Goal: Transaction & Acquisition: Purchase product/service

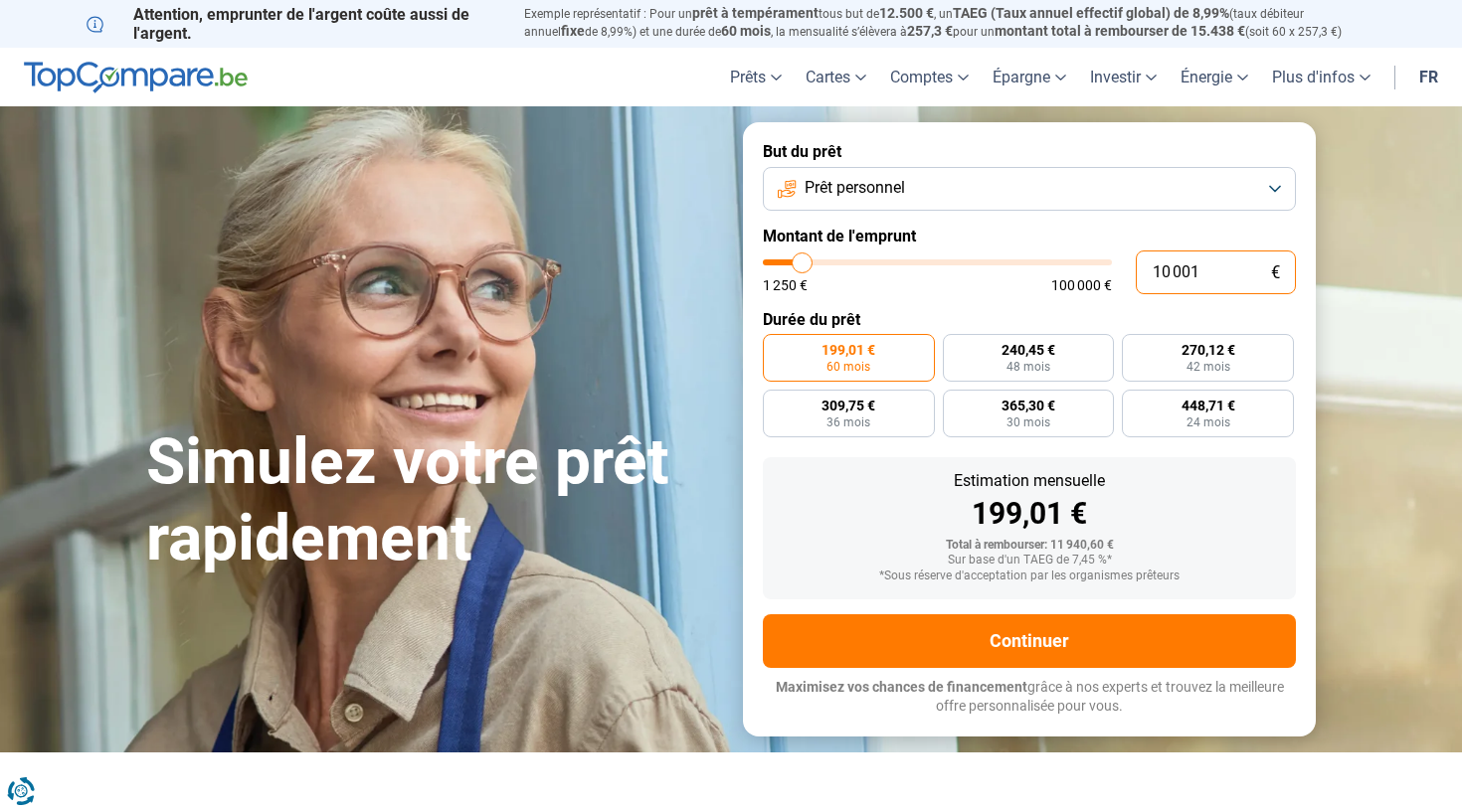
click at [1243, 279] on input "10 001" at bounding box center [1216, 272] width 160 height 44
type input "2"
type input "1250"
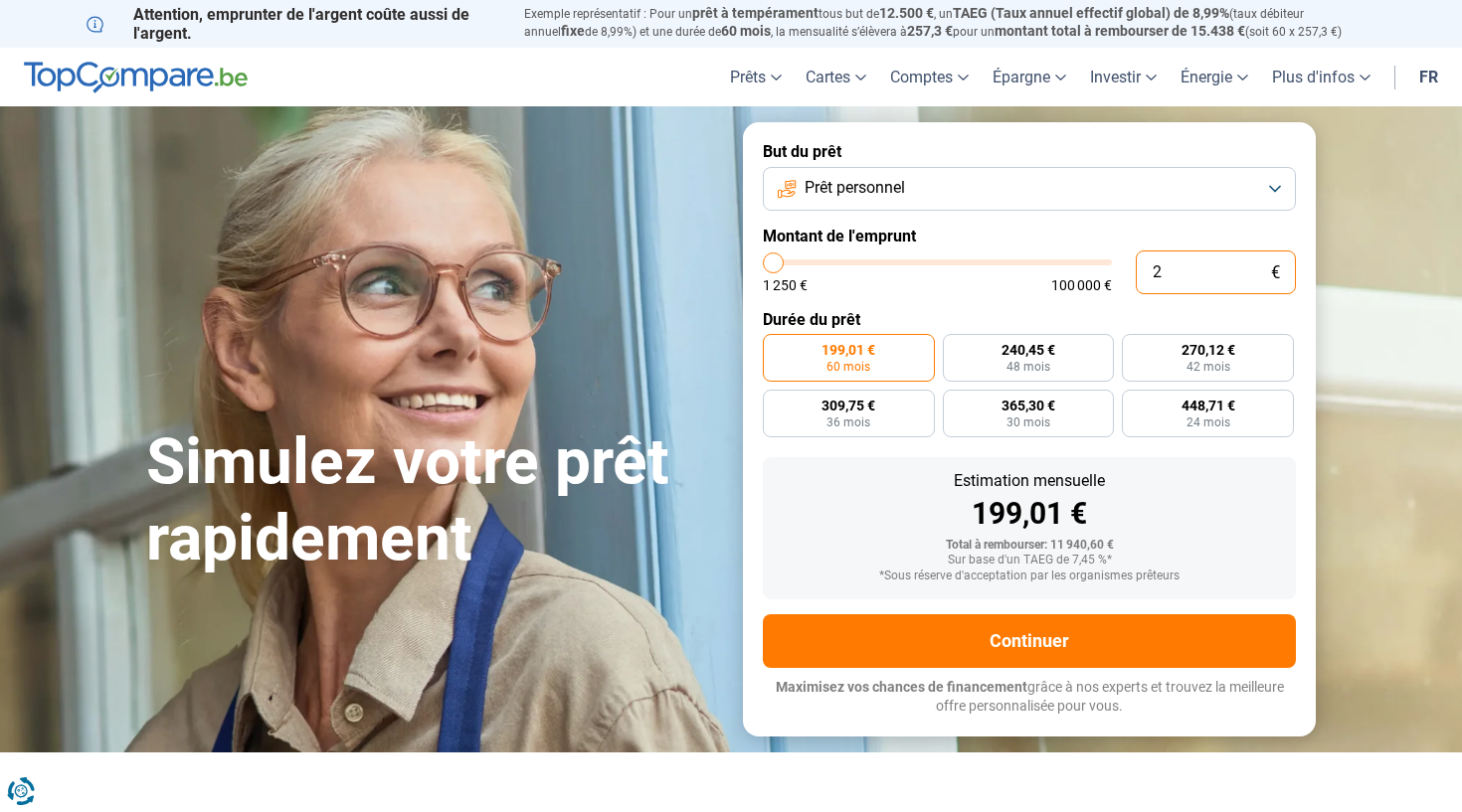
type input "22"
type input "1250"
type input "1 250"
type input "1250"
radio input "true"
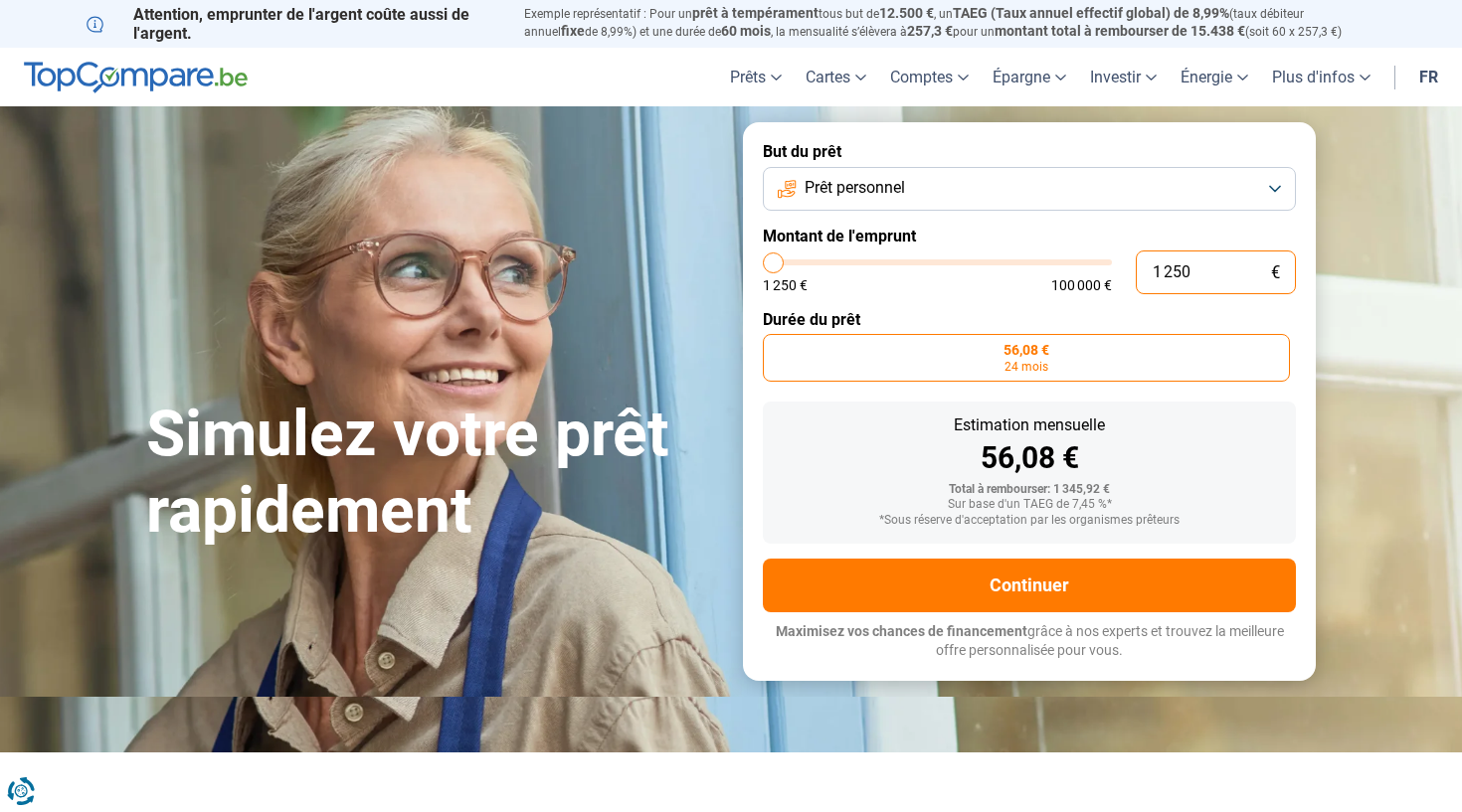
type input "12 500"
type input "12500"
type input "125 000"
type input "100000"
type input "12 500"
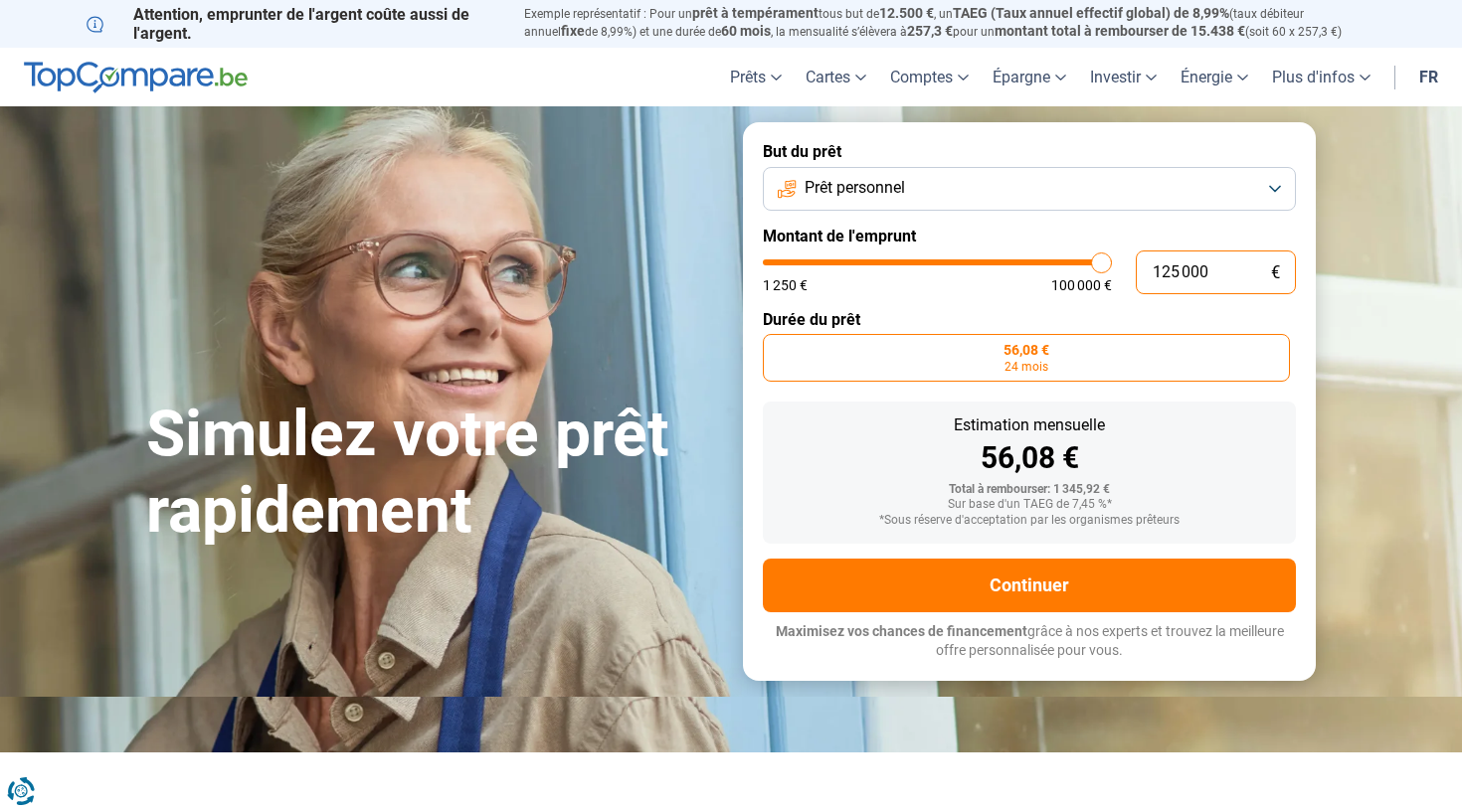
type input "12500"
type input "1 250"
type input "1250"
type input "125"
type input "1250"
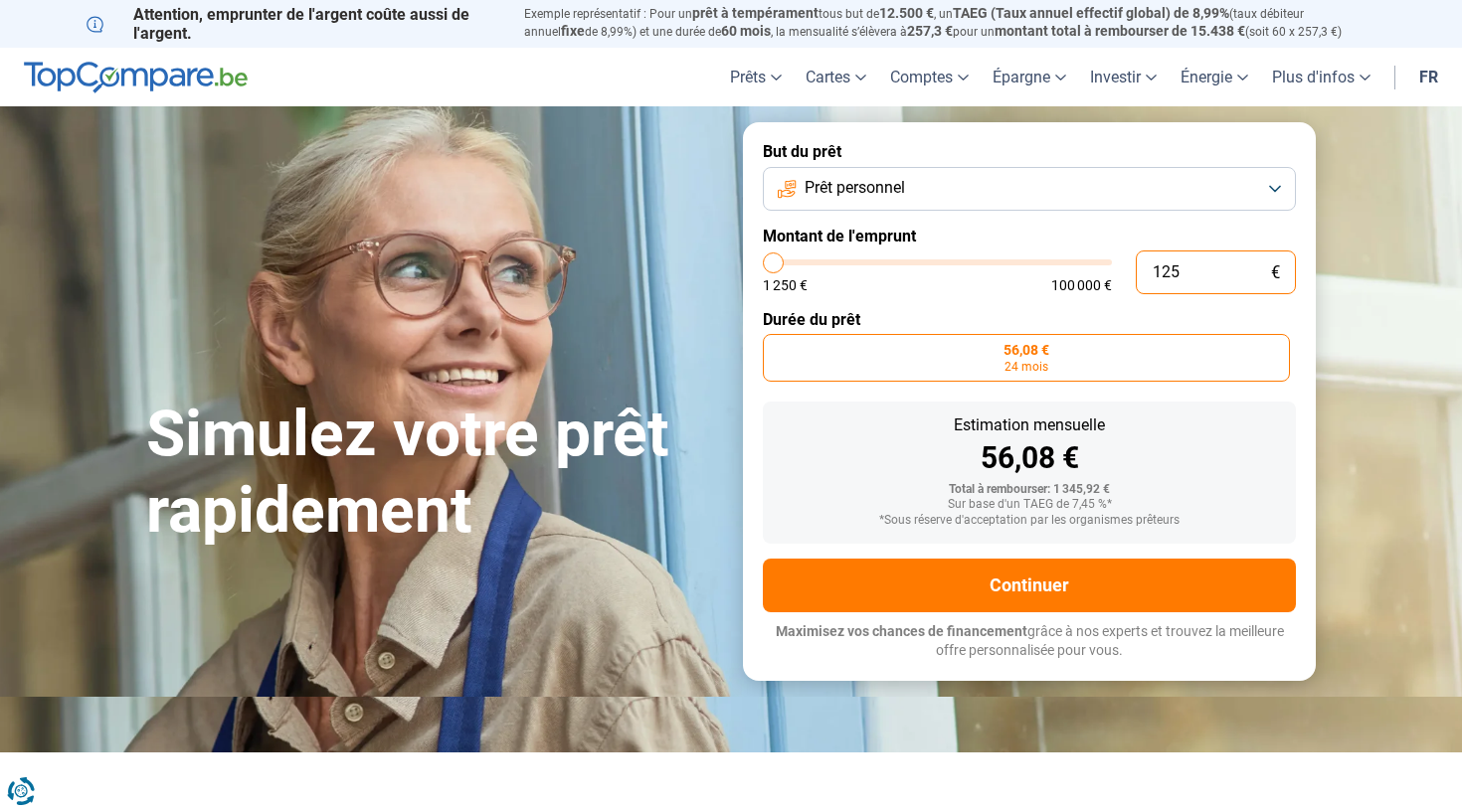
type input "12"
type input "1250"
type input "1"
type input "1250"
type input "0"
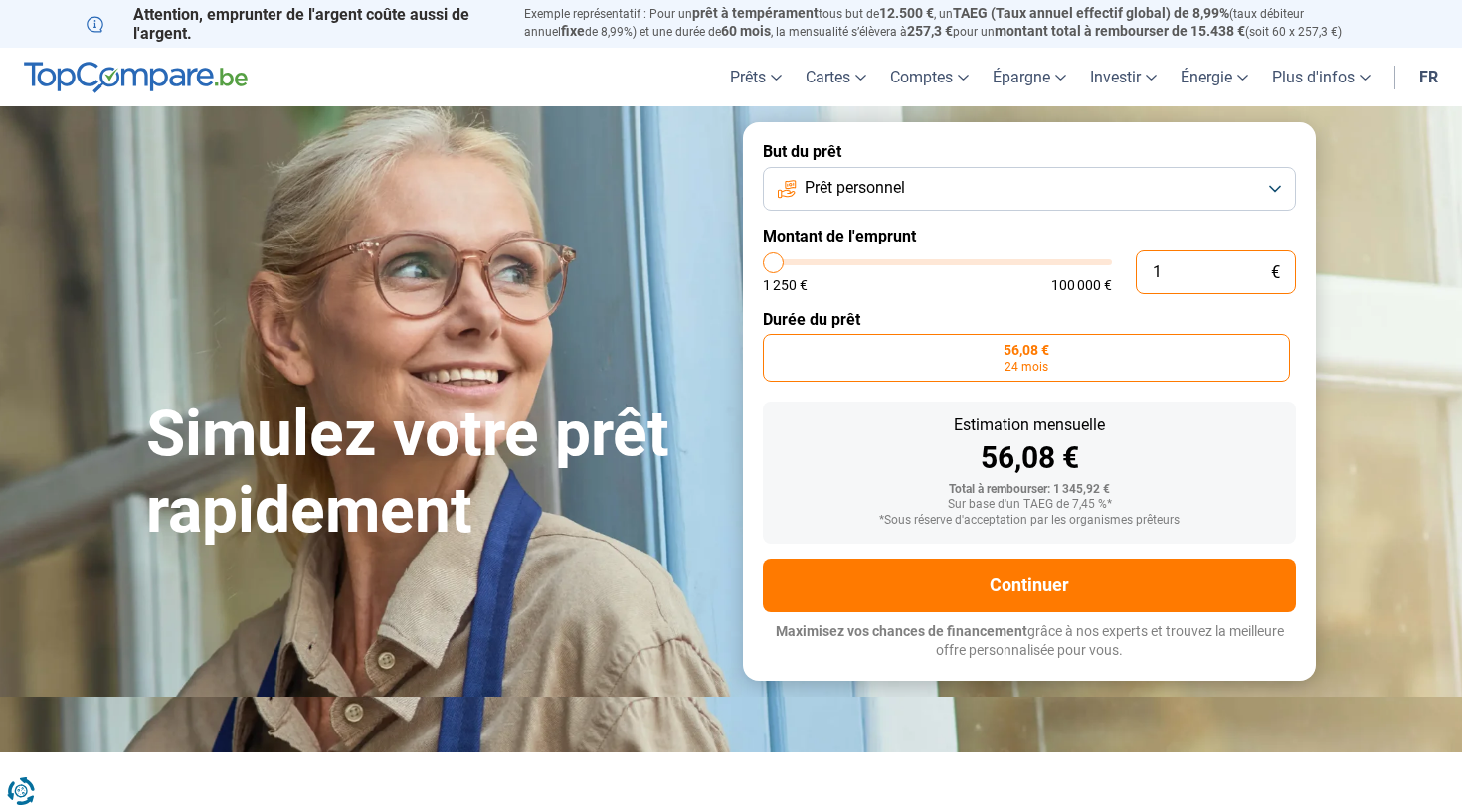
type input "1250"
type input "2"
type input "1250"
type input "22"
type input "1250"
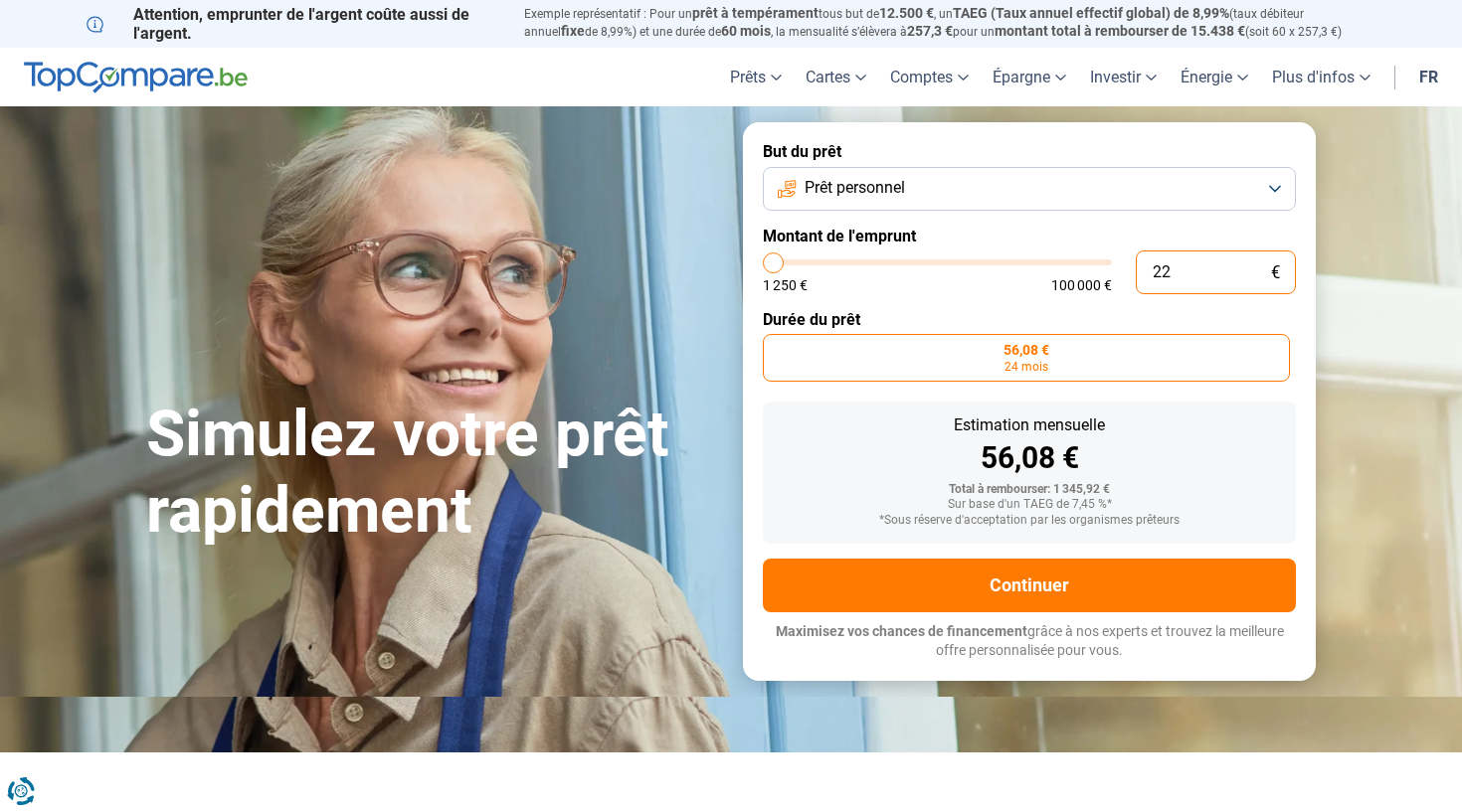
type input "220"
type input "1250"
type input "2 200"
type input "2250"
type input "22 000"
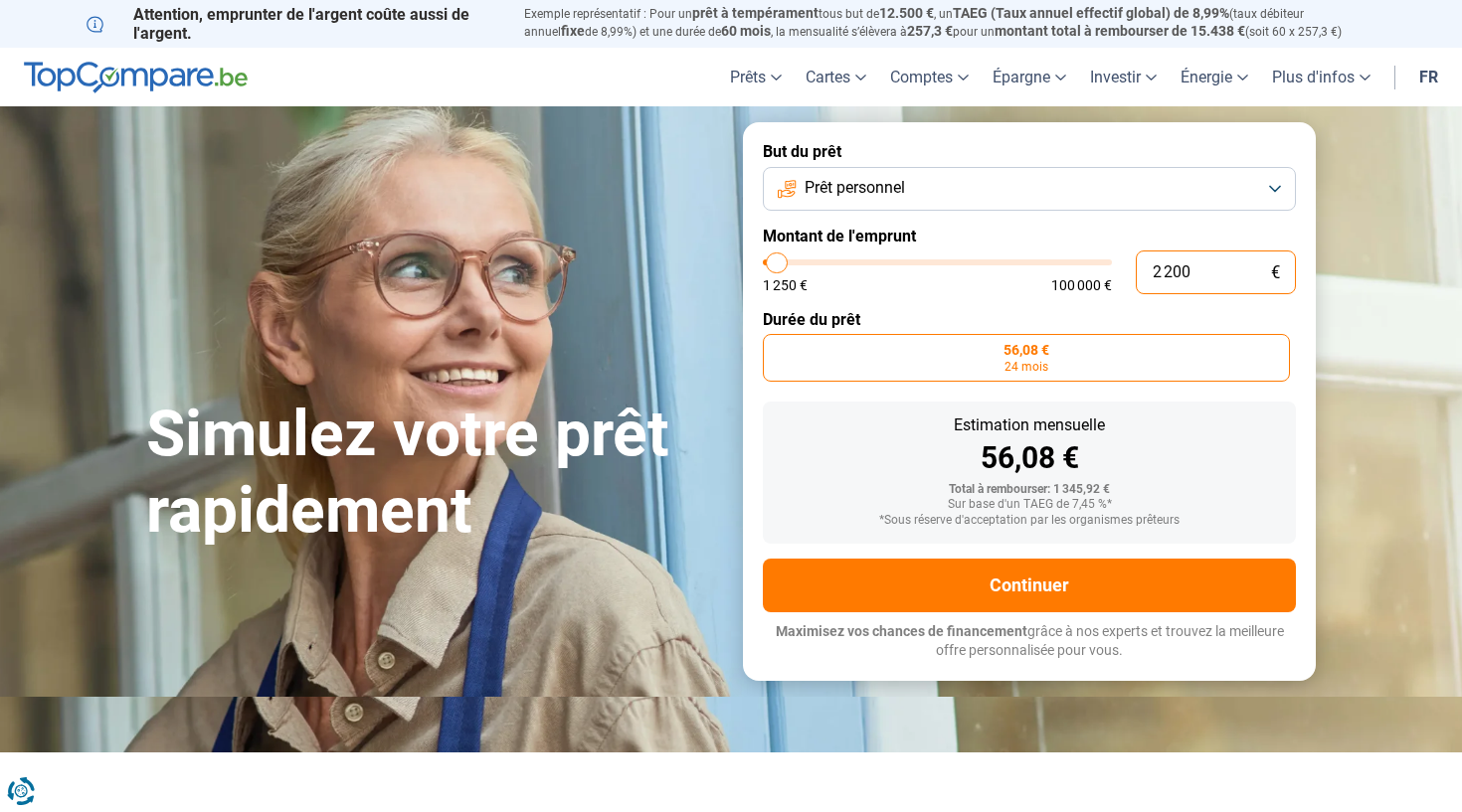
type input "22000"
radio input "false"
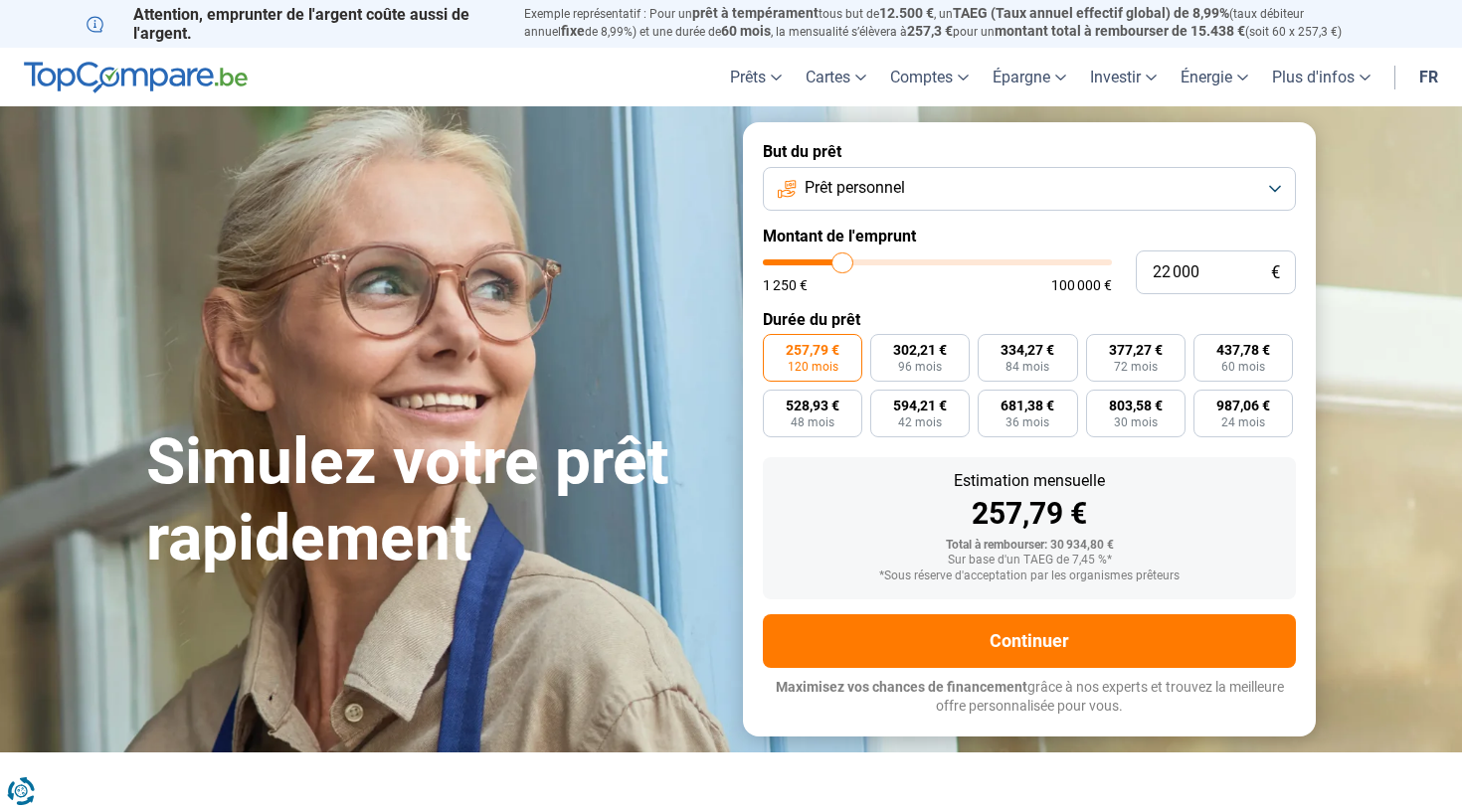
click at [818, 347] on span "257,79 €" at bounding box center [812, 350] width 54 height 14
click at [775, 347] on input "257,79 € 120 mois" at bounding box center [768, 340] width 13 height 13
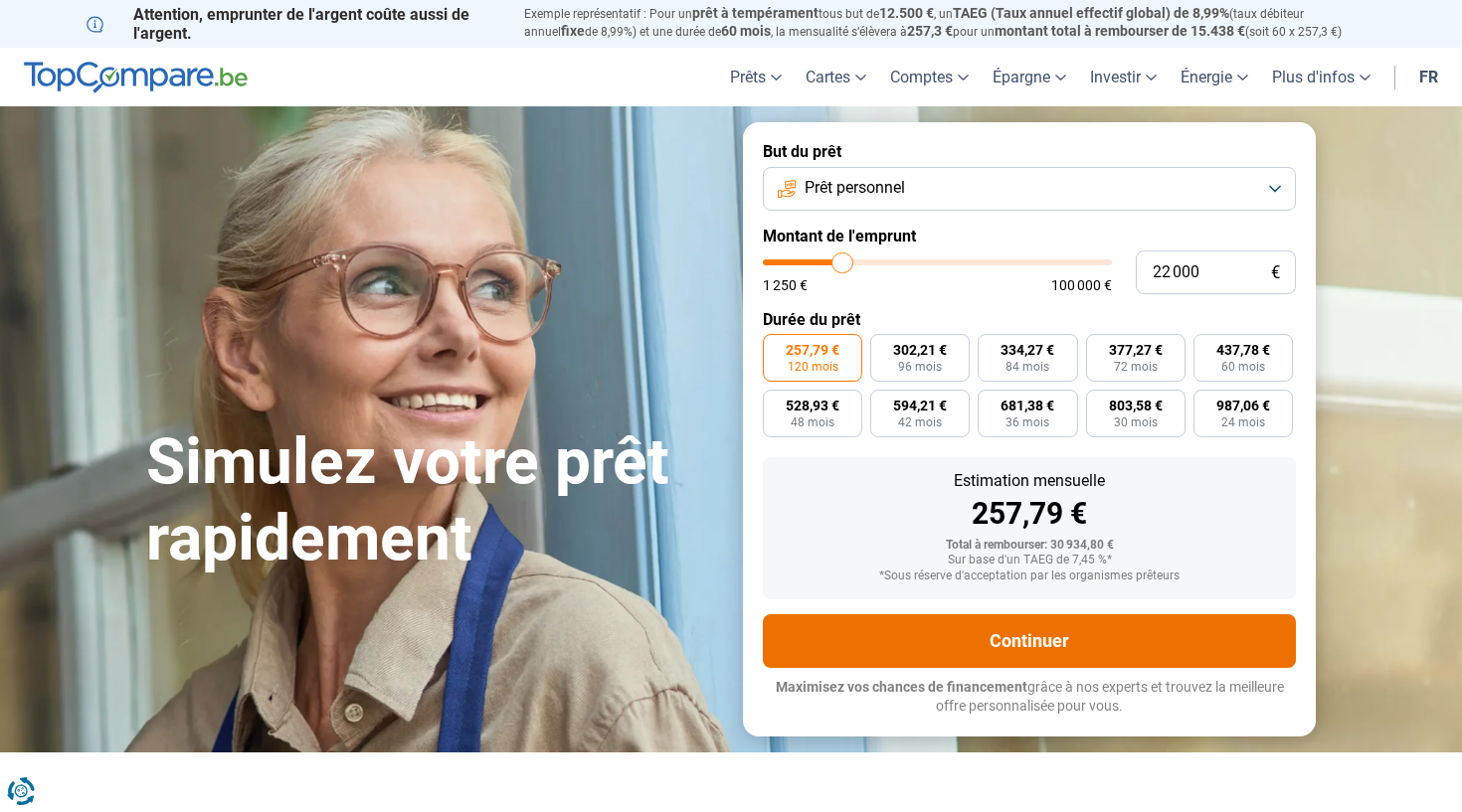
click at [874, 635] on button "Continuer" at bounding box center [1029, 641] width 533 height 54
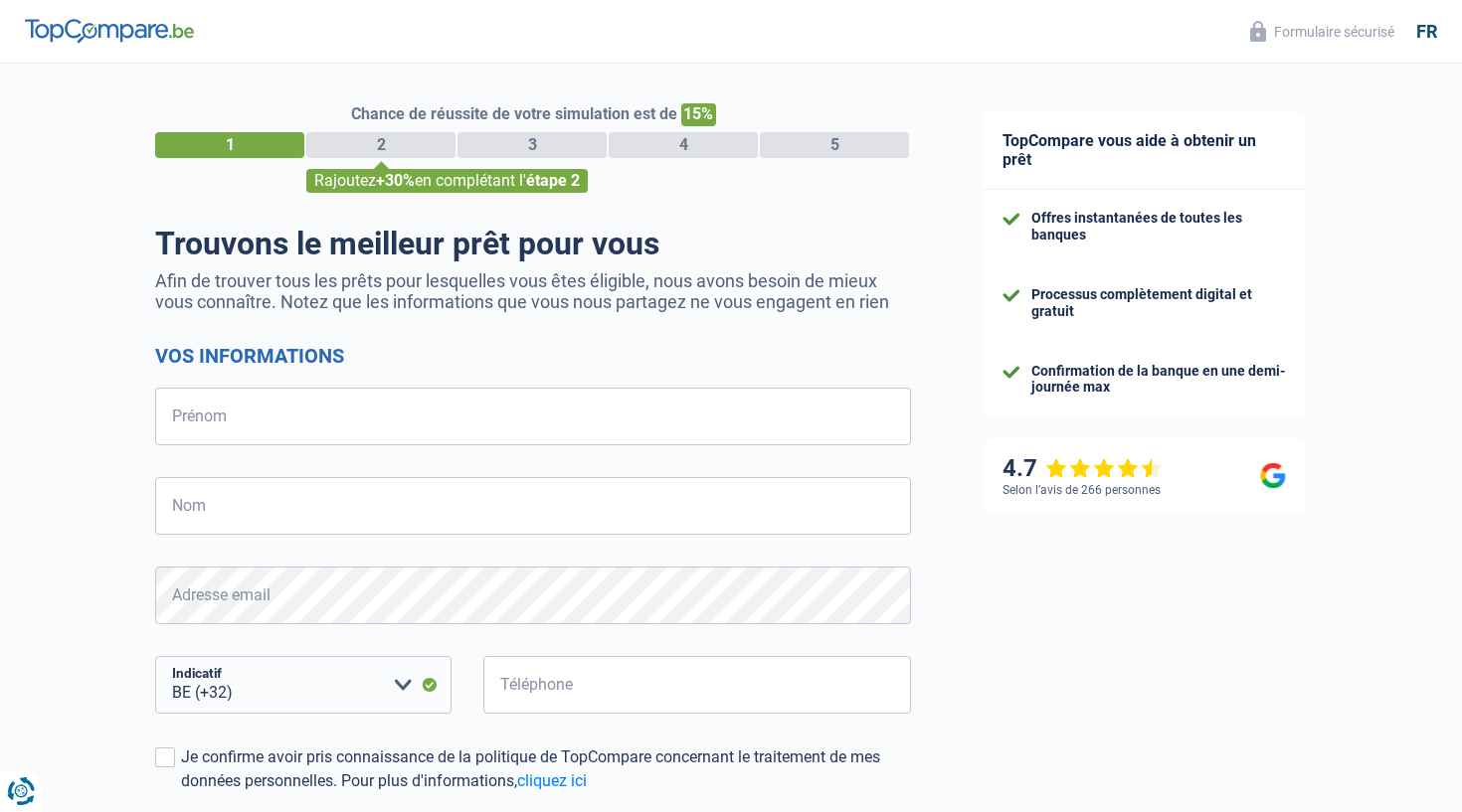
select select "32"
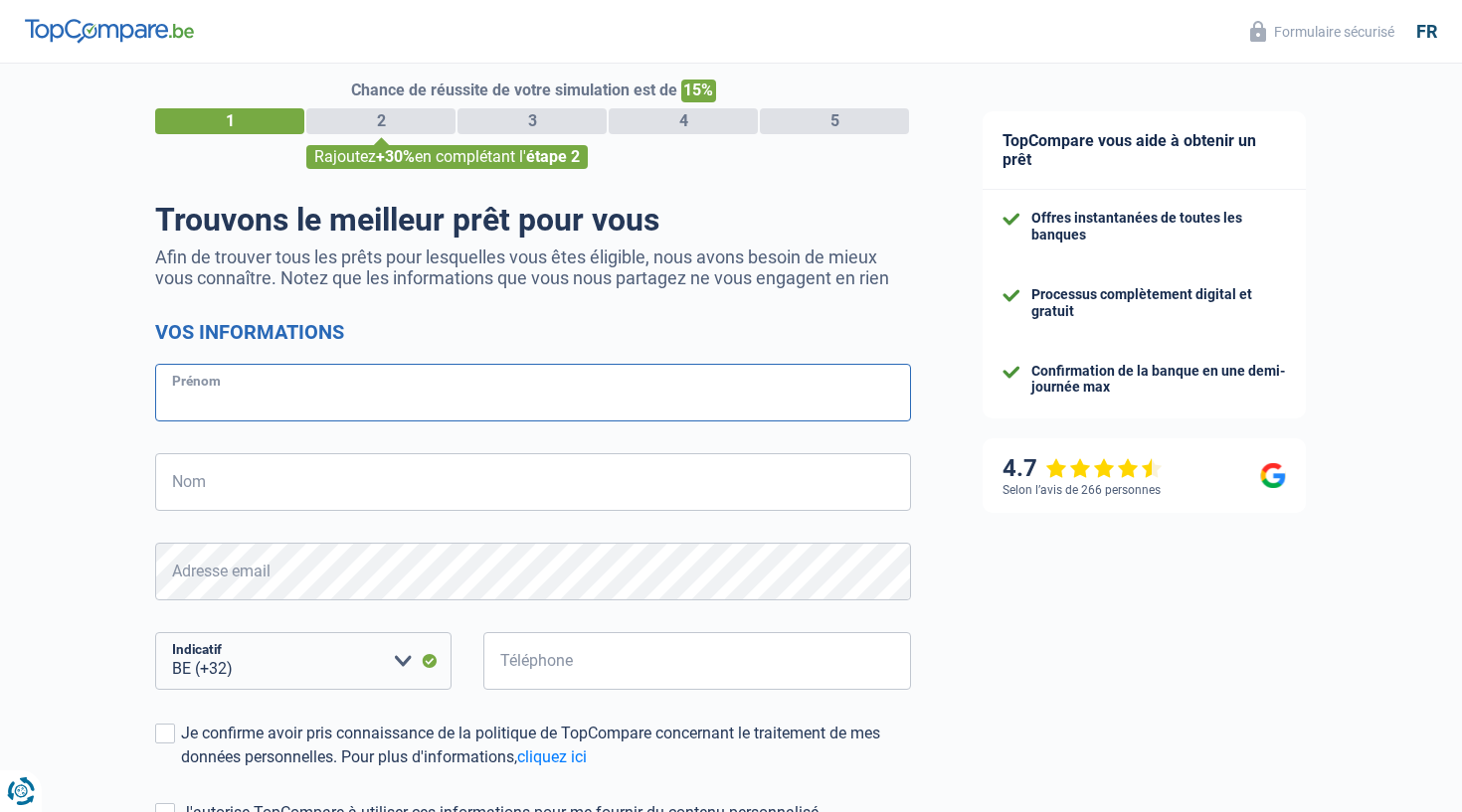
scroll to position [29, 0]
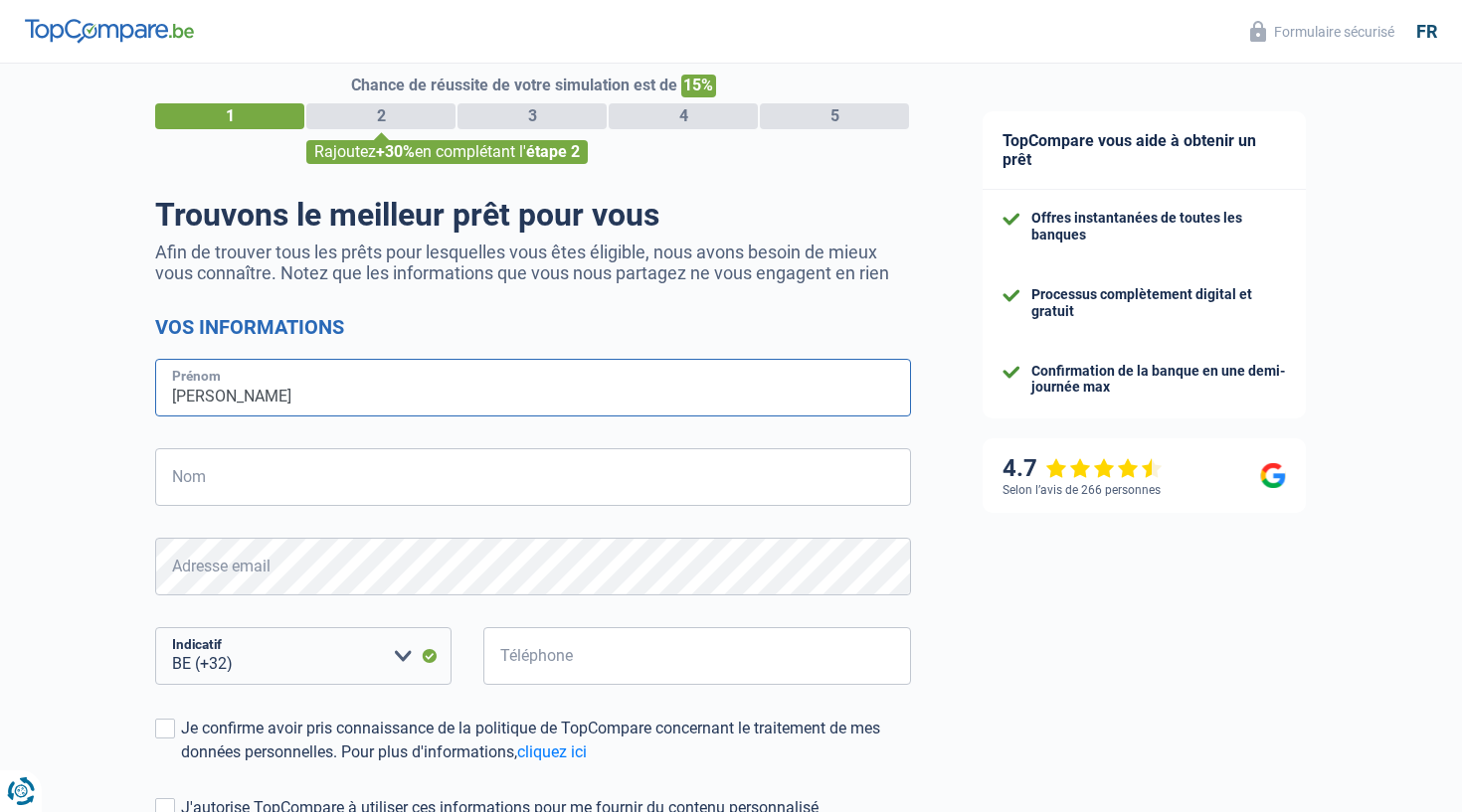
type input "Alexandre"
type input "Stuckens"
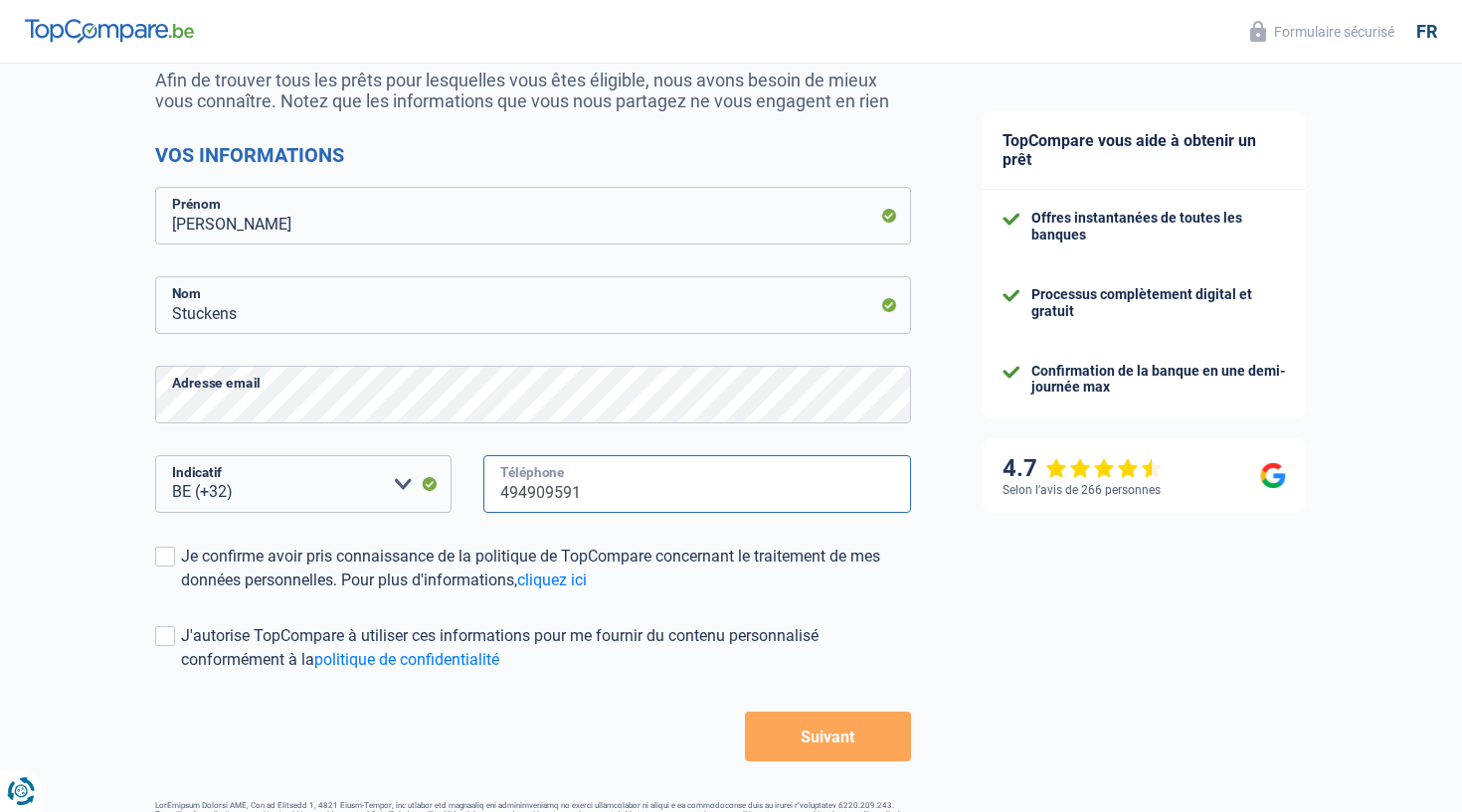
scroll to position [215, 0]
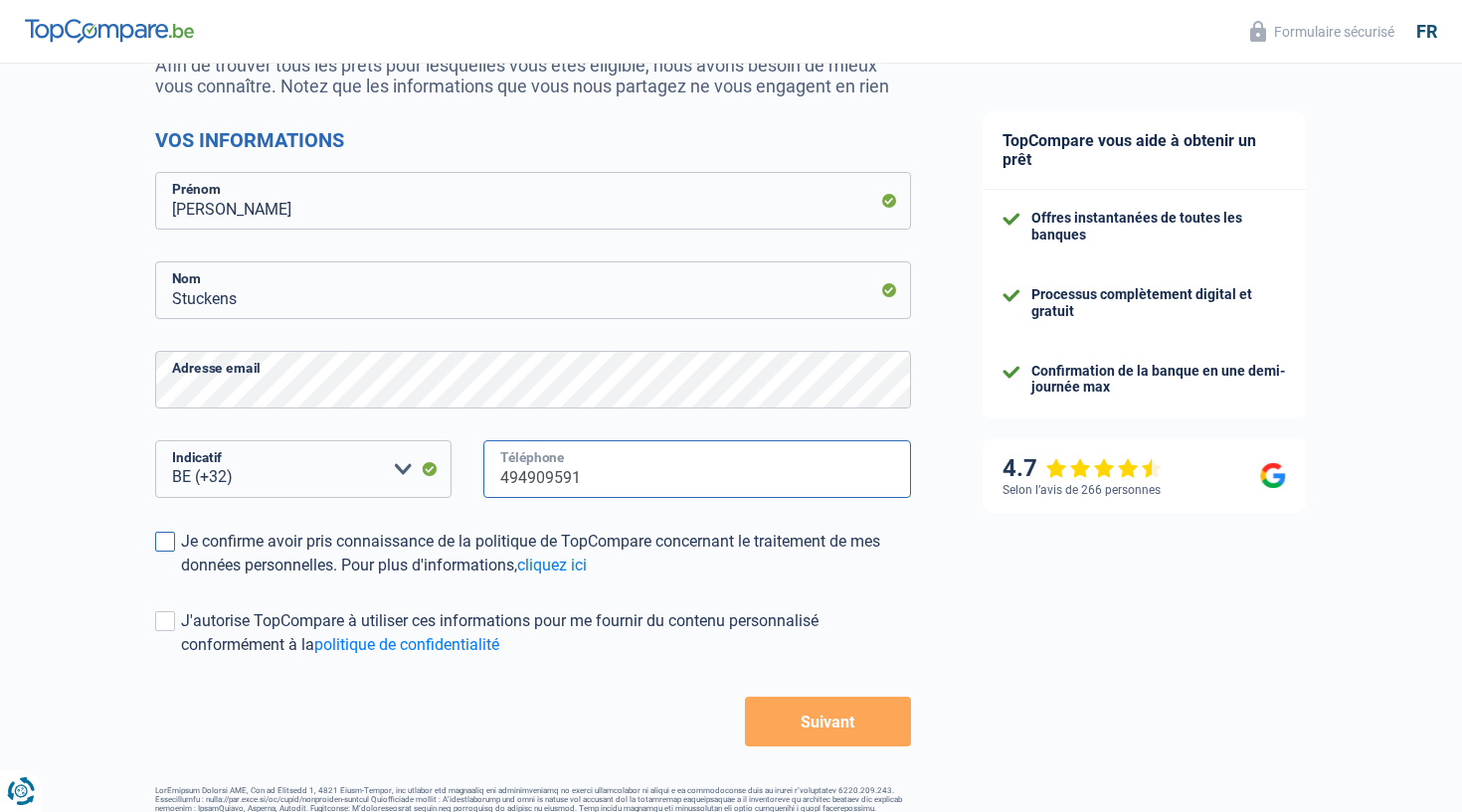
type input "494909591"
click at [160, 548] on span at bounding box center [165, 542] width 20 height 20
click at [181, 578] on input "Je confirme avoir pris connaissance de la politique de TopCompare concernant le…" at bounding box center [181, 578] width 0 height 0
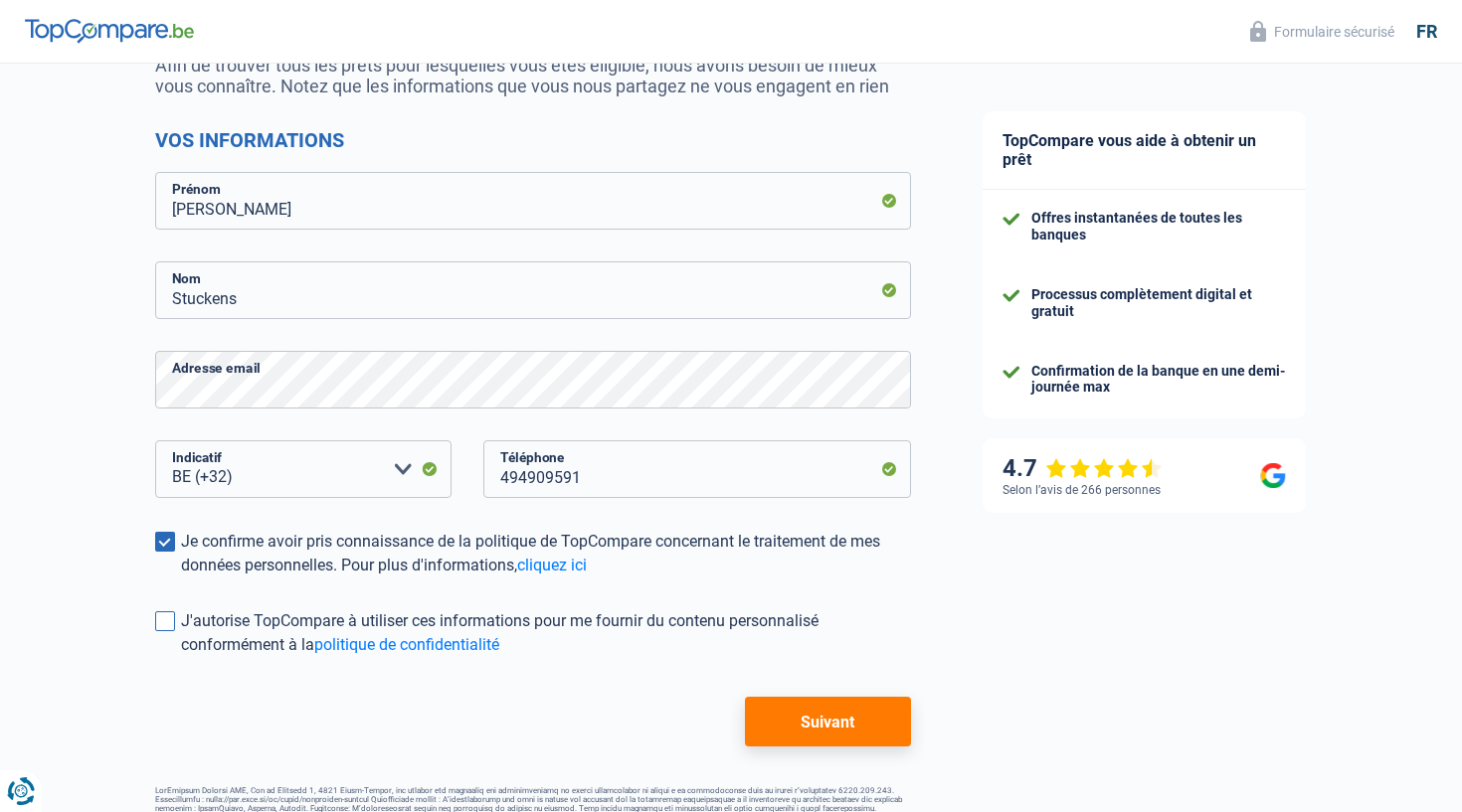
click at [162, 620] on span at bounding box center [165, 621] width 20 height 20
click at [181, 657] on input "J'autorise TopCompare à utiliser ces informations pour me fournir du contenu pe…" at bounding box center [181, 657] width 0 height 0
click at [767, 712] on button "Suivant" at bounding box center [827, 722] width 166 height 50
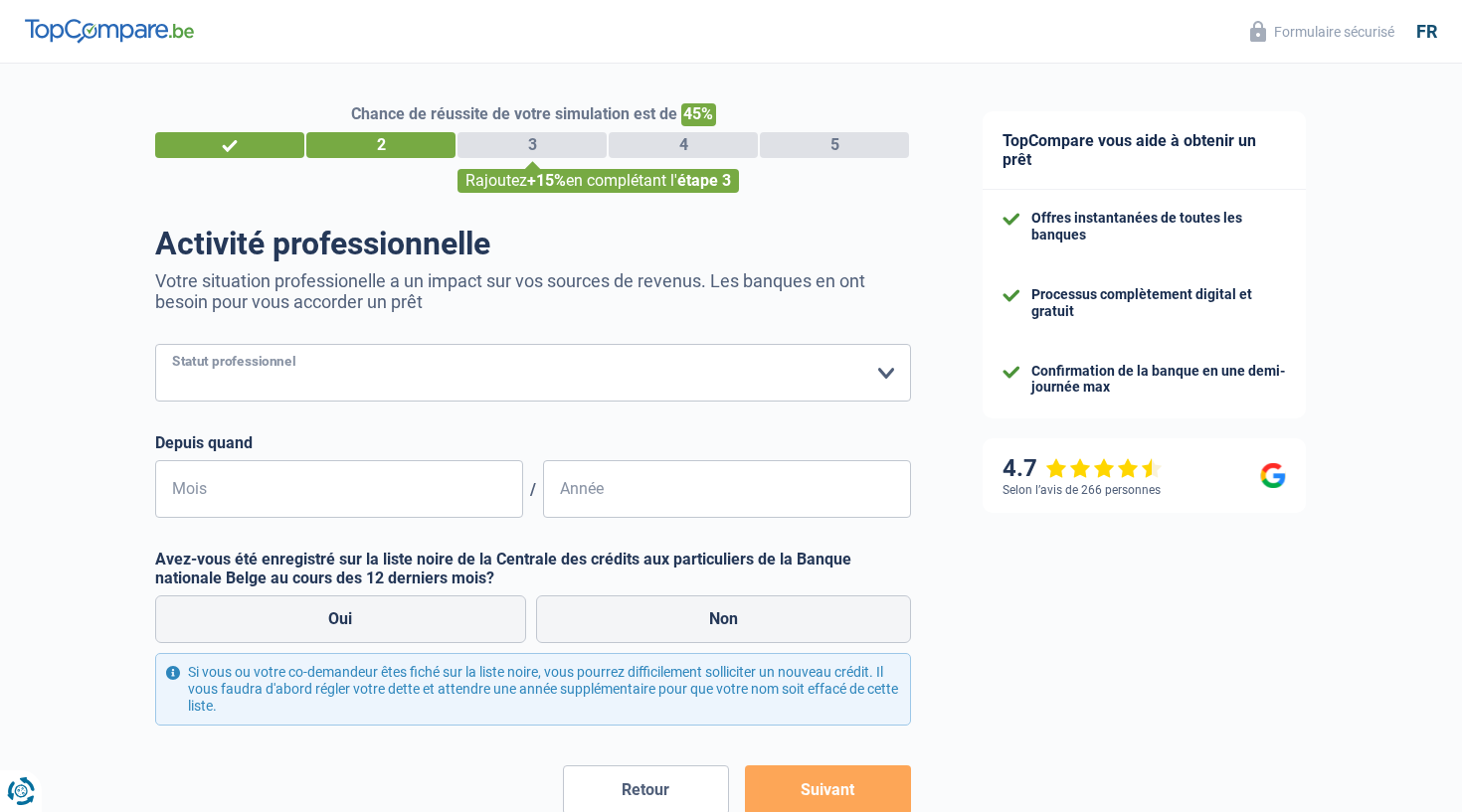
select select "privateEmployee"
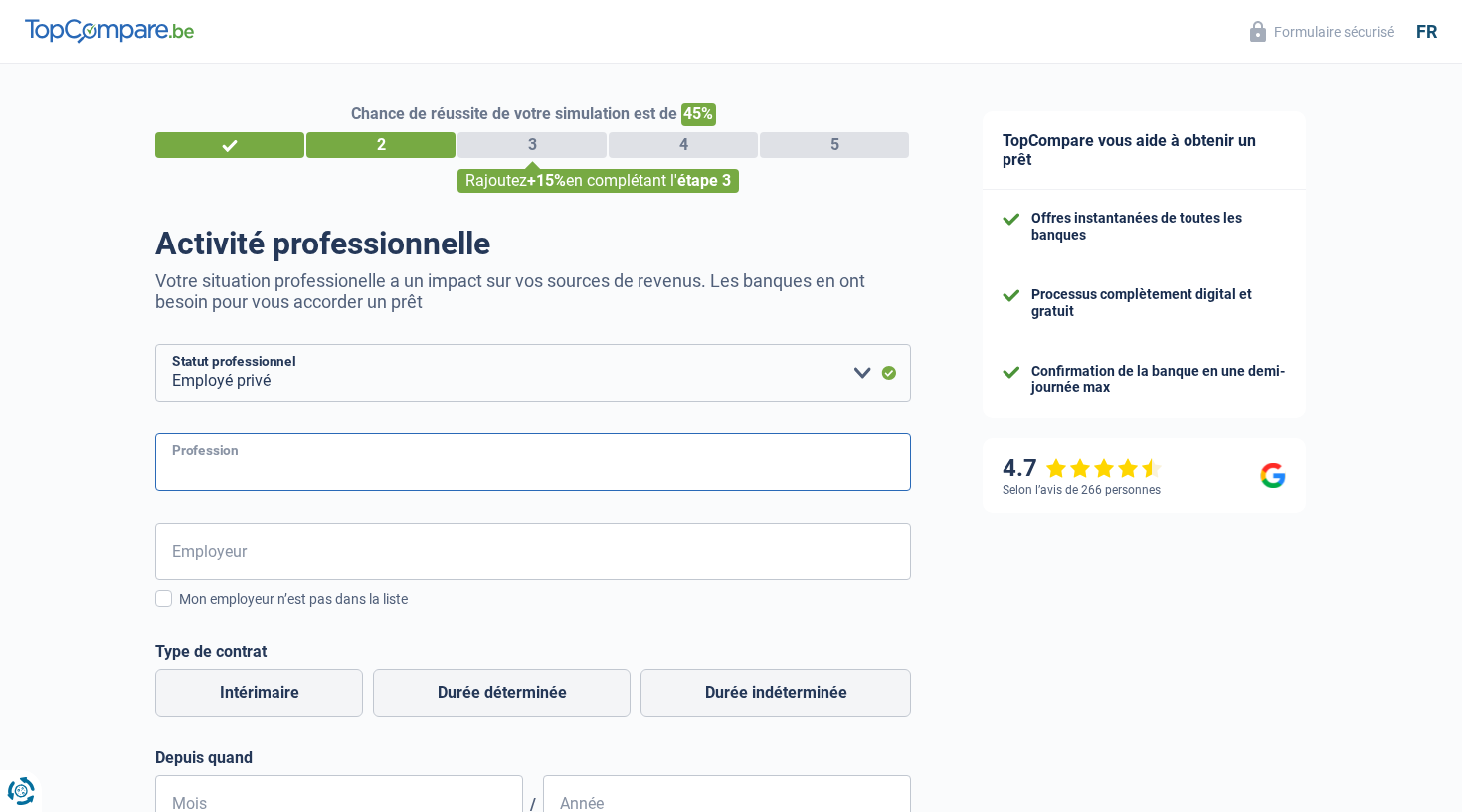
click at [266, 465] on input "Profession" at bounding box center [532, 463] width 755 height 58
click at [270, 470] on input "Employé polyvalent" at bounding box center [532, 463] width 755 height 58
type input "Employé polyvalent"
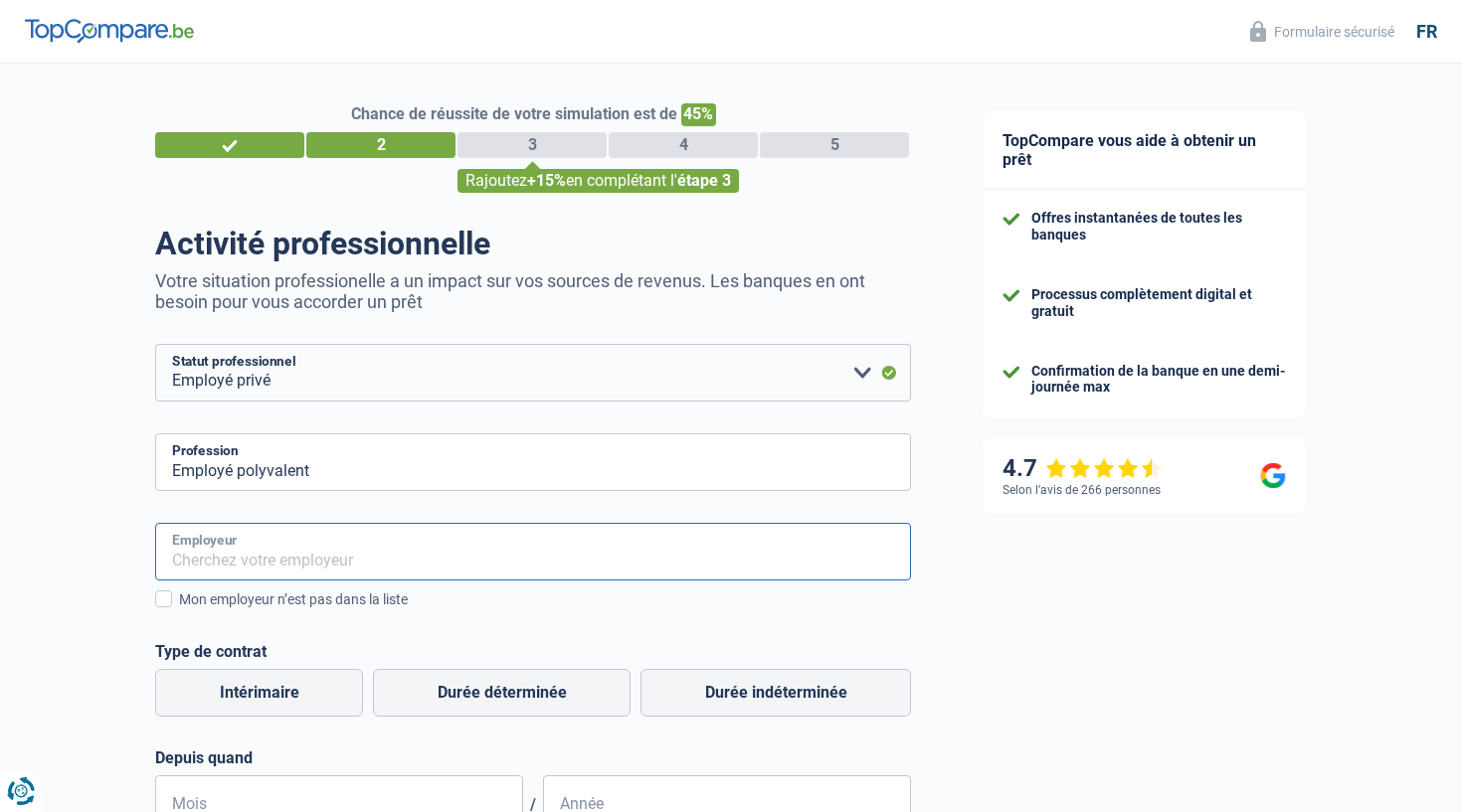
drag, startPoint x: 266, startPoint y: 505, endPoint x: 276, endPoint y: 556, distance: 52.0
click at [276, 556] on input "Employeur" at bounding box center [532, 552] width 755 height 58
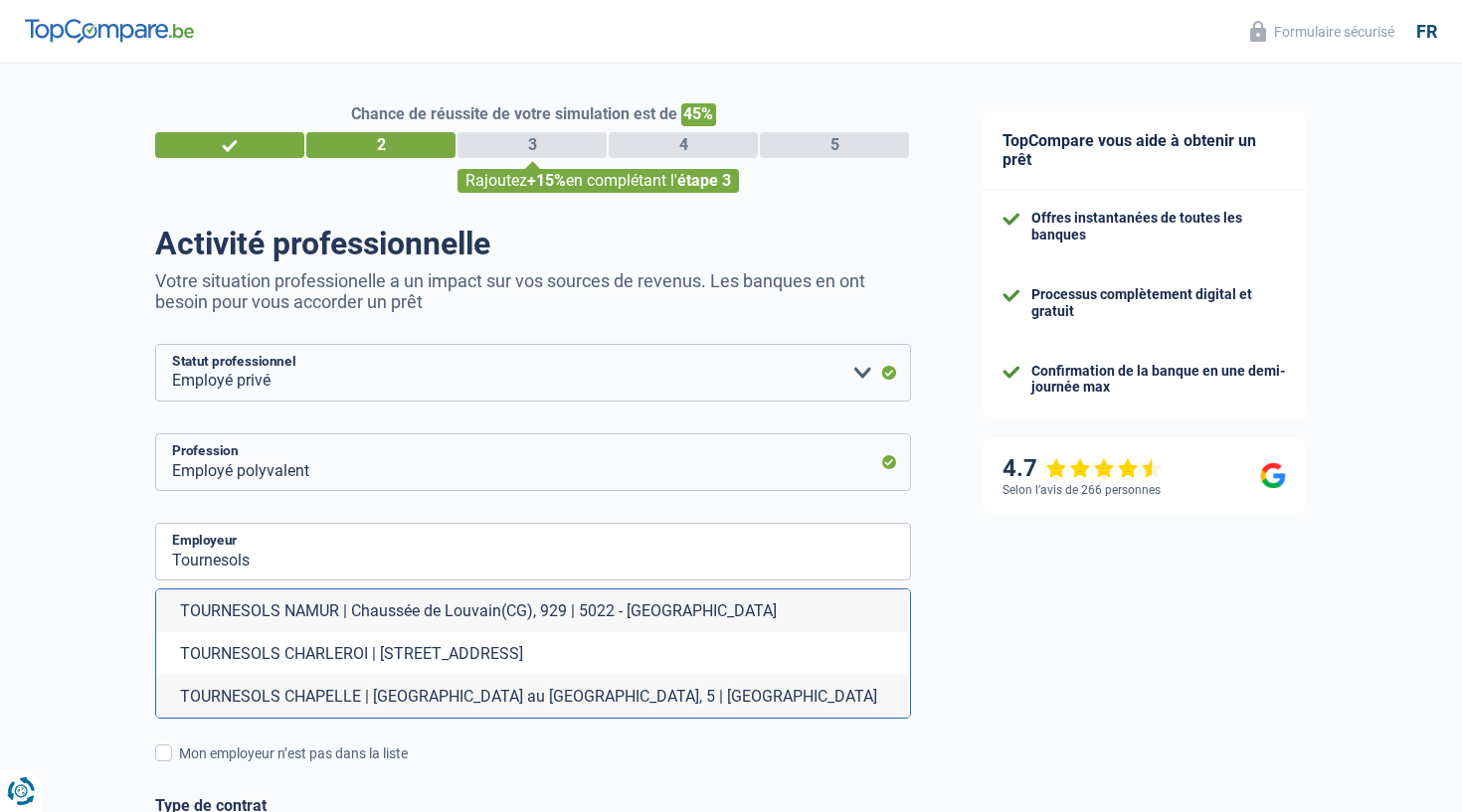
click at [268, 618] on li "TOURNESOLS NAMUR | Chaussée de Louvain(CG), 929 | 5022 - Namur" at bounding box center [532, 610] width 753 height 43
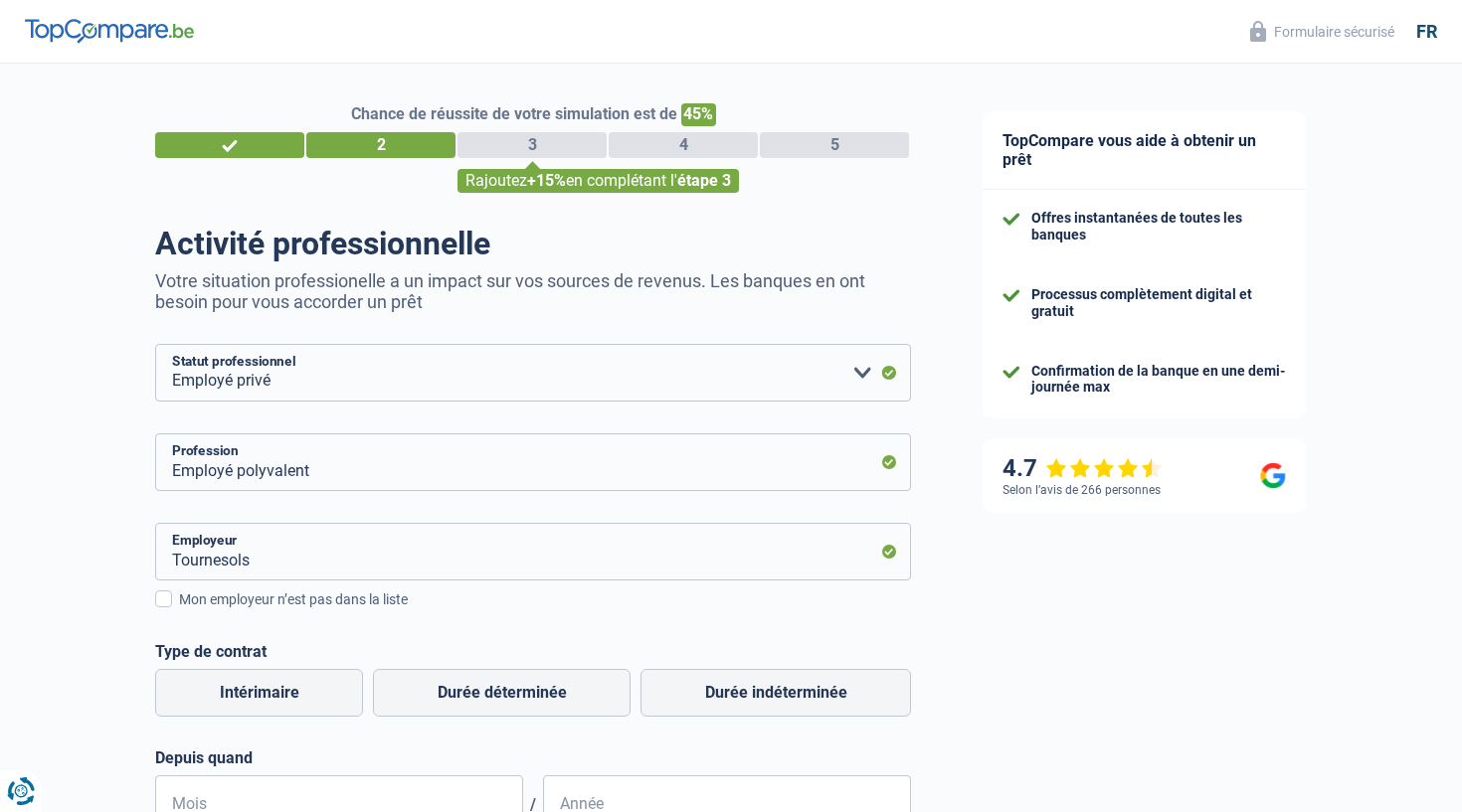
type input "TOURNESOLS NAMUR | Chaussée de Louvain(CG), 929 | 5022 - Namur"
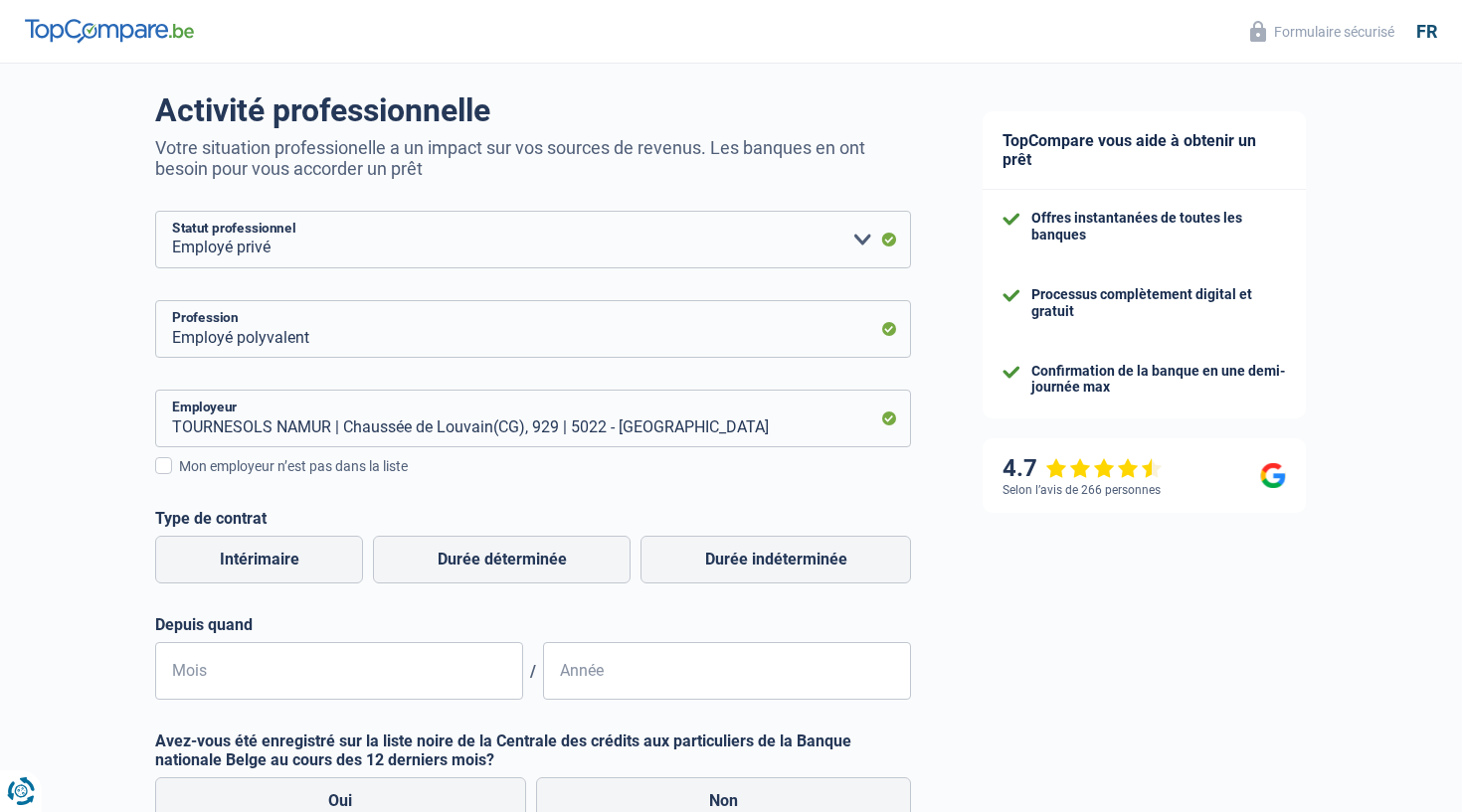
scroll to position [141, 0]
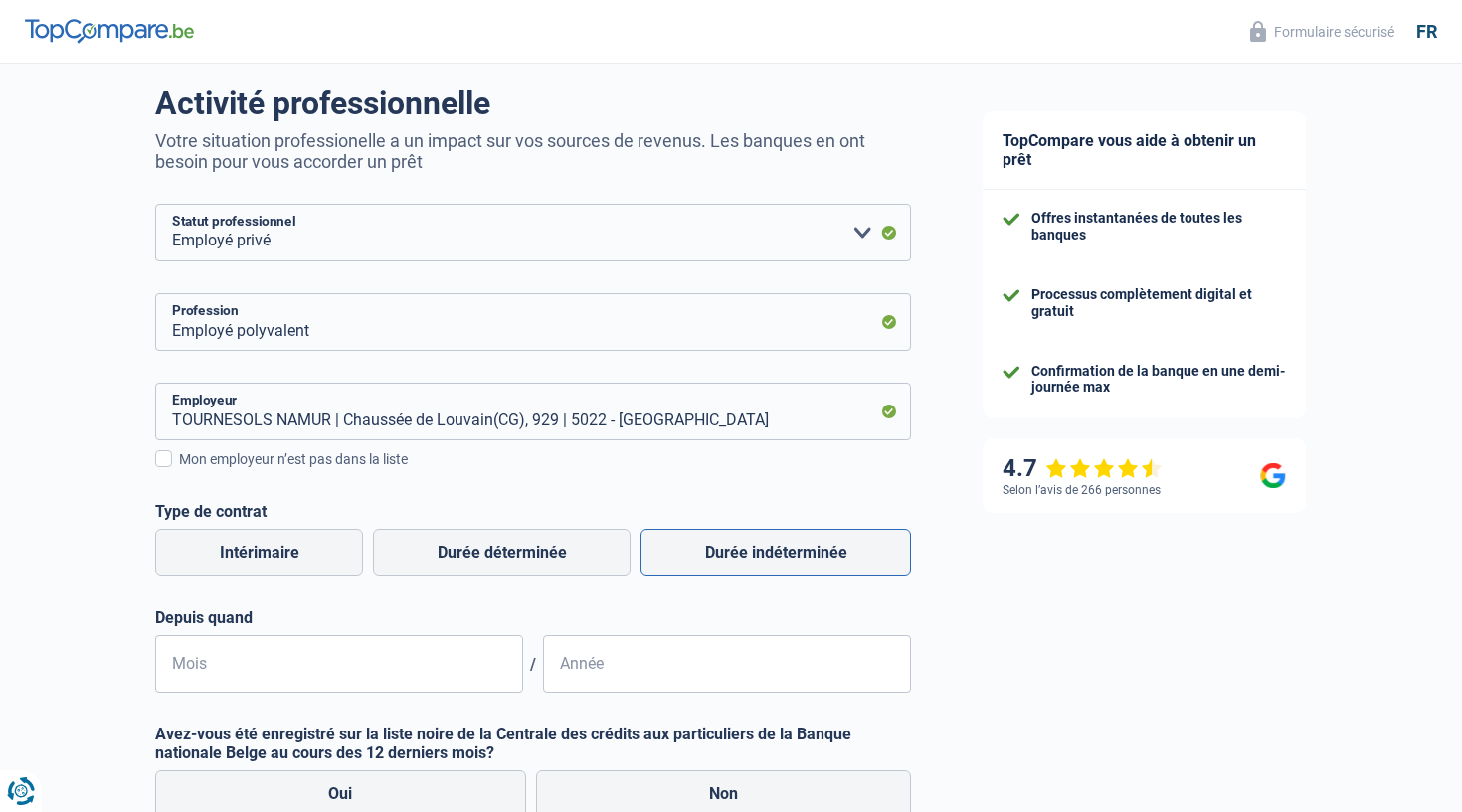
click at [758, 549] on label "Durée indéterminée" at bounding box center [775, 553] width 270 height 48
click at [758, 549] on input "Durée indéterminée" at bounding box center [775, 553] width 270 height 48
radio input "true"
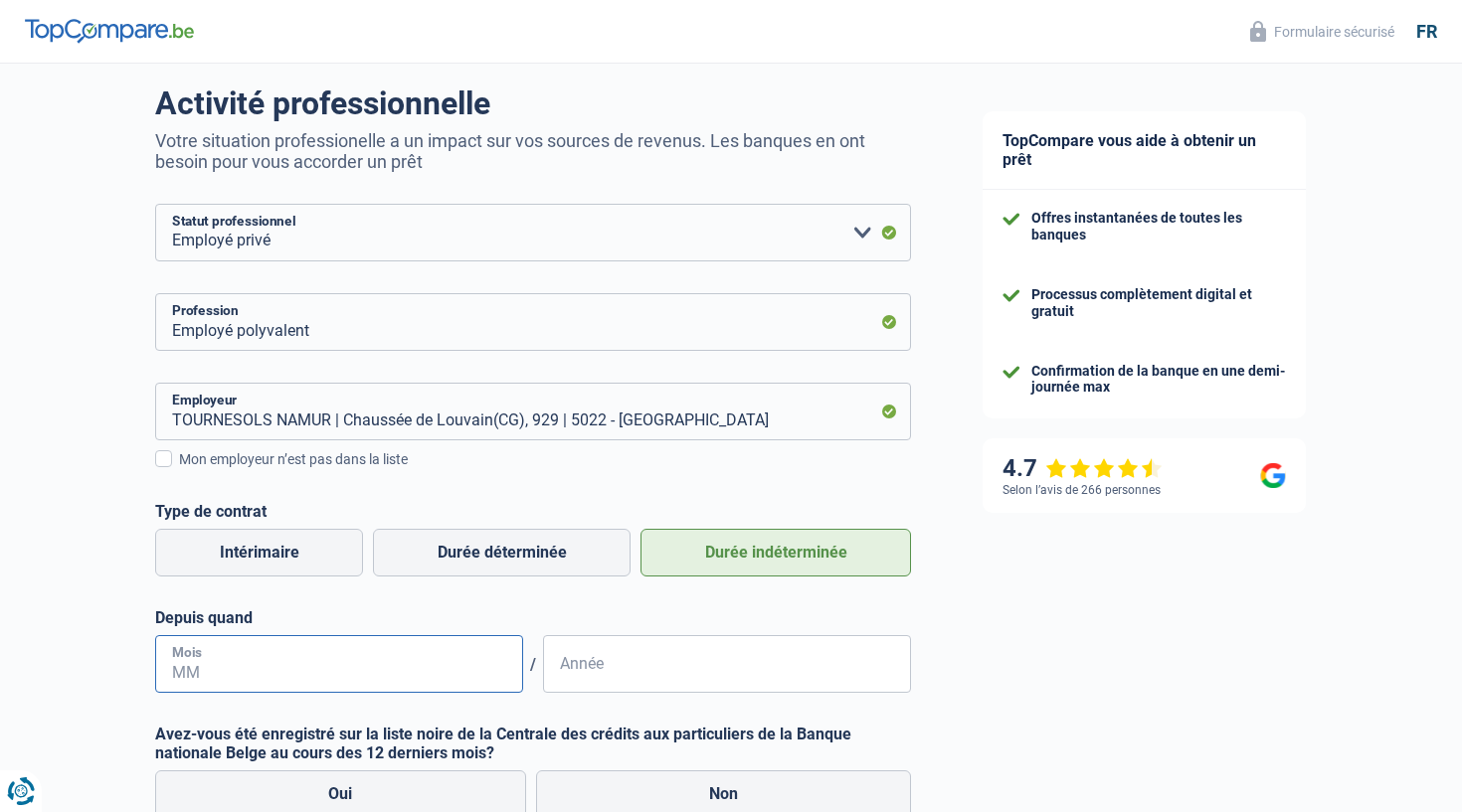
click at [456, 661] on input "Mois" at bounding box center [338, 664] width 368 height 58
type input "05"
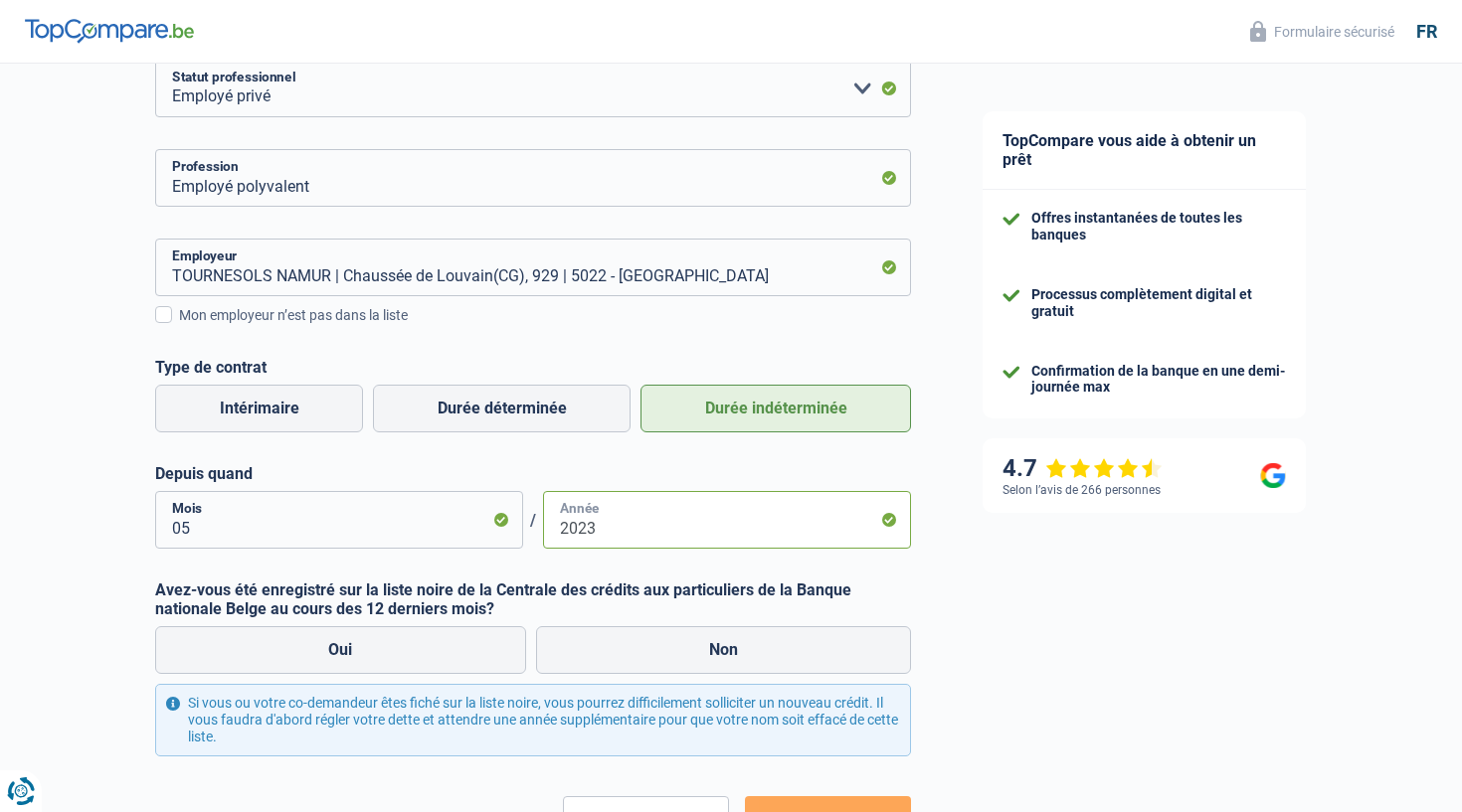
scroll to position [320, 0]
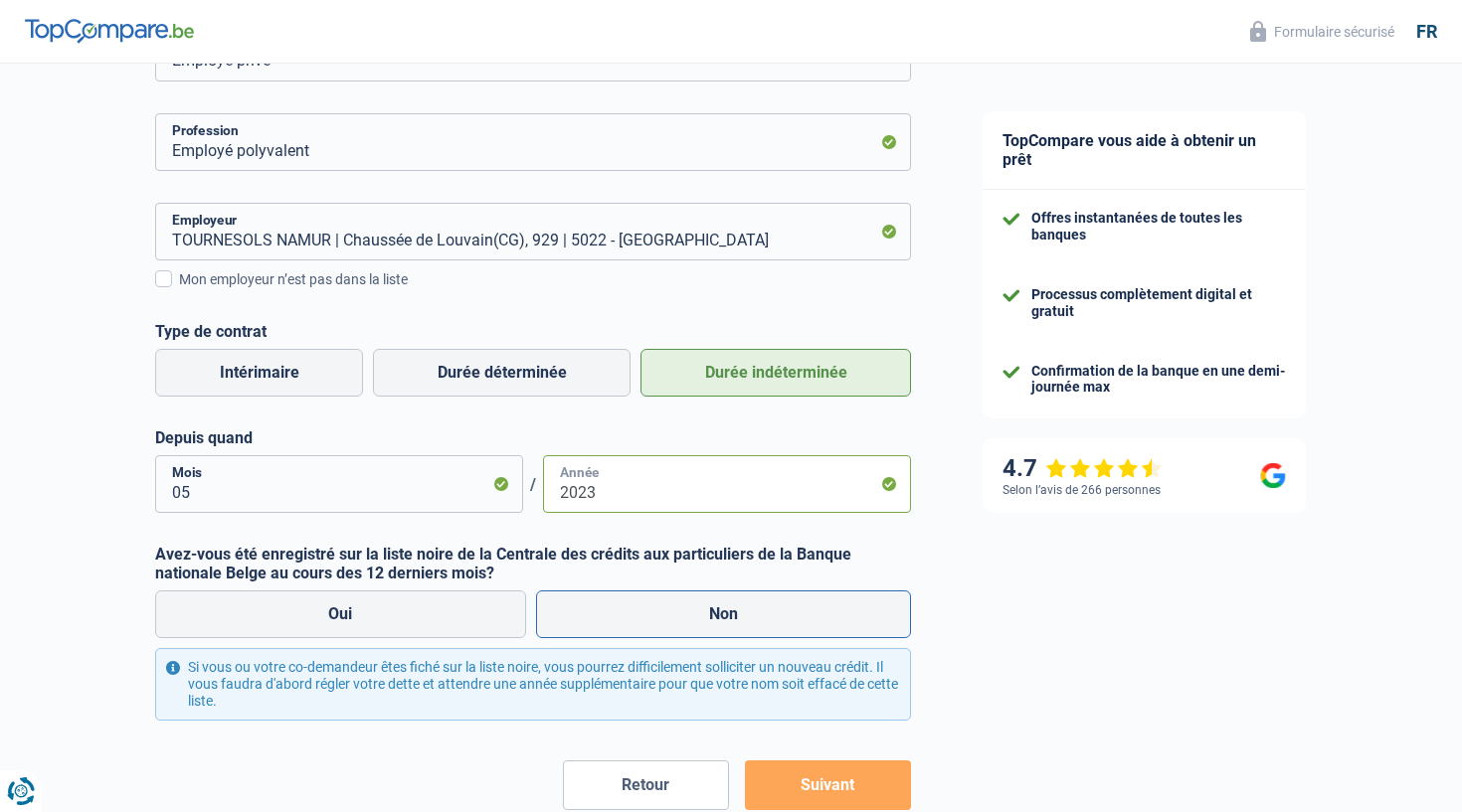
type input "2023"
click at [636, 611] on label "Non" at bounding box center [724, 614] width 376 height 48
click at [636, 611] on input "Non" at bounding box center [724, 614] width 376 height 48
radio input "true"
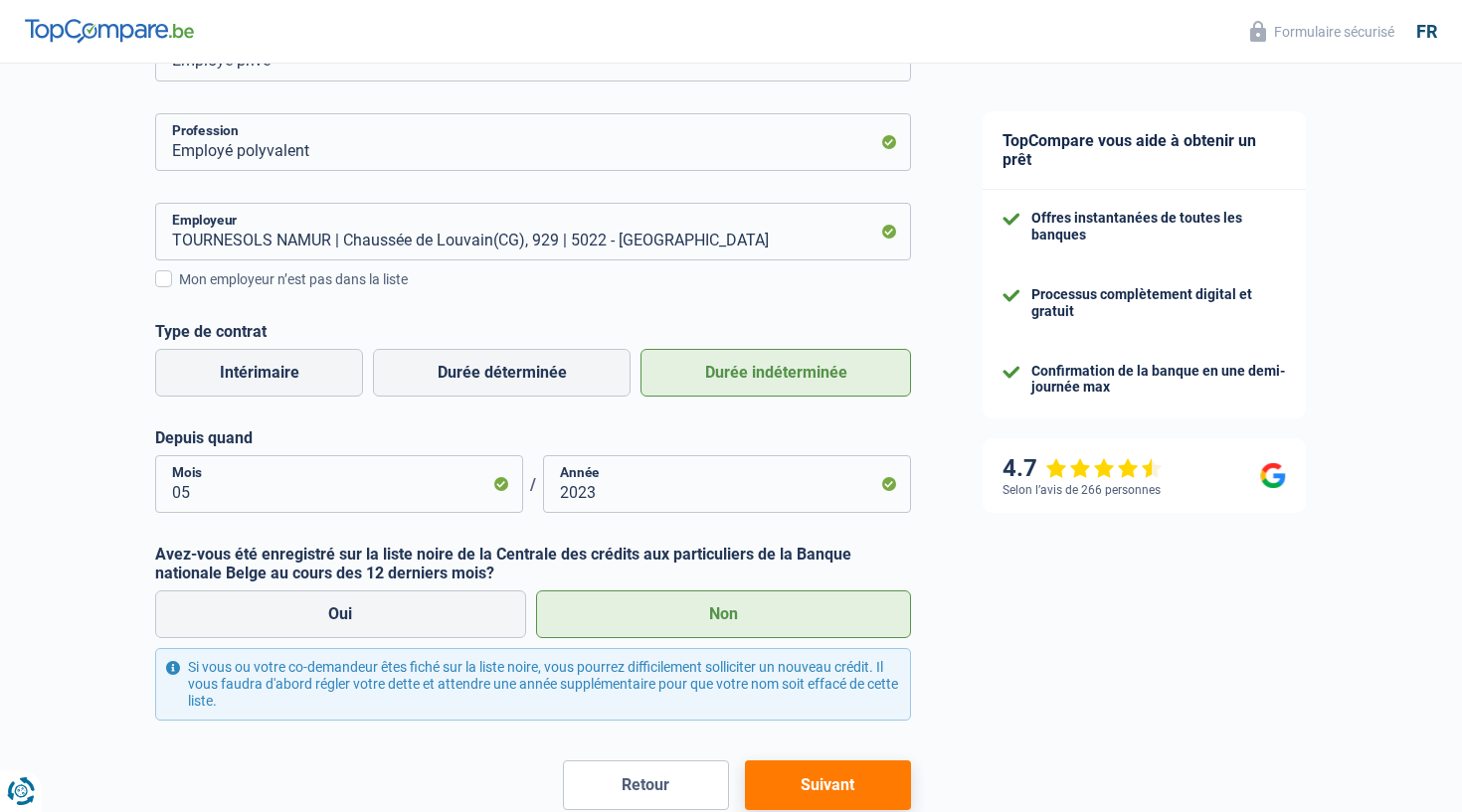
click at [844, 768] on button "Suivant" at bounding box center [827, 785] width 166 height 50
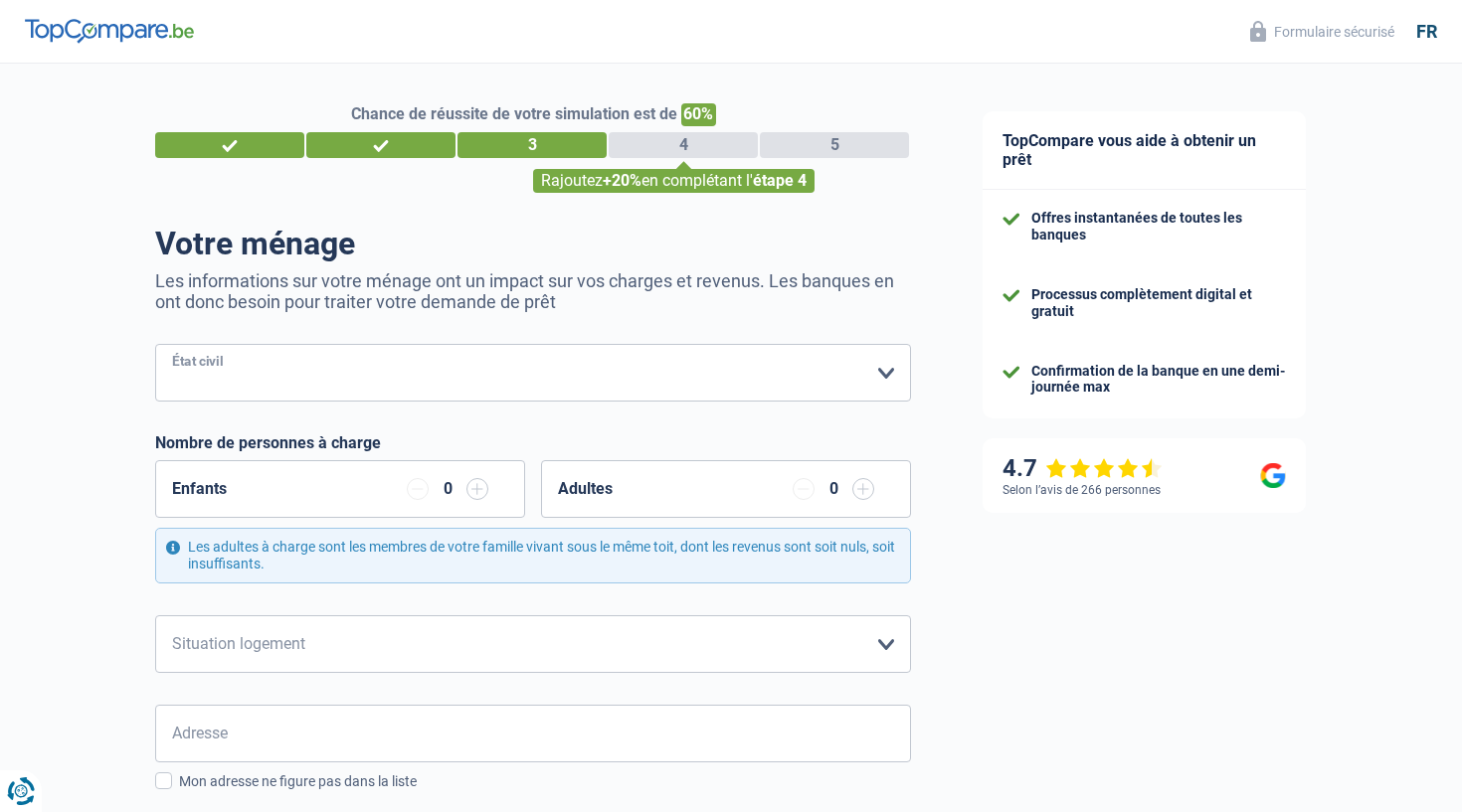
select select "single"
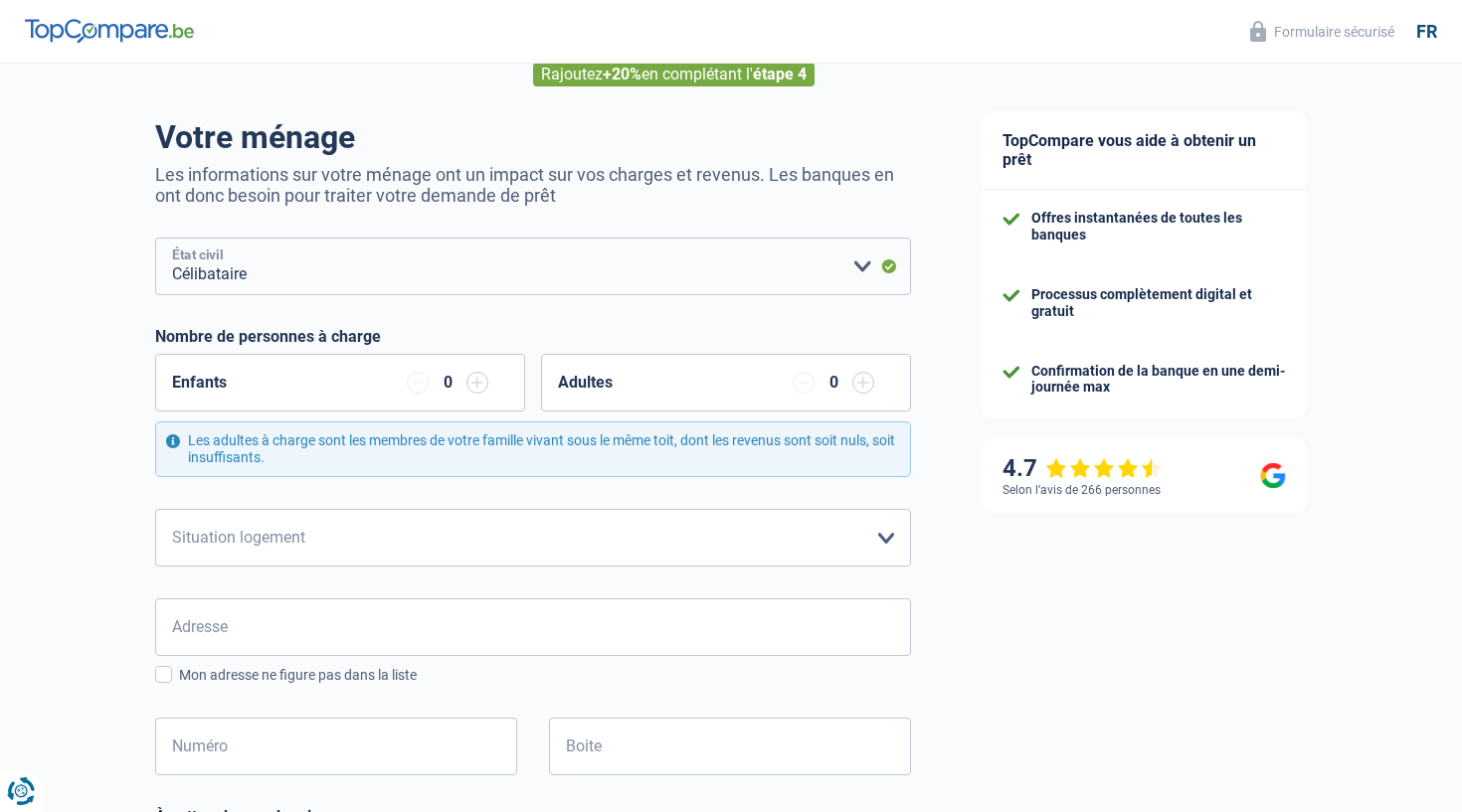
scroll to position [137, 0]
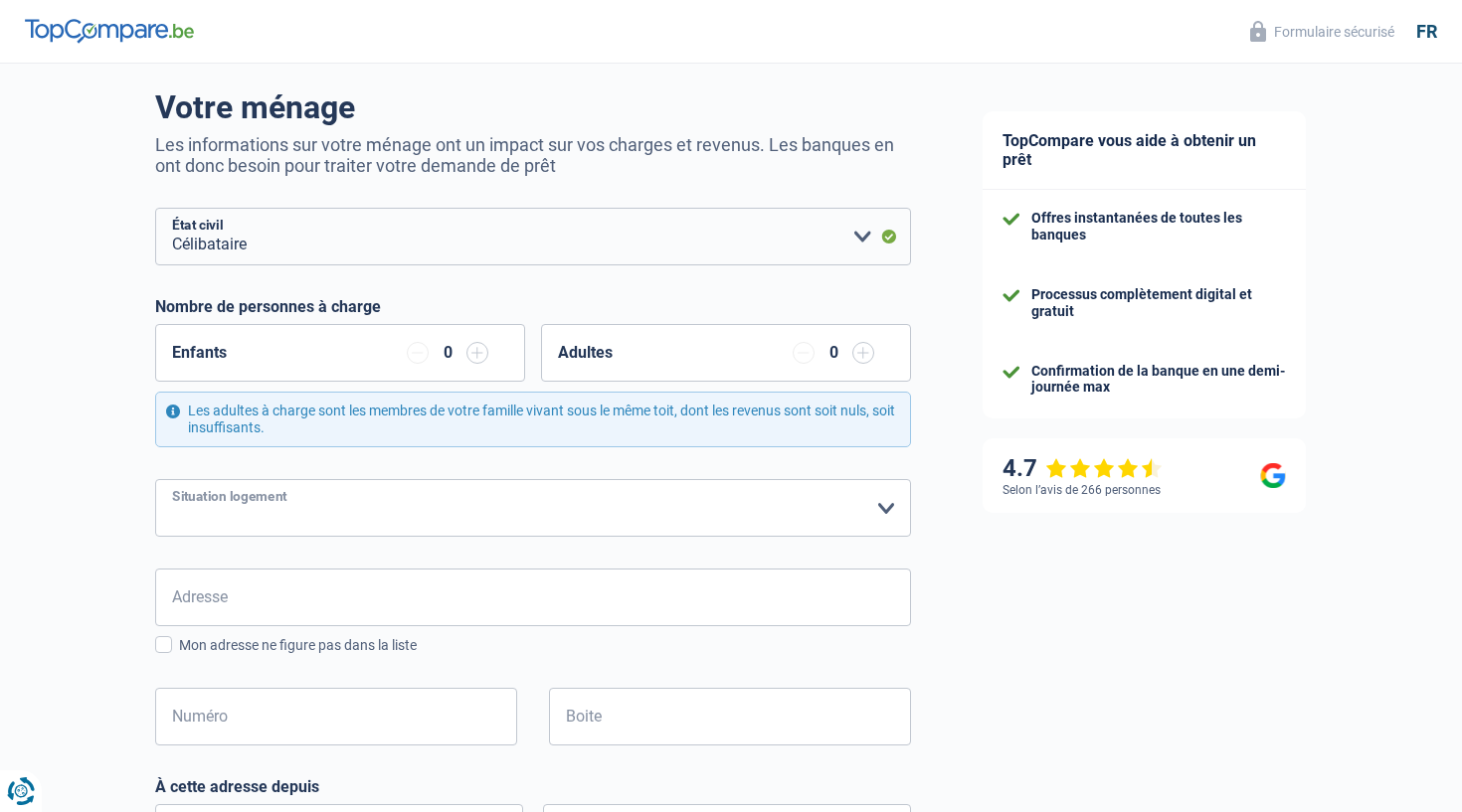
click at [543, 528] on select "Locataire Propriétaire avec prêt hypothécaire Propriétaire sans prêt hypothécai…" at bounding box center [532, 508] width 755 height 58
select select "liveWithParents"
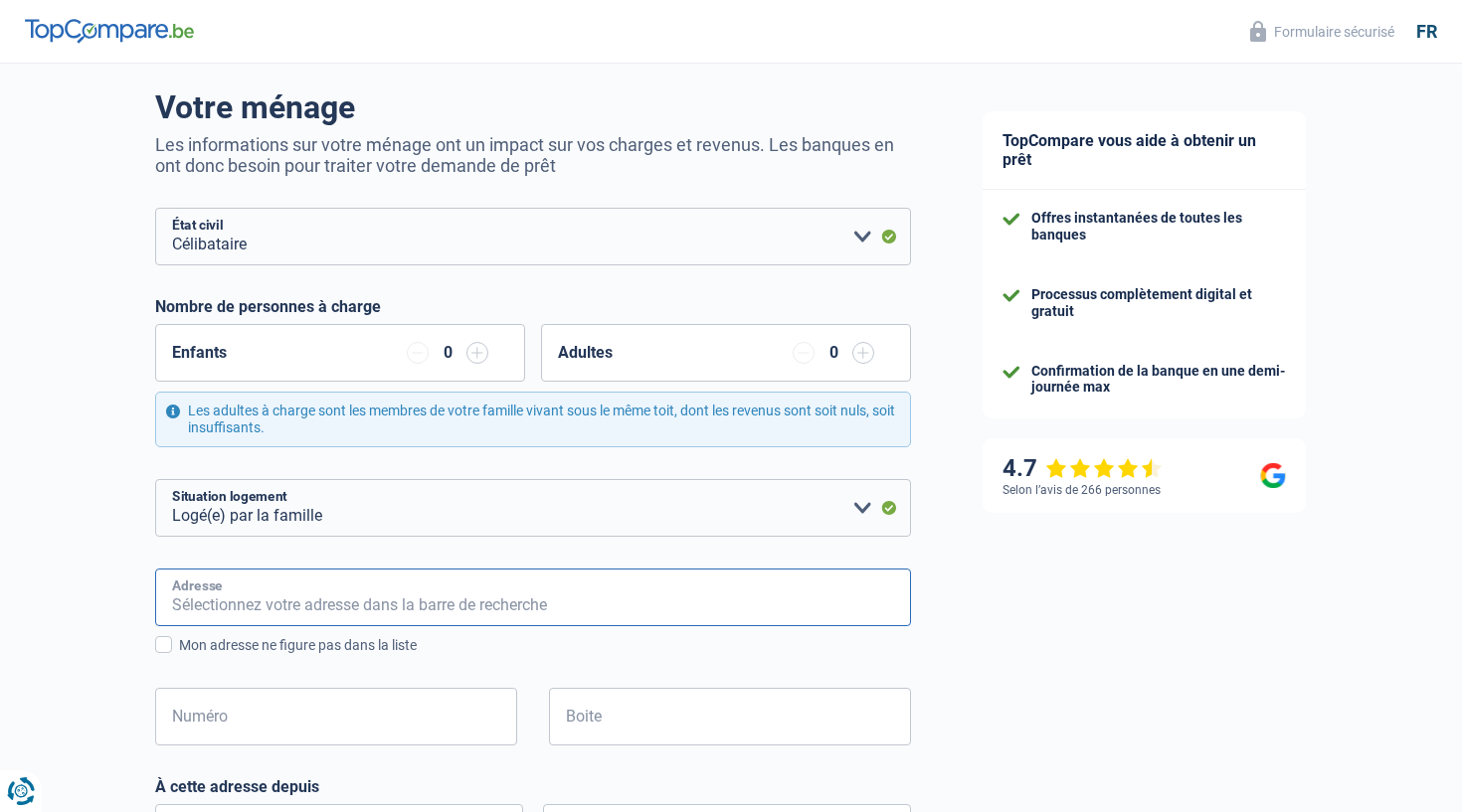
click at [273, 592] on input "Adresse" at bounding box center [532, 598] width 755 height 58
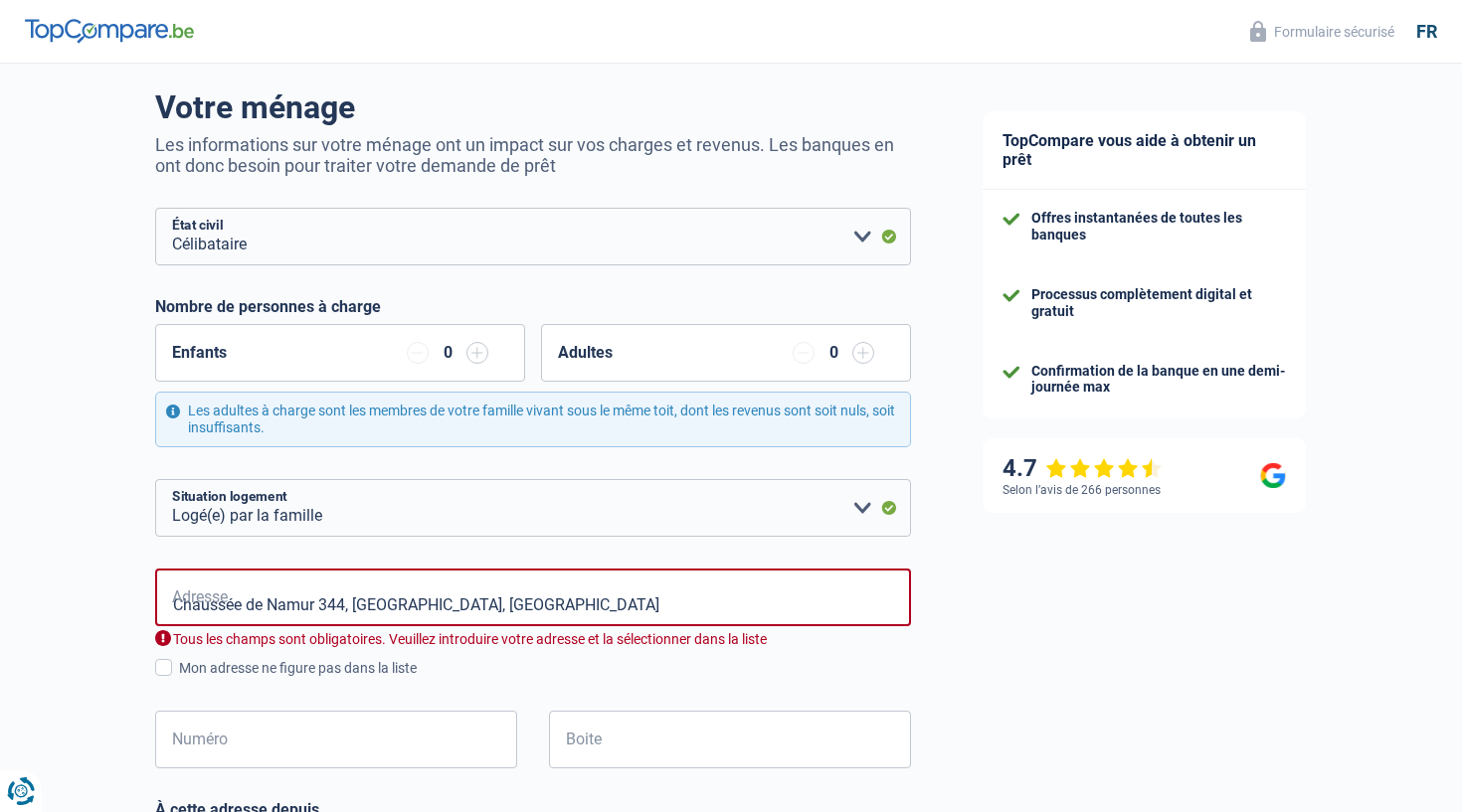
type input "Chaussée de Namur, 5310, Éghezée, BE"
type input "344"
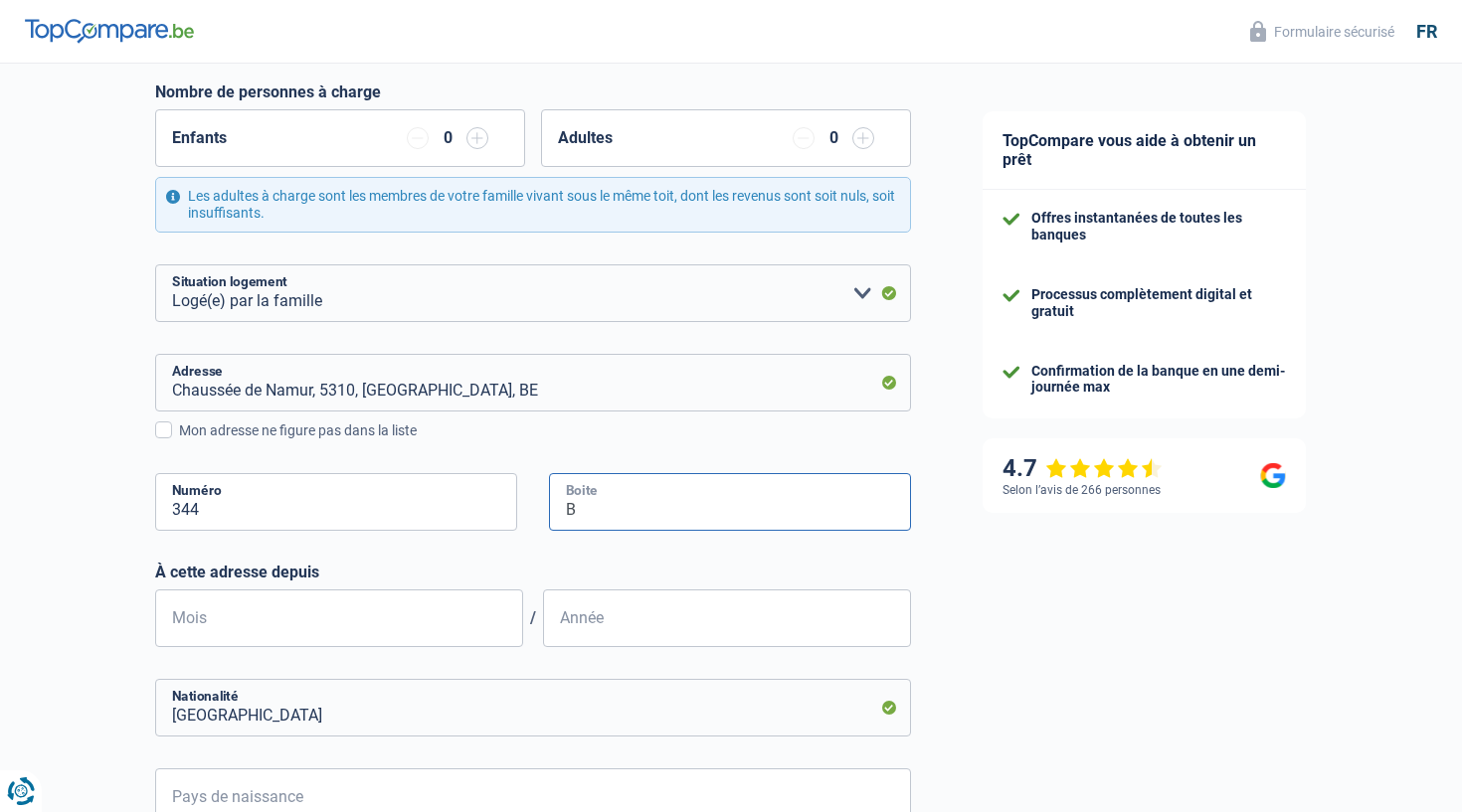
scroll to position [363, 0]
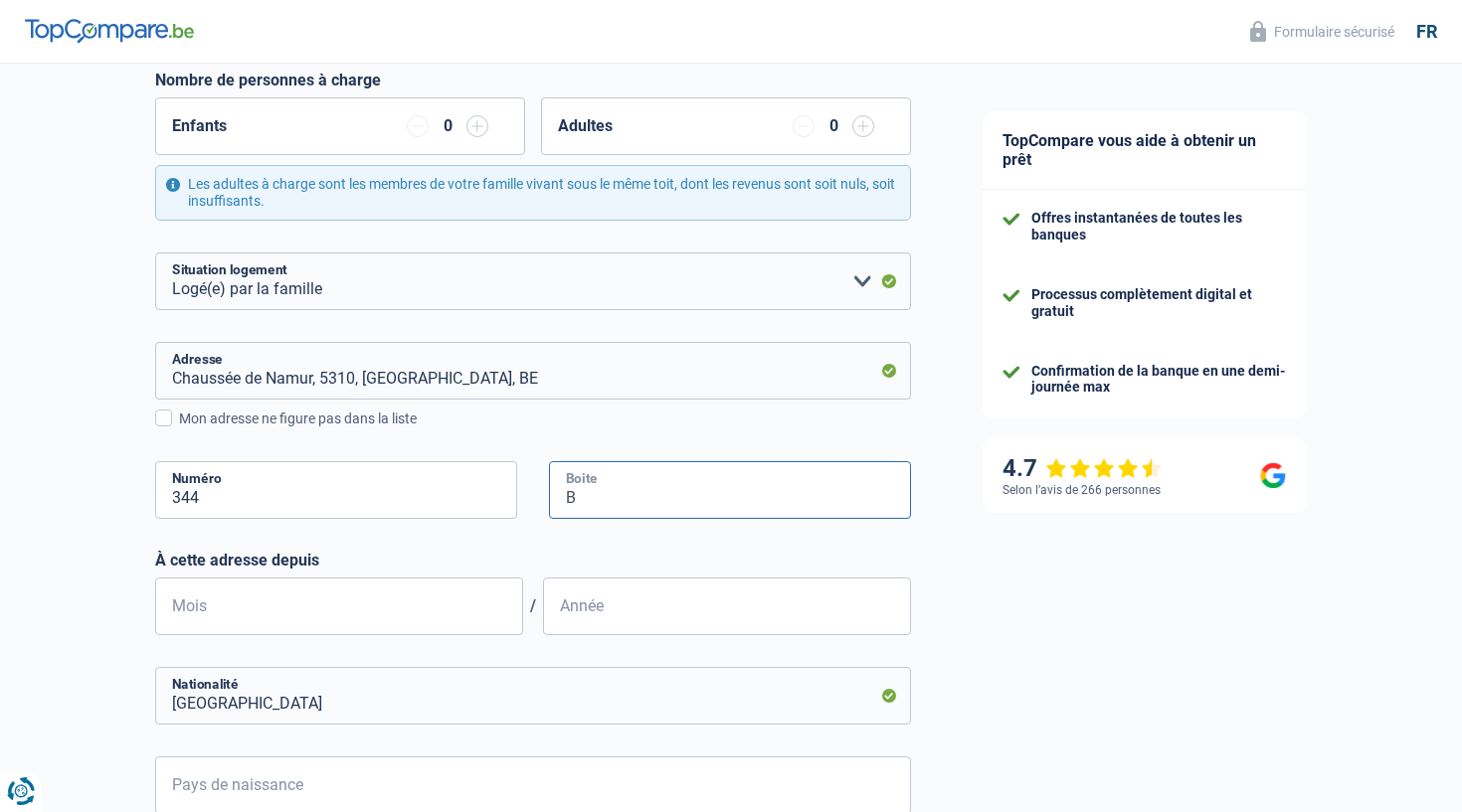
type input "B"
type input "07"
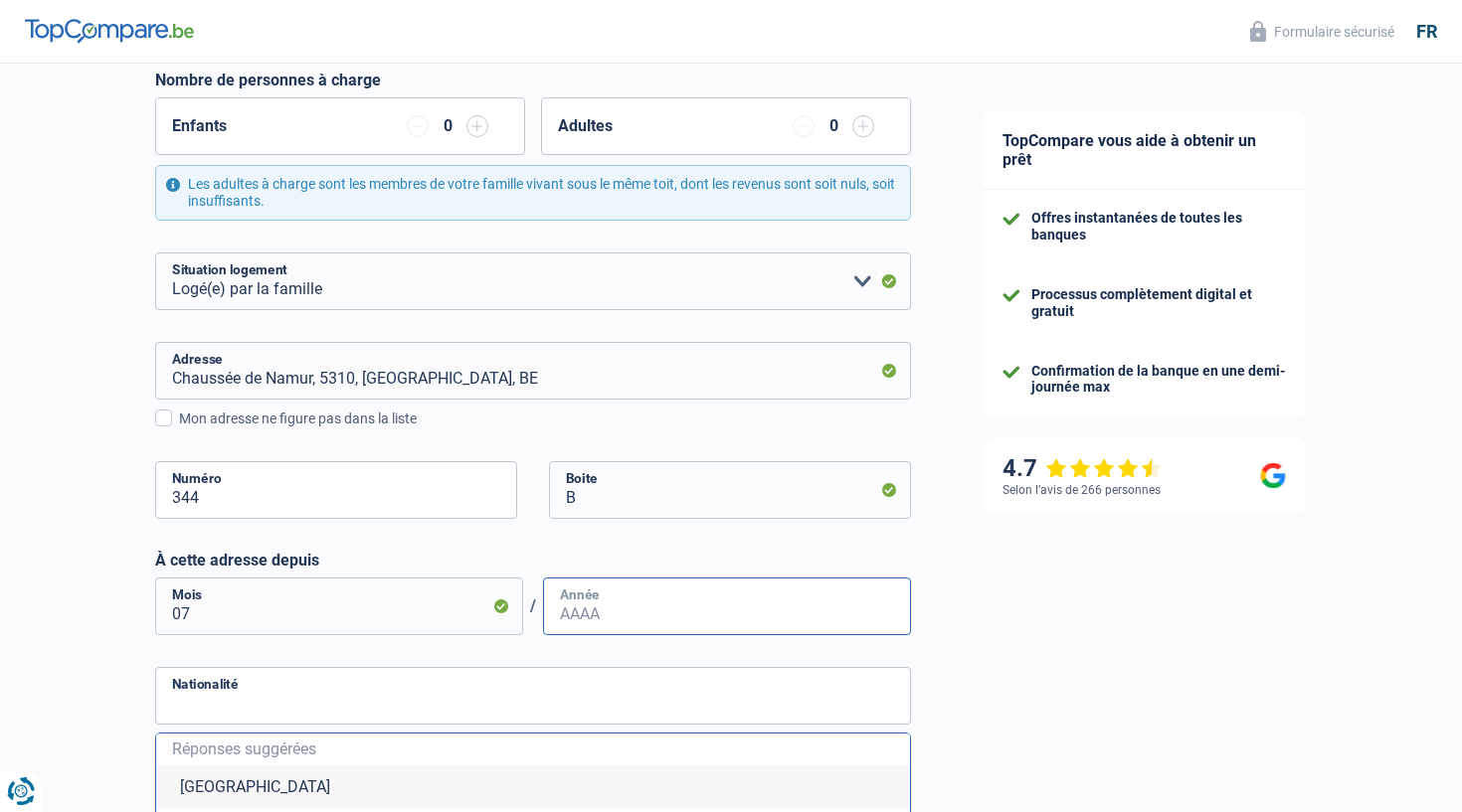
click at [612, 617] on input "Année" at bounding box center [727, 607] width 368 height 58
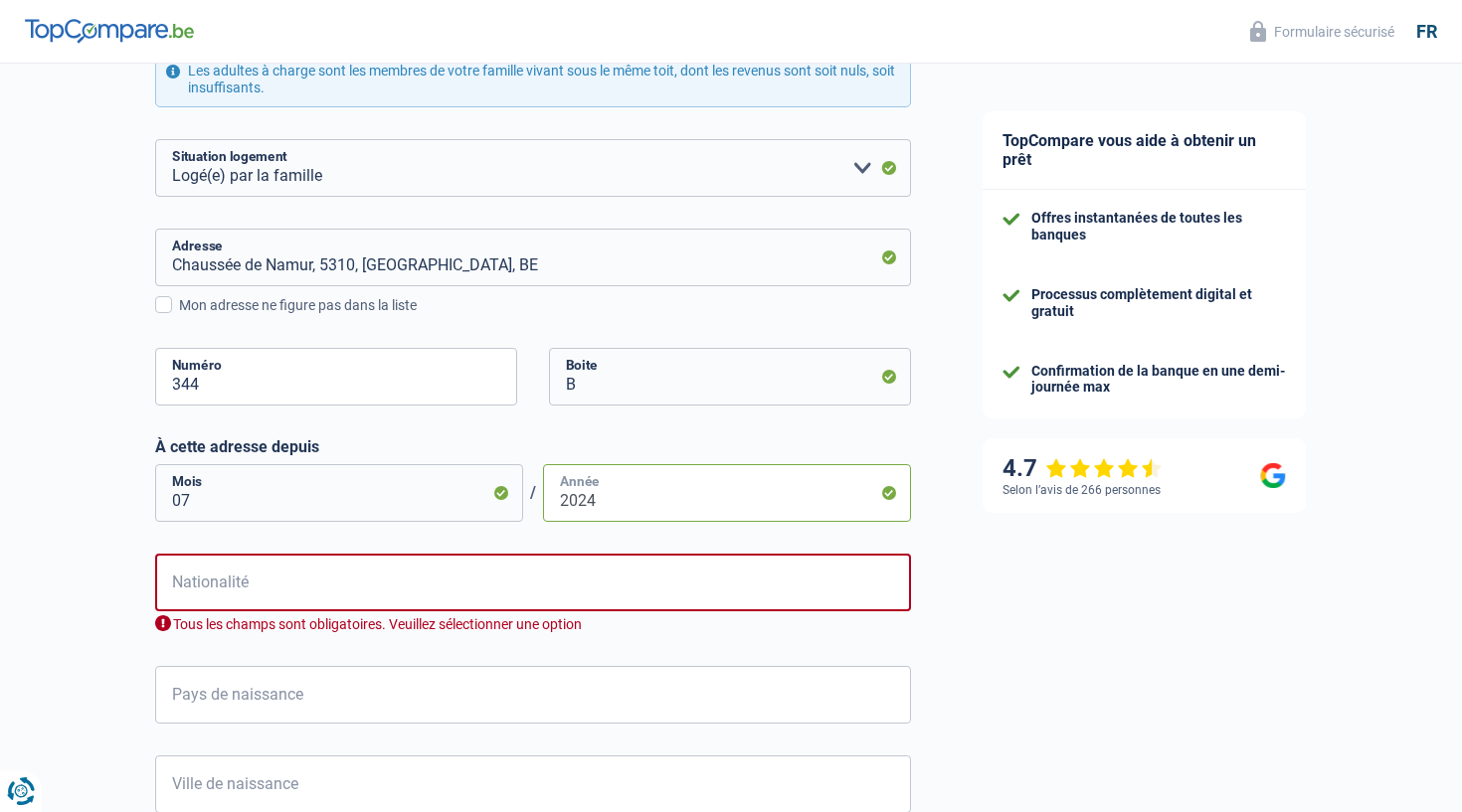
scroll to position [521, 0]
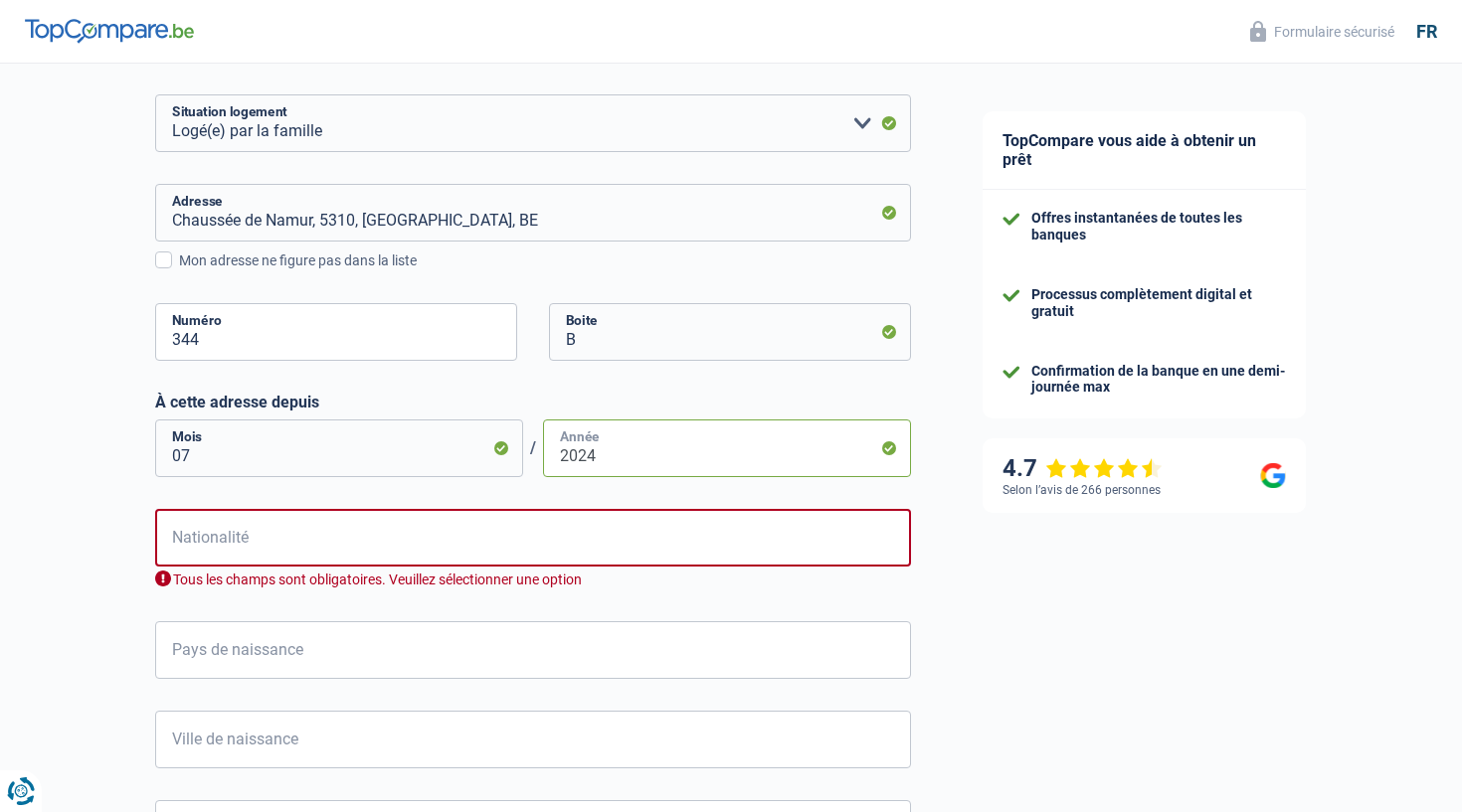
type input "2024"
click at [440, 544] on input "Nationalité" at bounding box center [532, 538] width 755 height 58
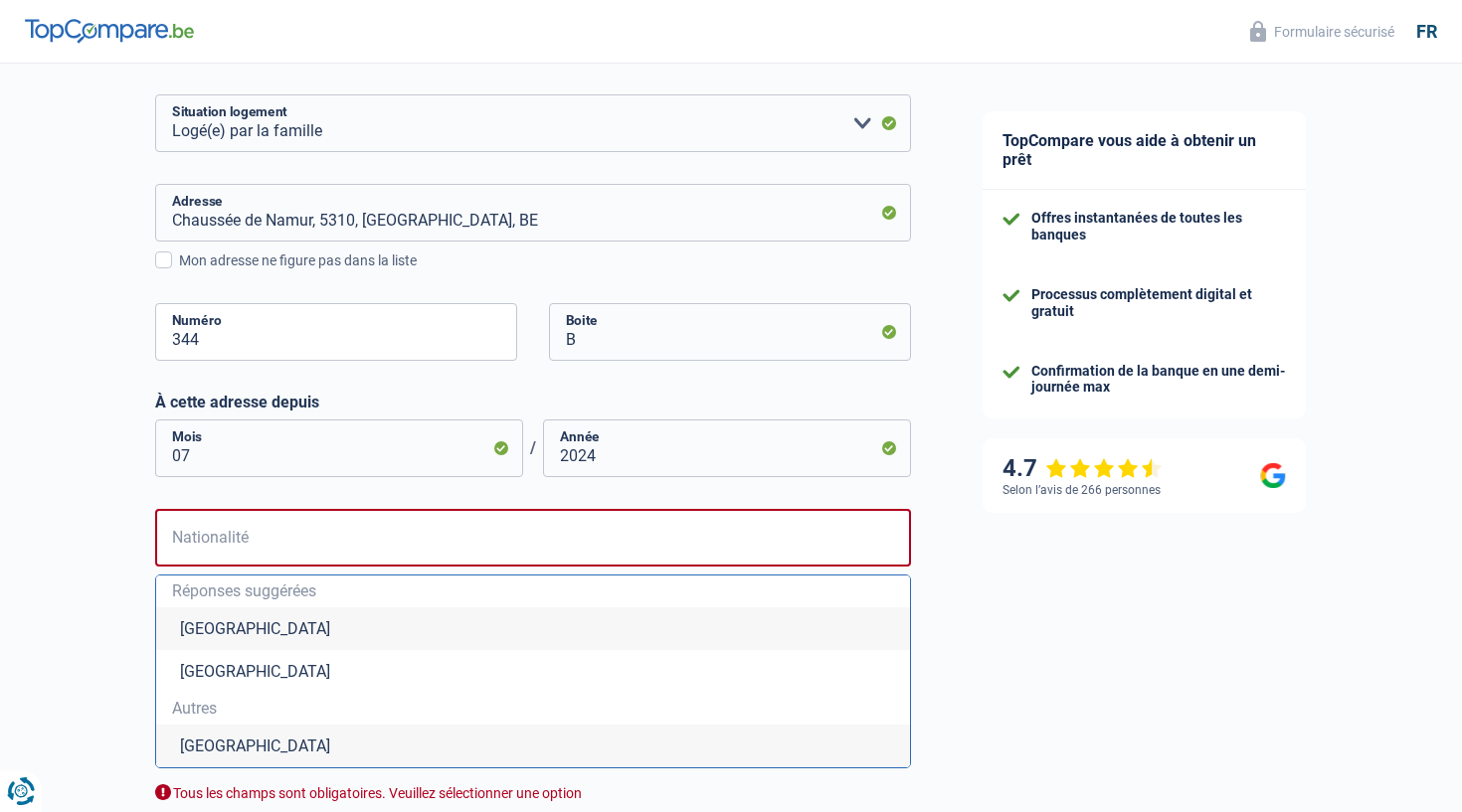
click at [421, 618] on li "Belgique" at bounding box center [532, 628] width 753 height 43
type input "Belgique"
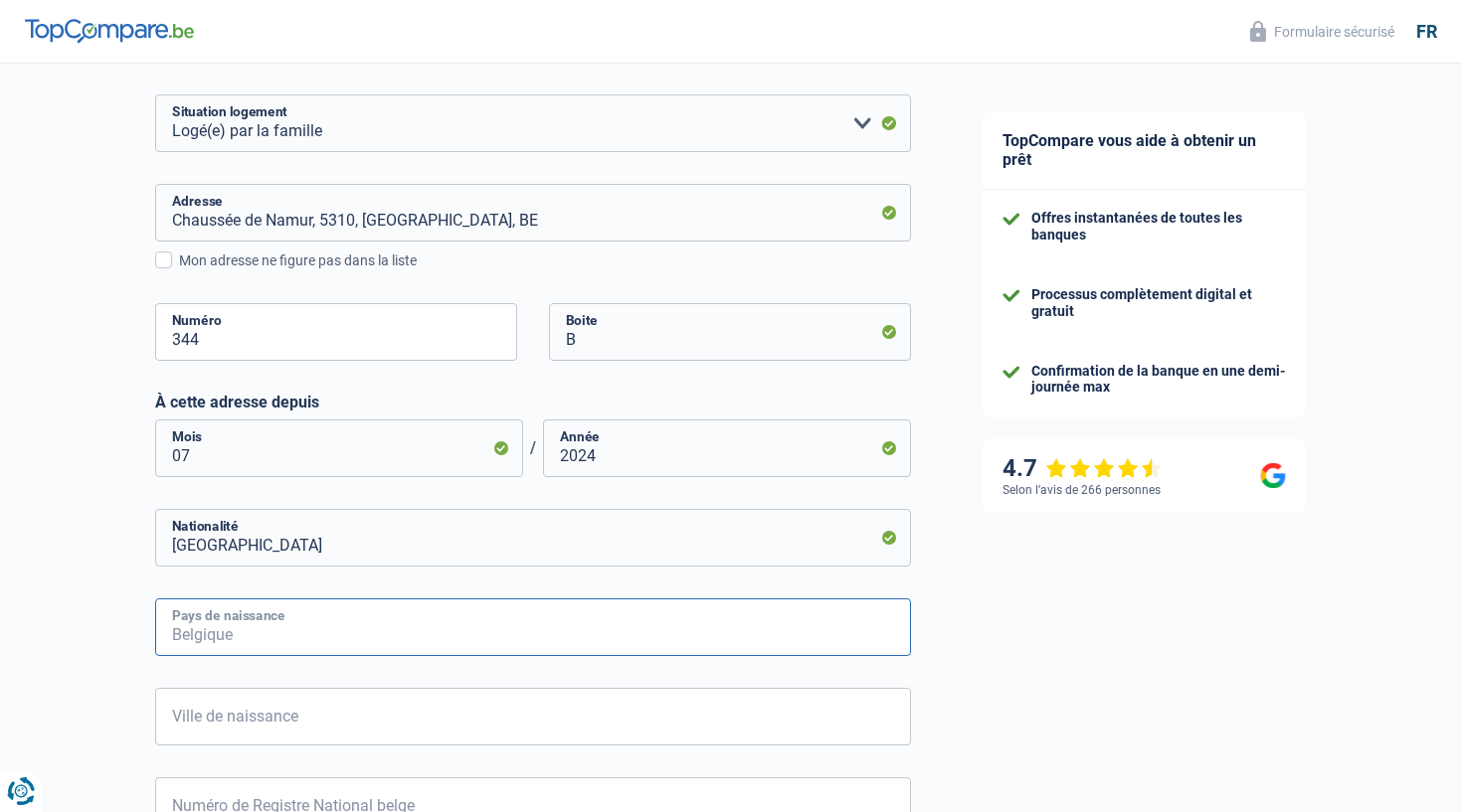
click at [395, 633] on input "Pays de naissance" at bounding box center [532, 627] width 755 height 58
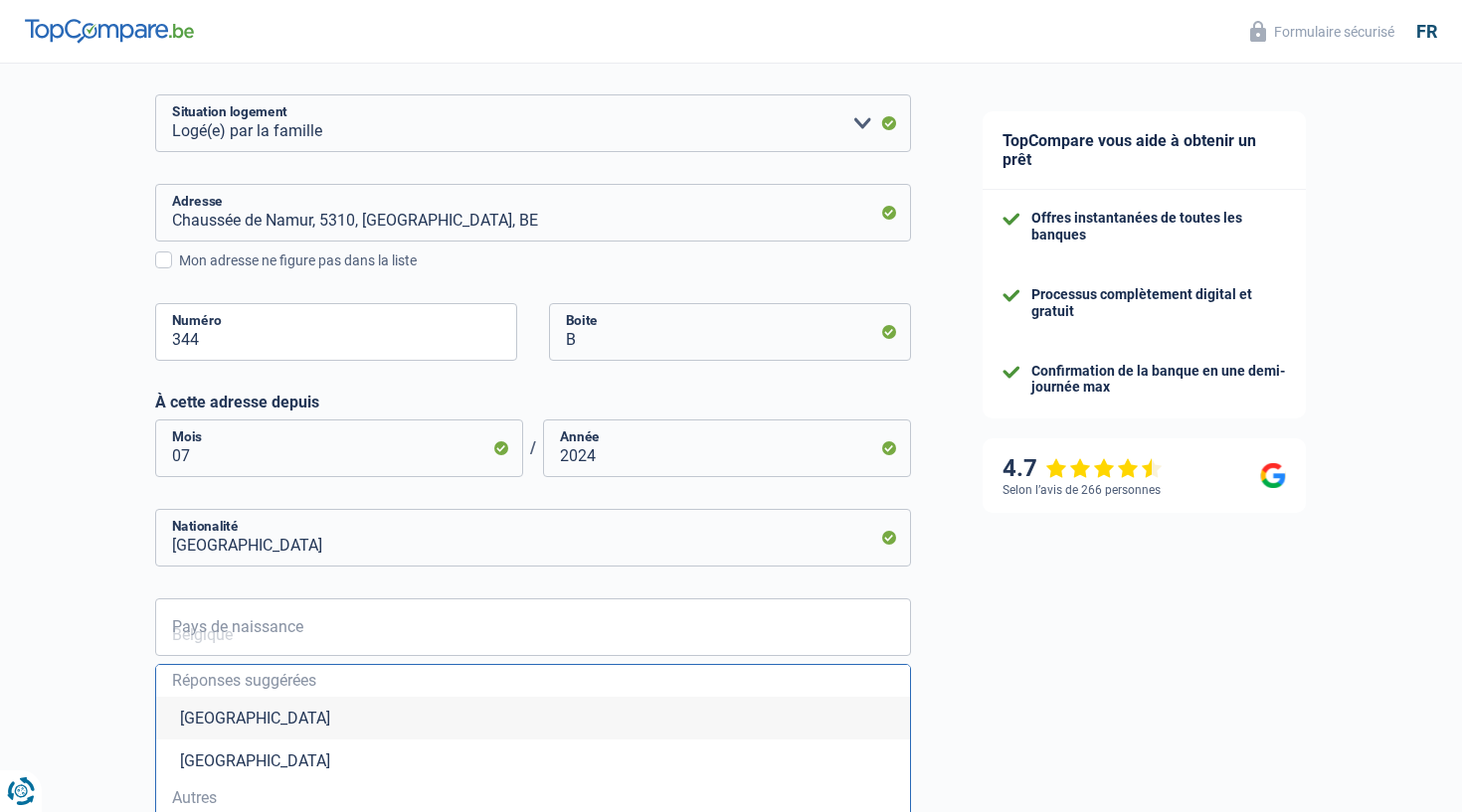
click at [352, 723] on li "Belgique" at bounding box center [532, 718] width 753 height 43
type input "Belgique"
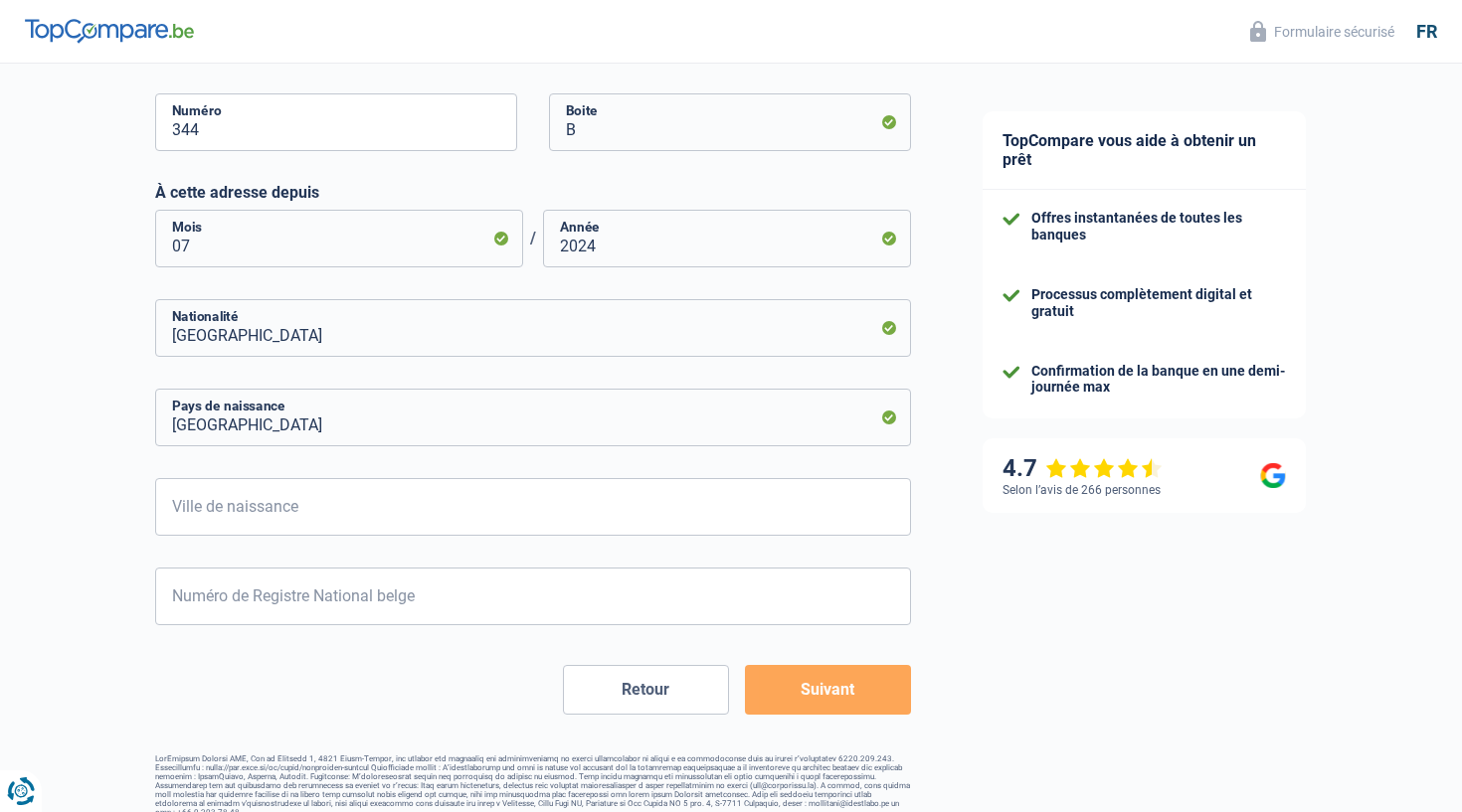
scroll to position [734, 0]
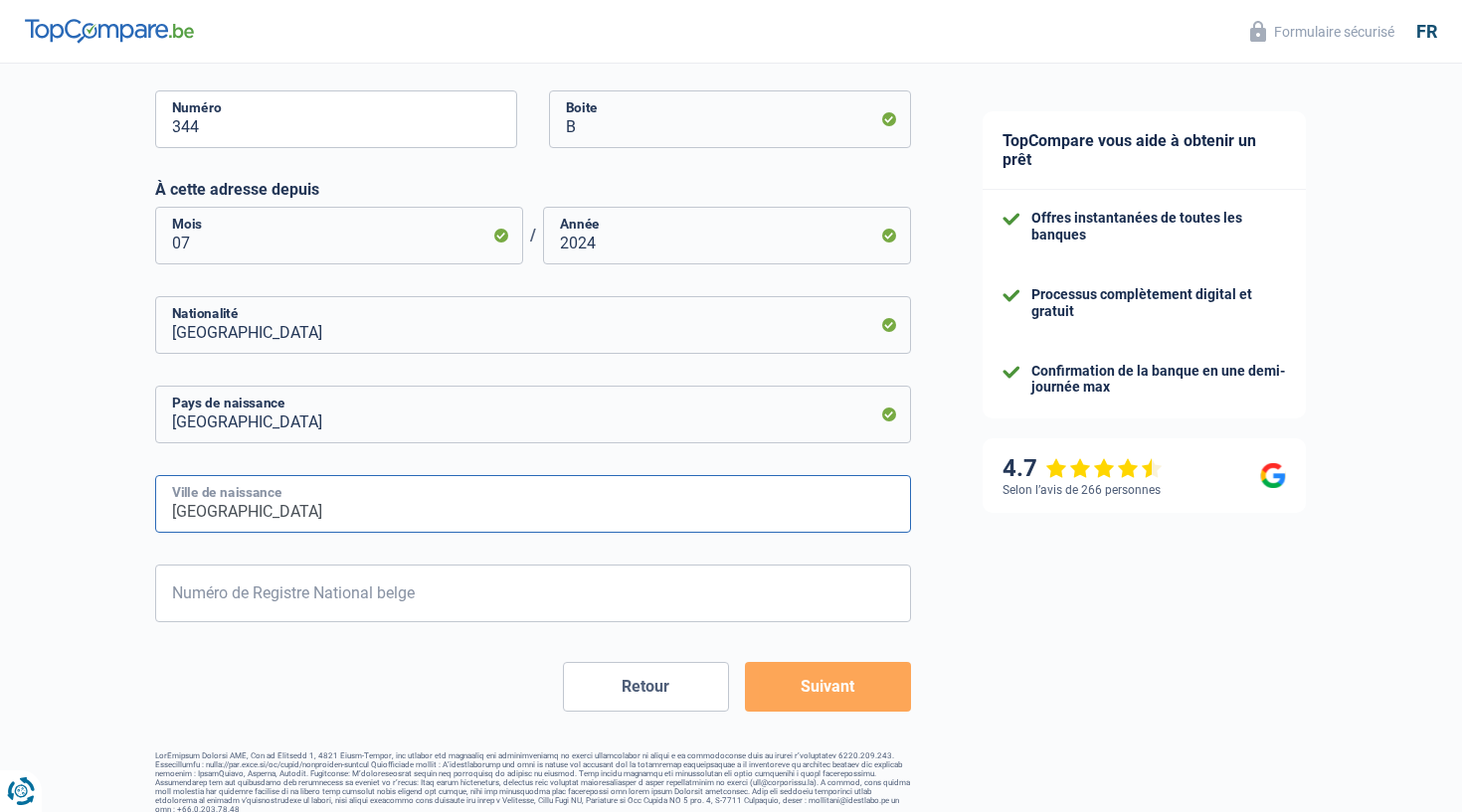
type input "Namur"
click at [806, 708] on button "Suivant" at bounding box center [827, 687] width 166 height 50
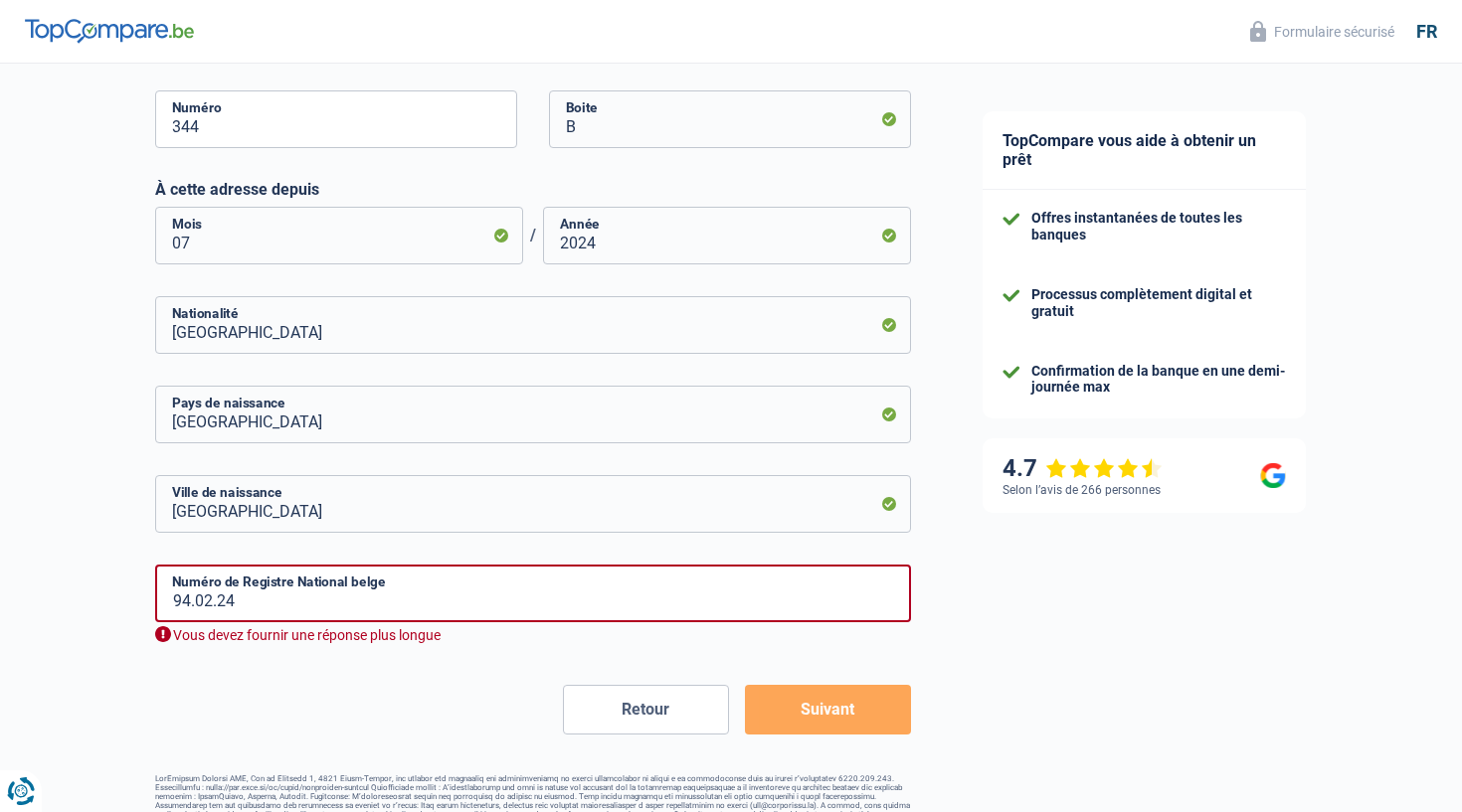
scroll to position [762, 0]
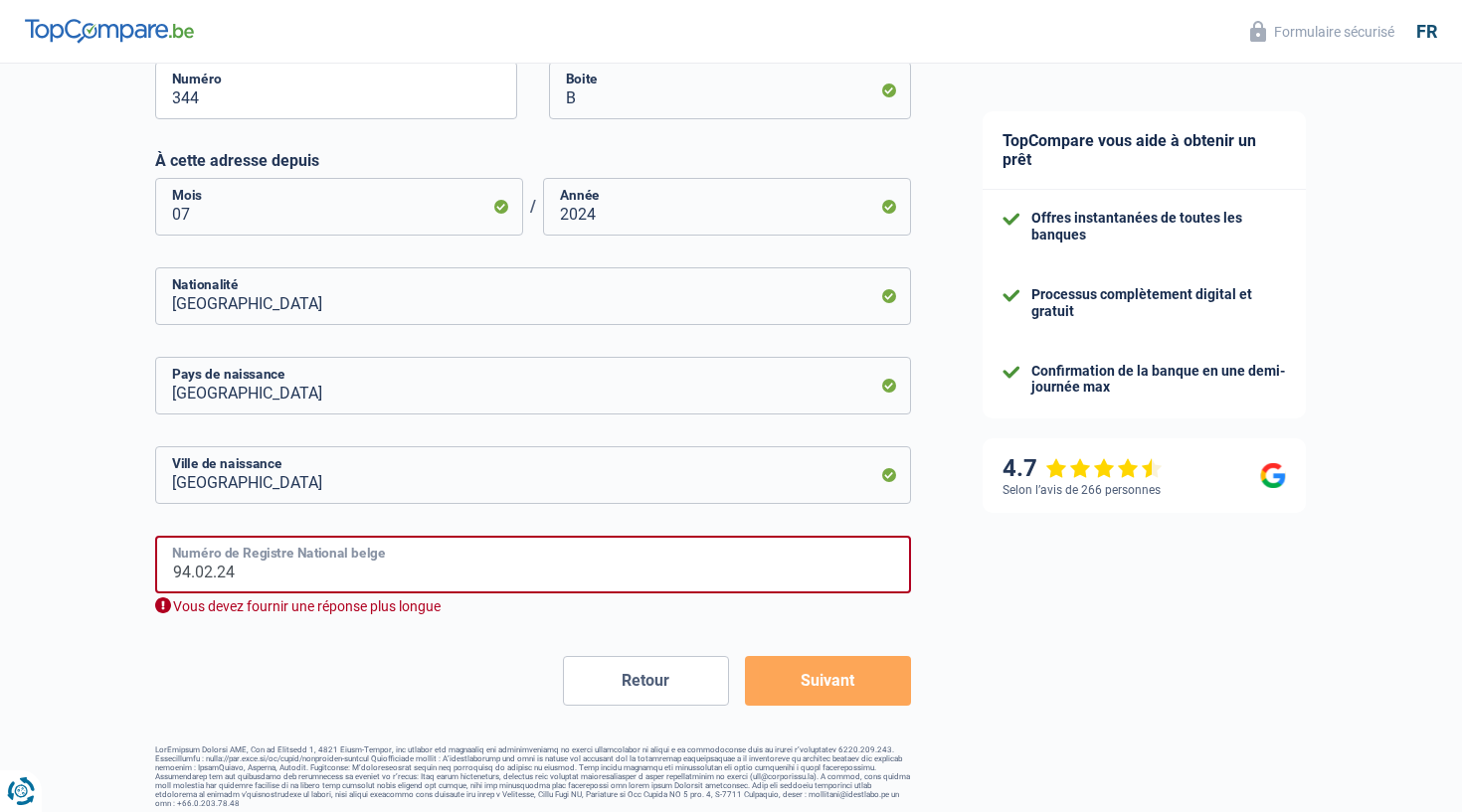
click at [317, 578] on input "94.02.24" at bounding box center [532, 565] width 755 height 58
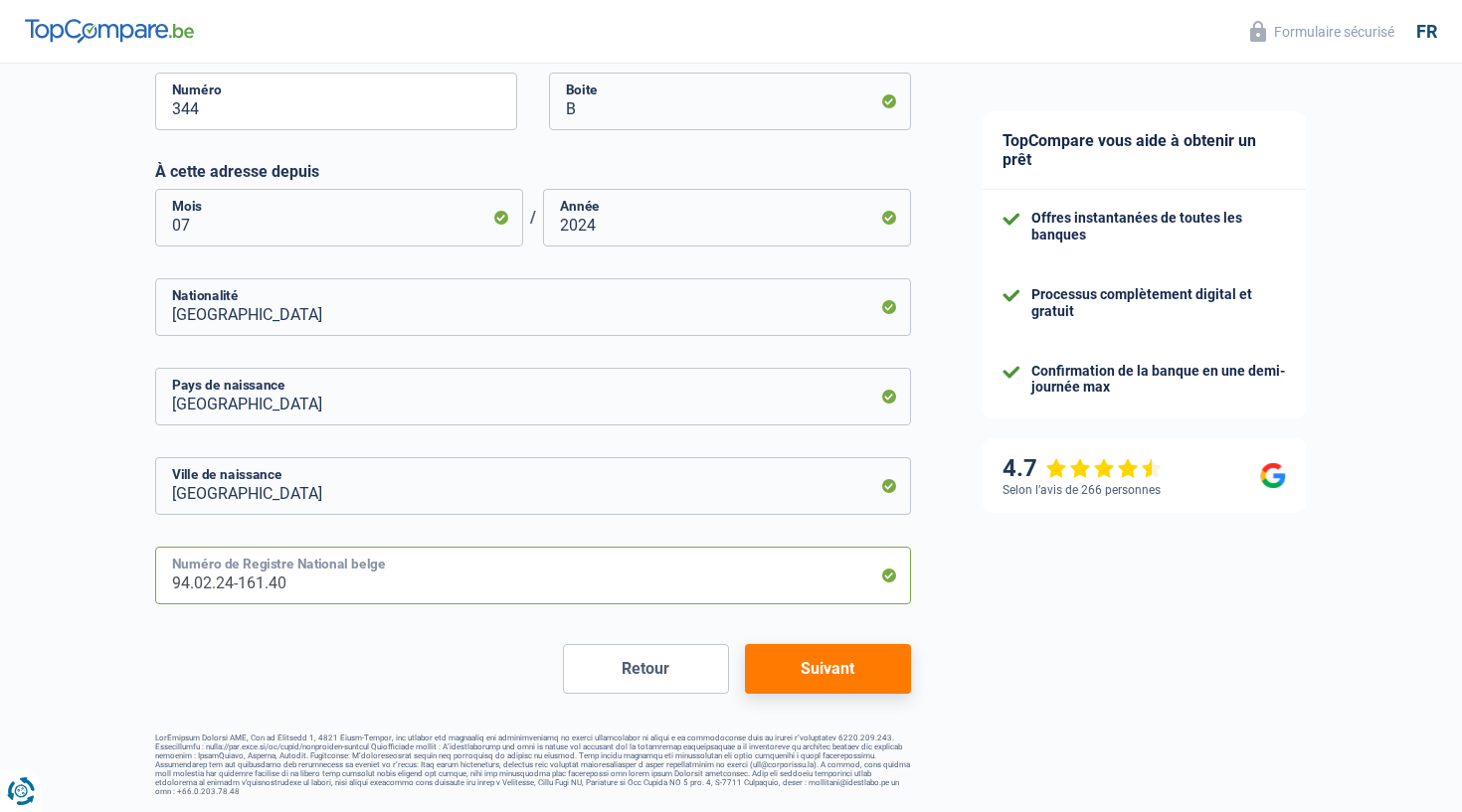
scroll to position [739, 0]
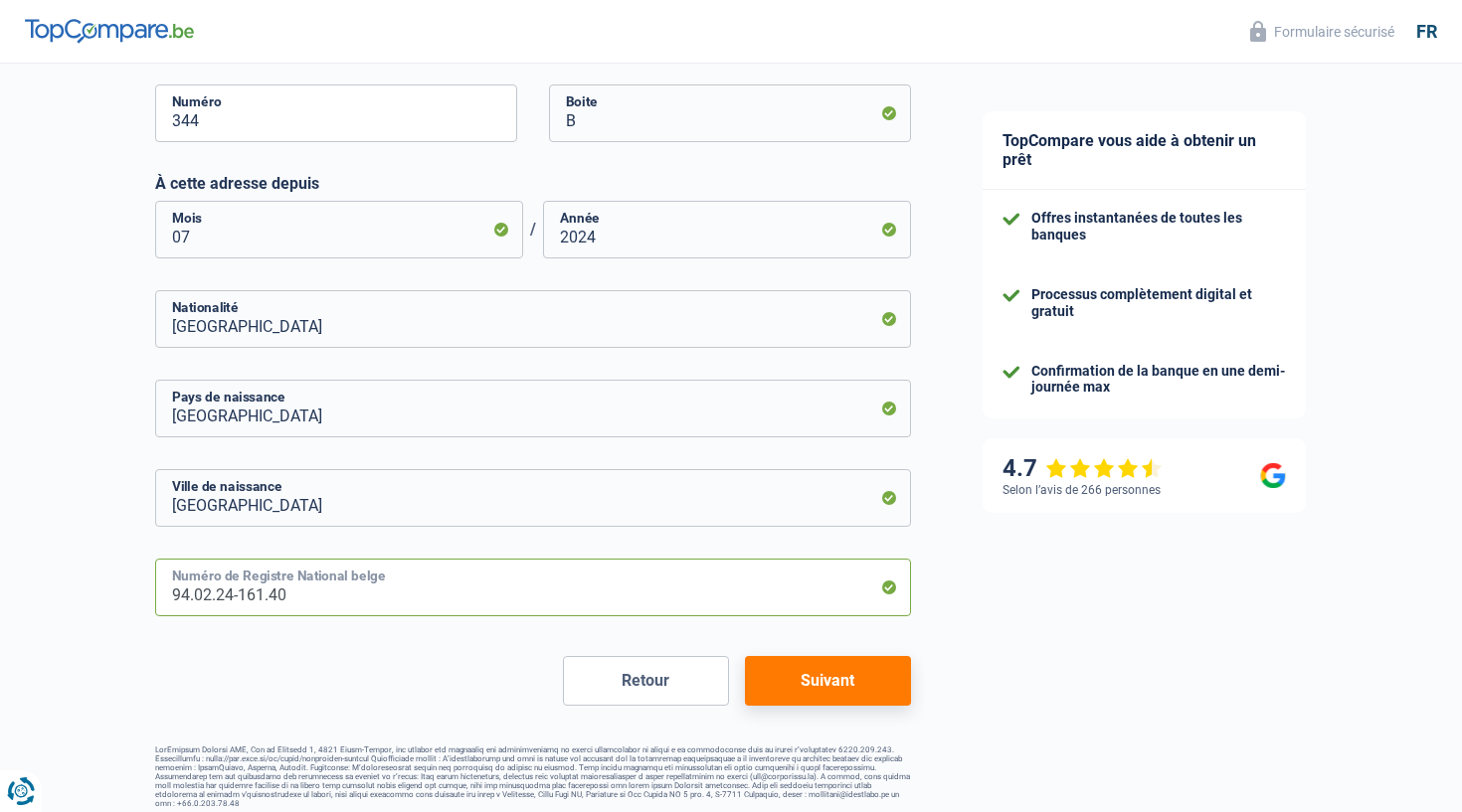
type input "94.02.24-161.40"
click at [860, 672] on button "Suivant" at bounding box center [827, 681] width 166 height 50
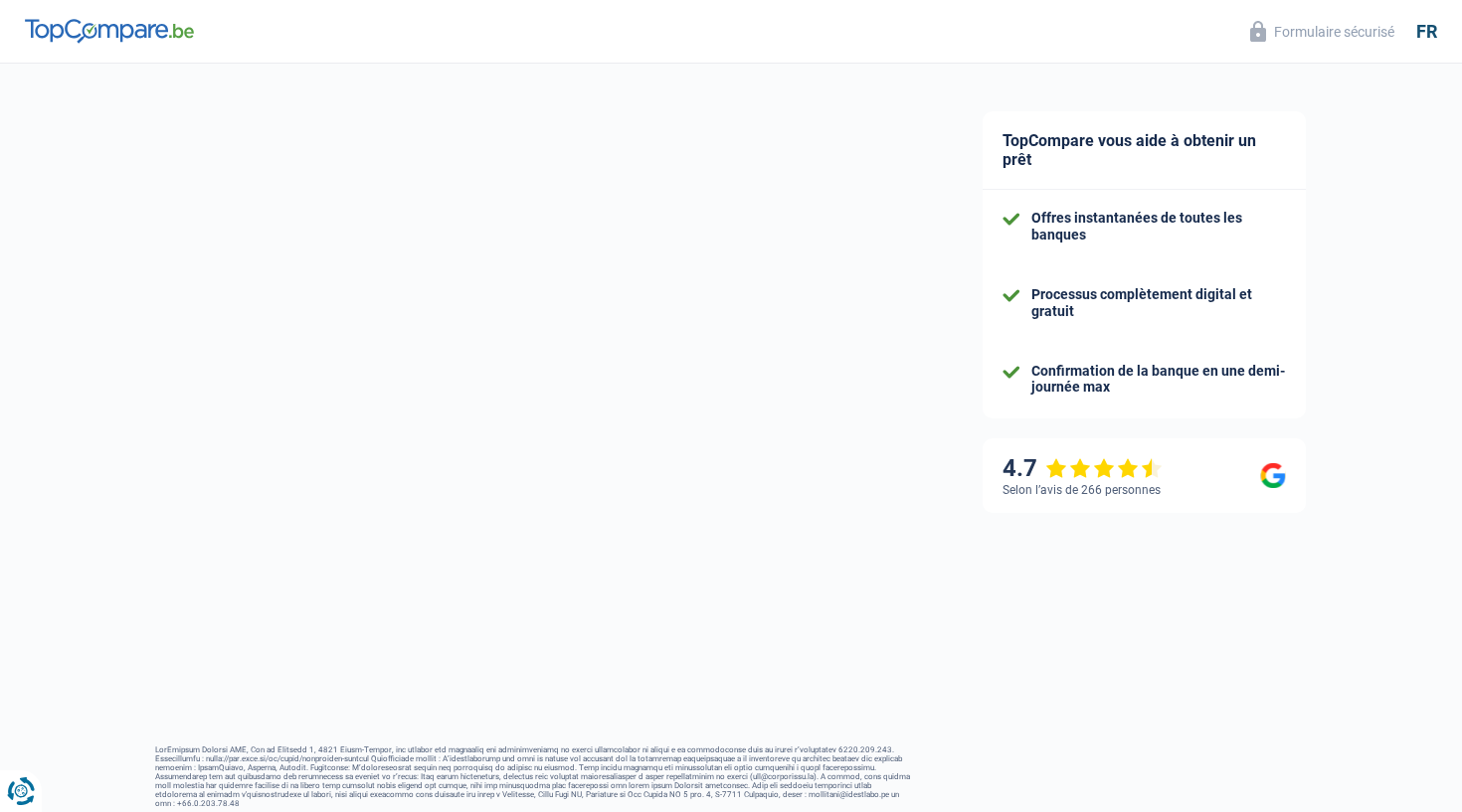
select select "netSalary"
select select "mealVouchers"
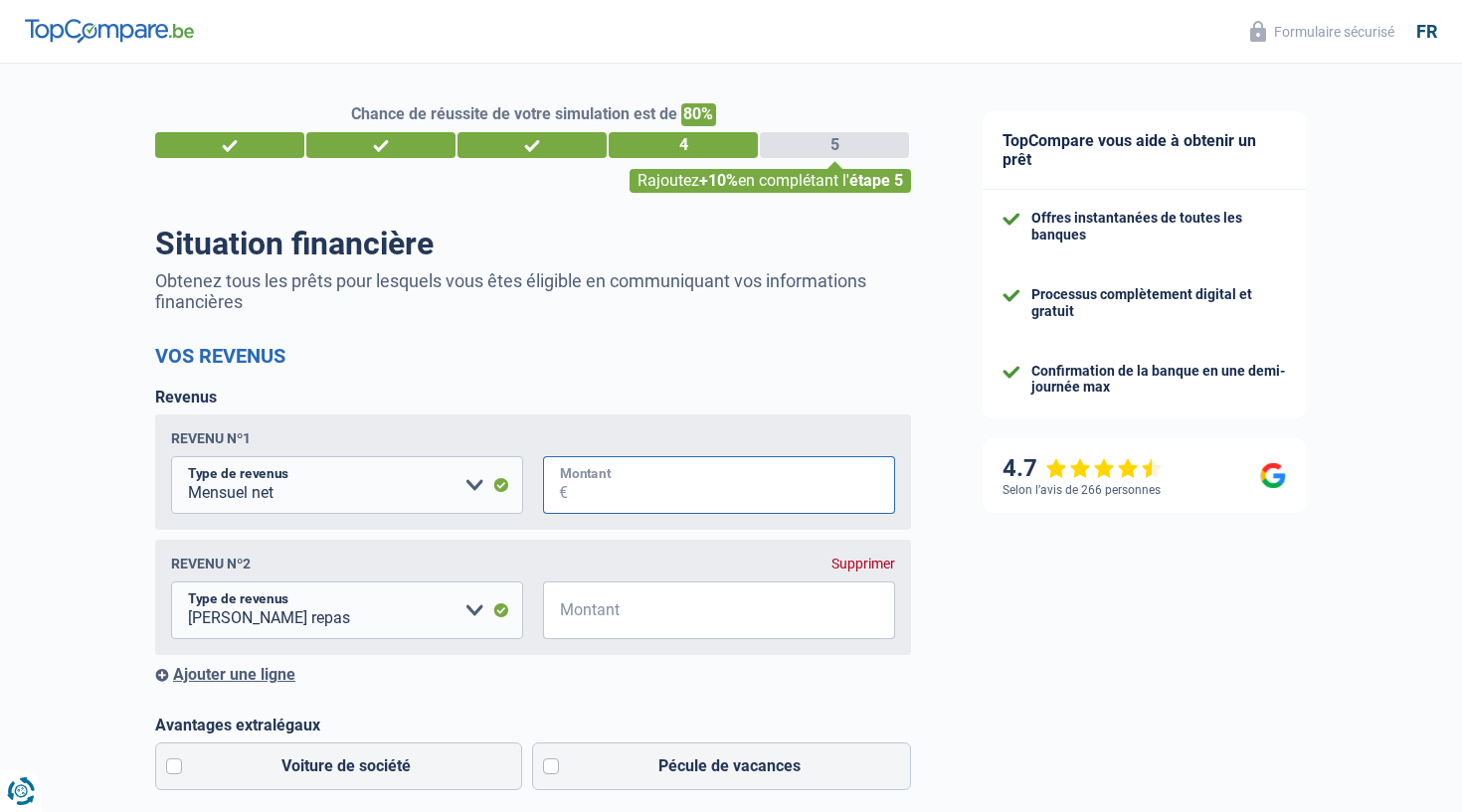
click at [580, 486] on input "Montant" at bounding box center [731, 485] width 327 height 58
type input "2.200"
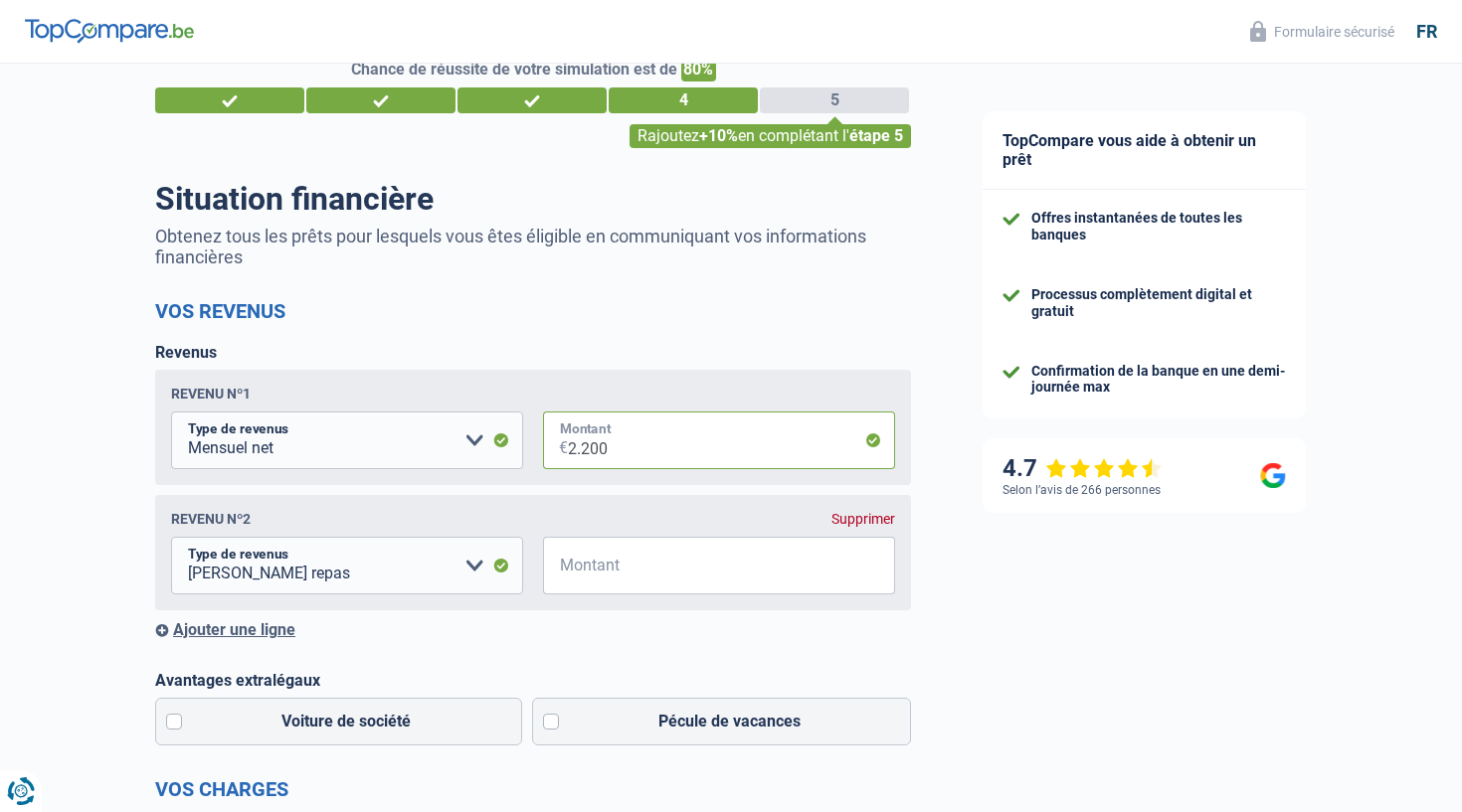
scroll to position [54, 0]
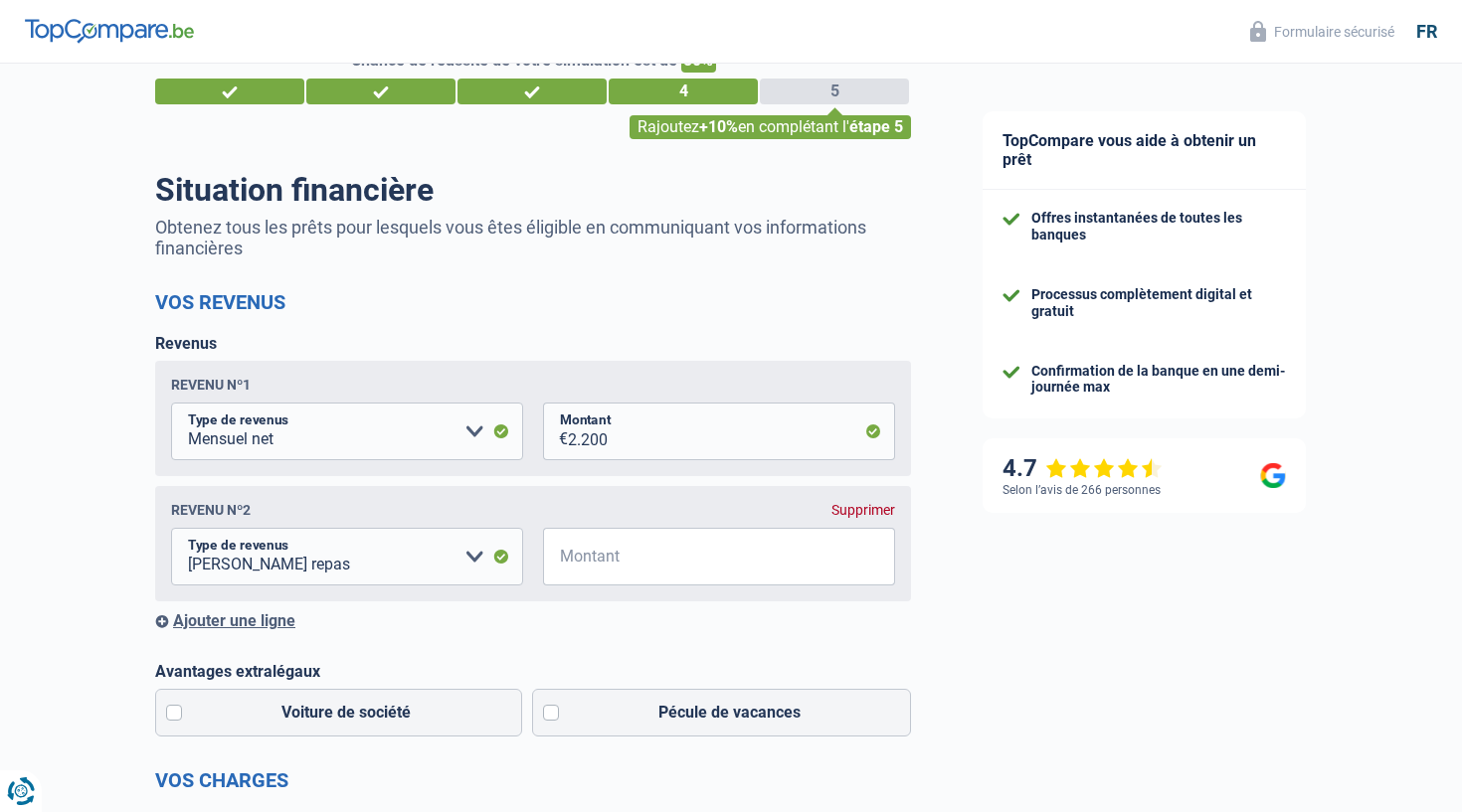
click at [840, 508] on div "Supprimer" at bounding box center [863, 510] width 64 height 16
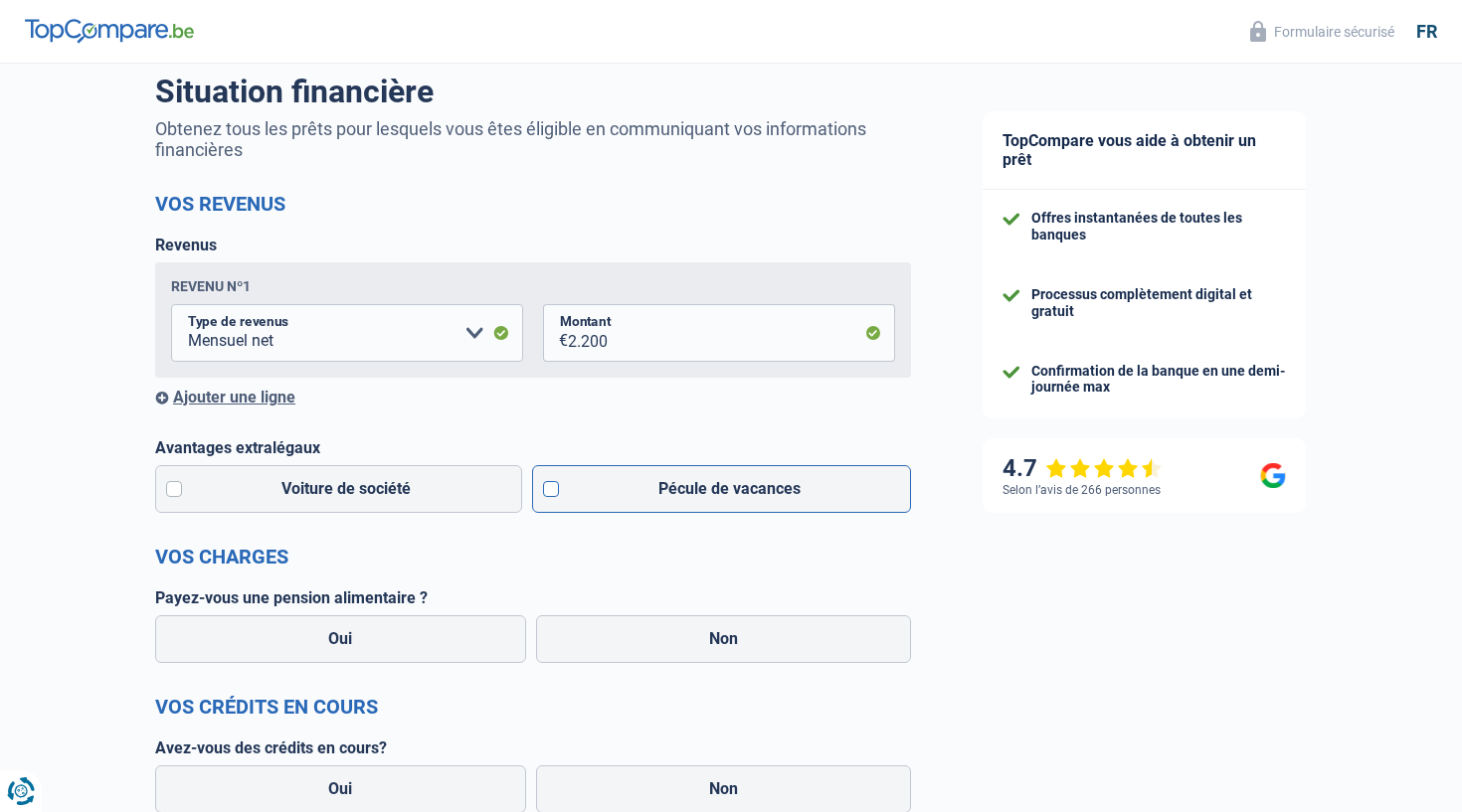
scroll to position [183, 0]
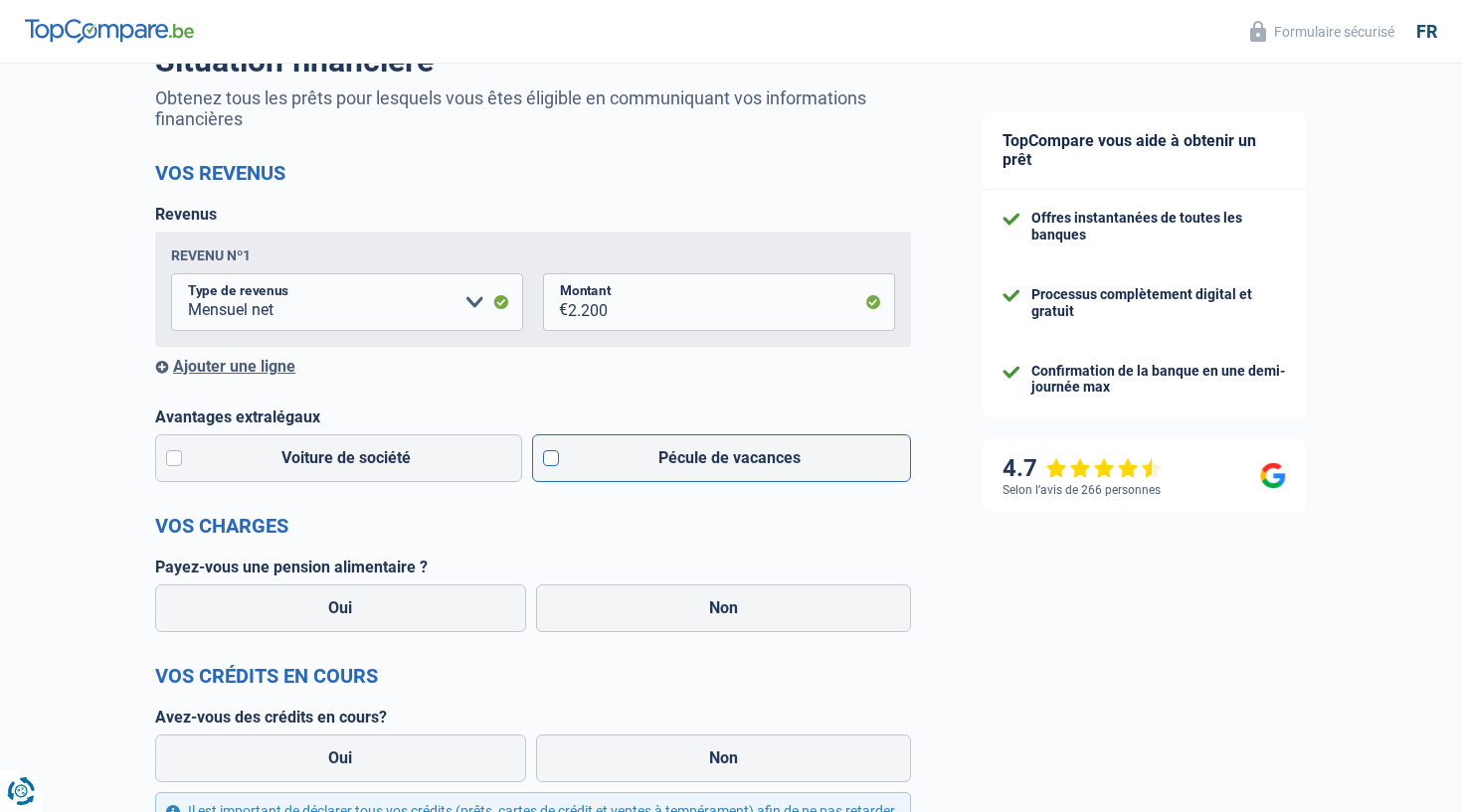
click at [540, 448] on label "Pécule de vacances" at bounding box center [722, 459] width 380 height 48
click at [540, 448] on input "Pécule de vacances" at bounding box center [722, 459] width 380 height 48
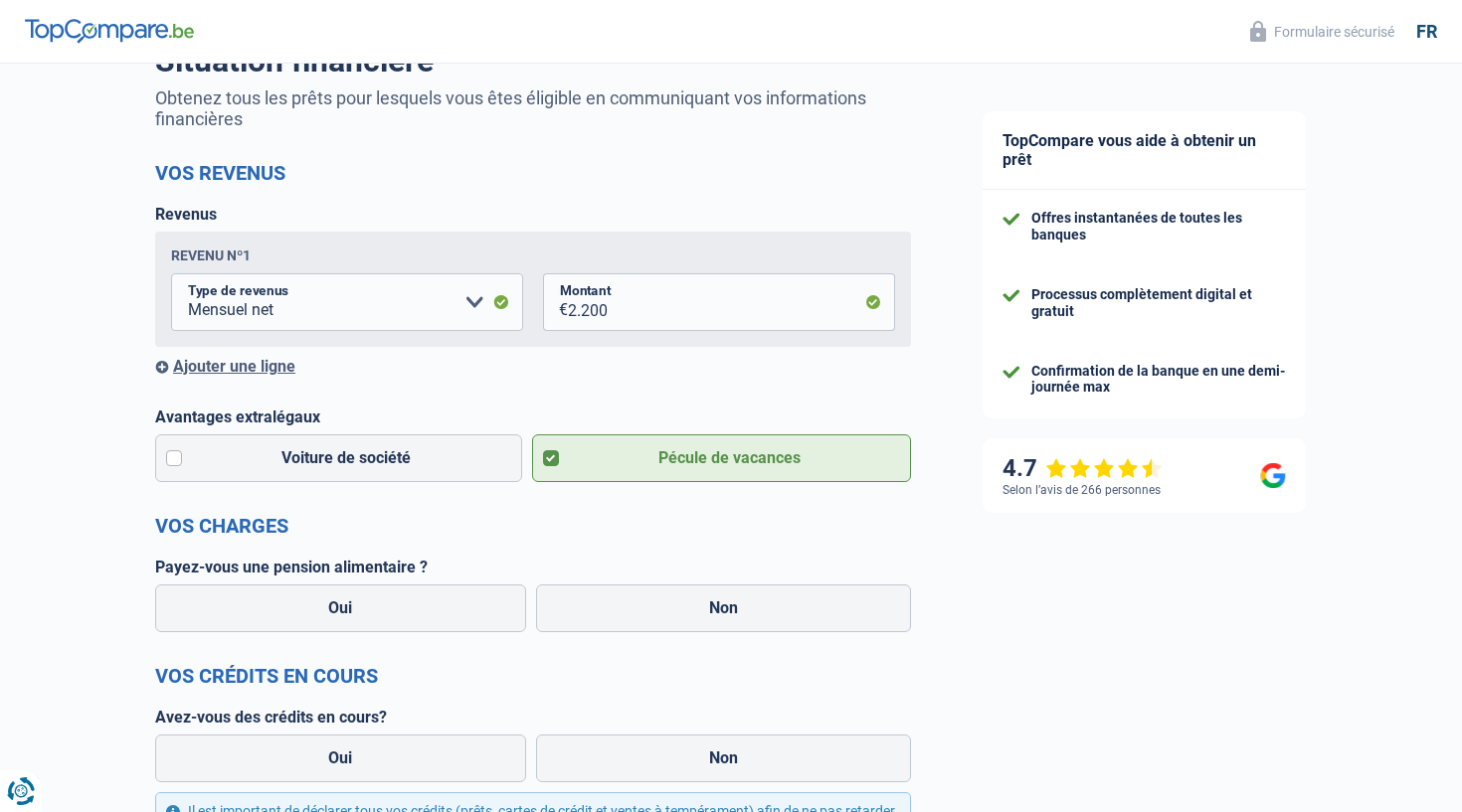
click at [555, 459] on label "Pécule de vacances" at bounding box center [722, 459] width 380 height 48
click at [555, 459] on input "Pécule de vacances" at bounding box center [722, 459] width 380 height 48
checkbox input "false"
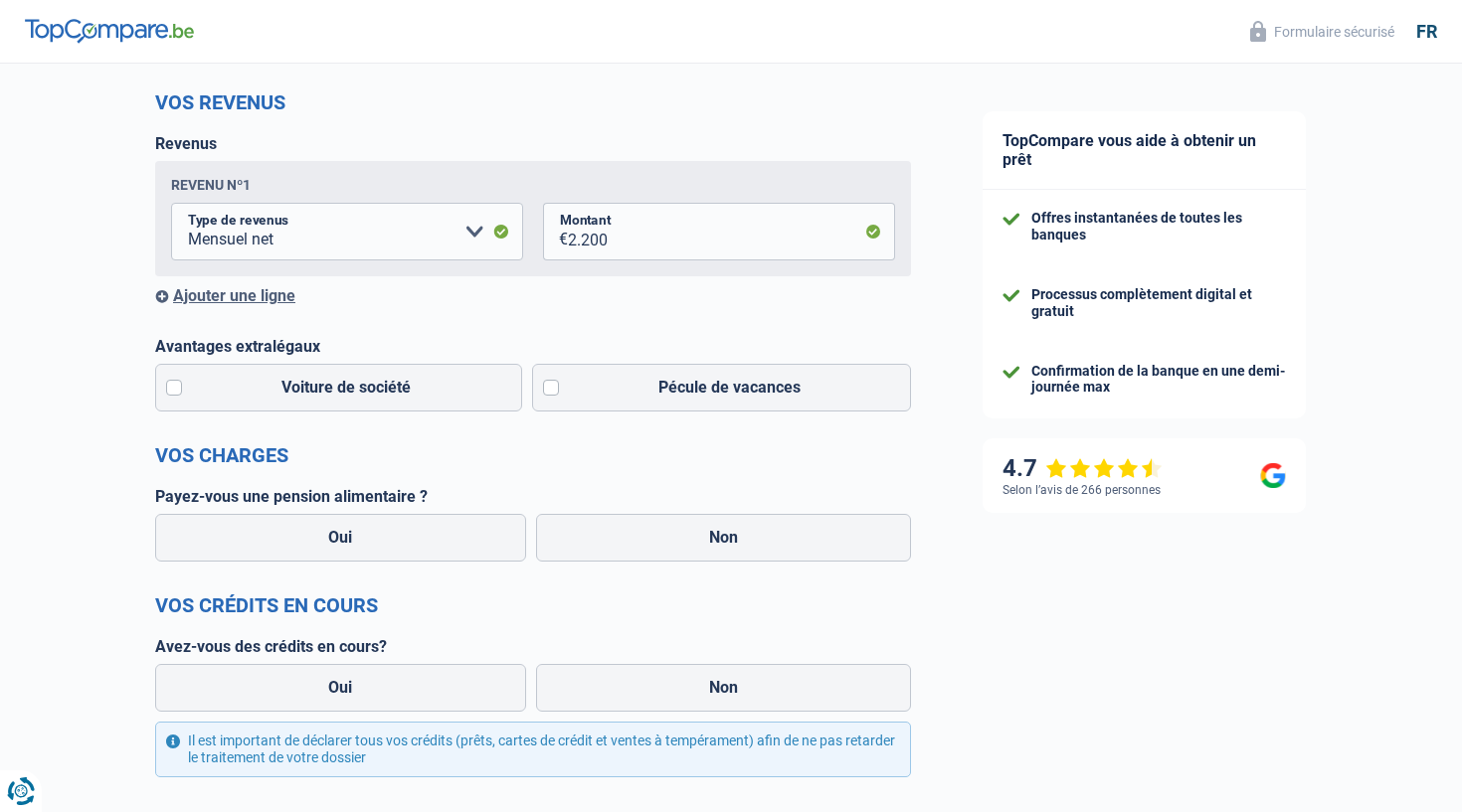
scroll to position [280, 0]
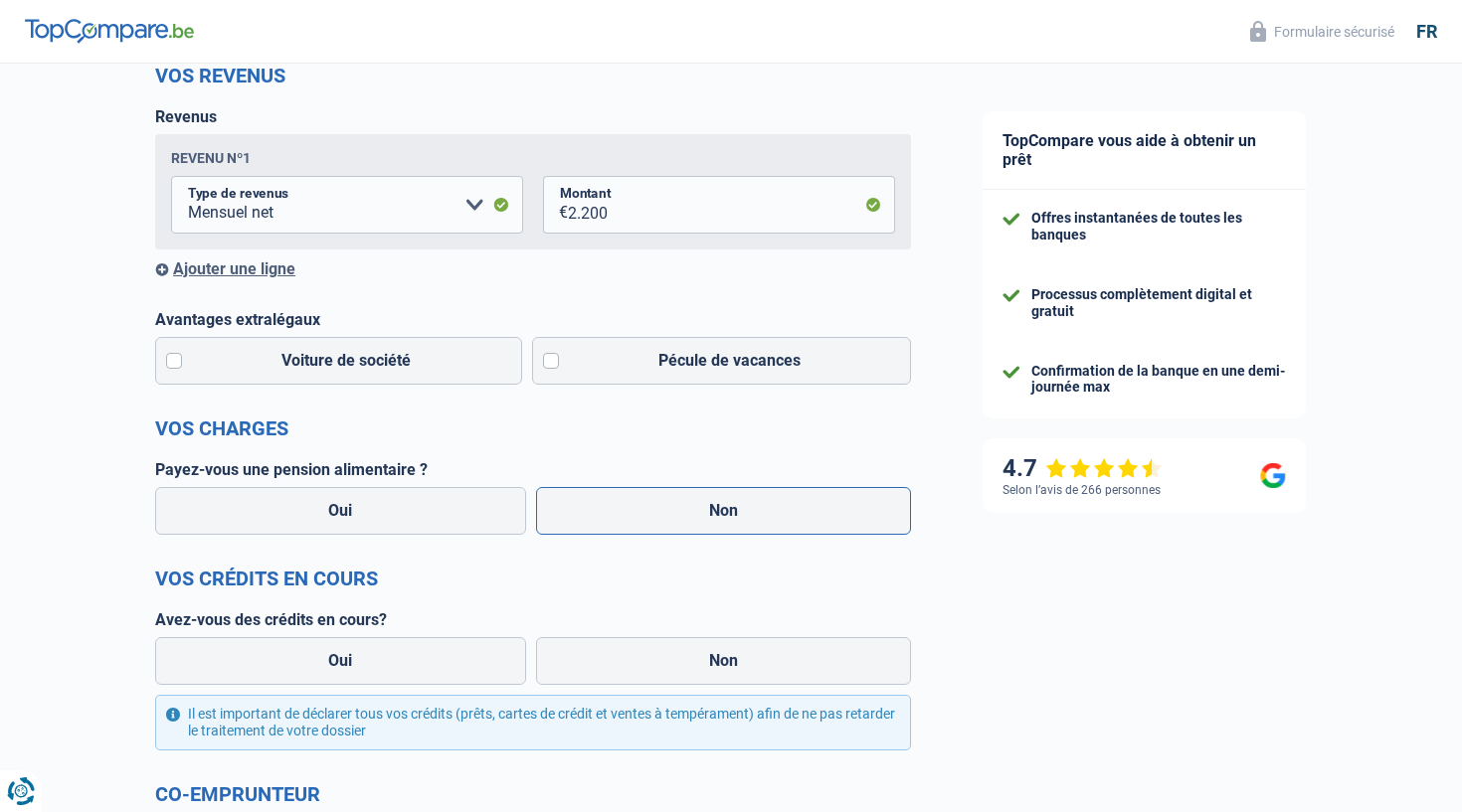
click at [605, 533] on label "Non" at bounding box center [724, 511] width 376 height 48
click at [605, 533] on input "Non" at bounding box center [724, 511] width 376 height 48
radio input "true"
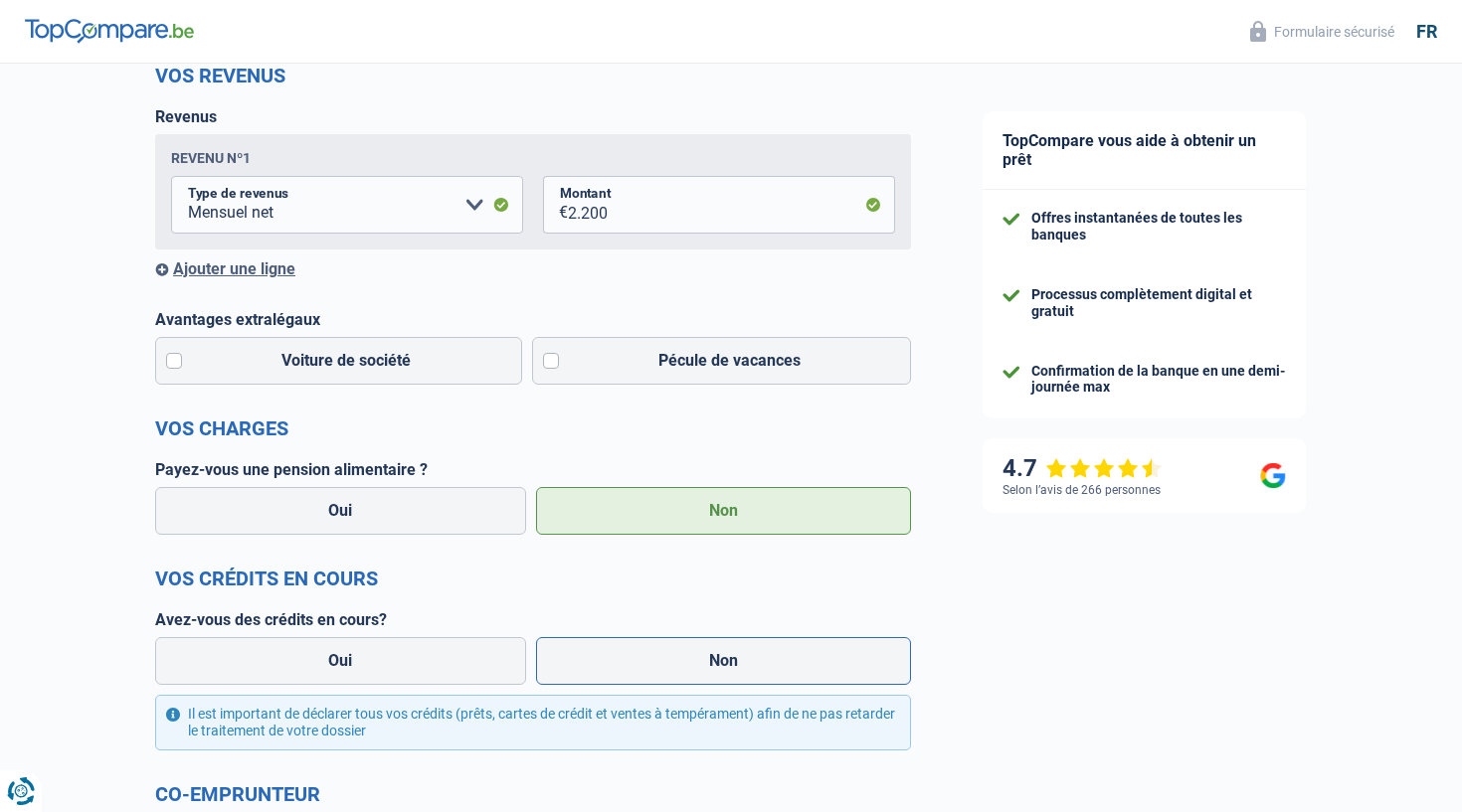
click at [635, 667] on label "Non" at bounding box center [724, 661] width 376 height 48
click at [635, 667] on input "Non" at bounding box center [724, 661] width 376 height 48
radio input "true"
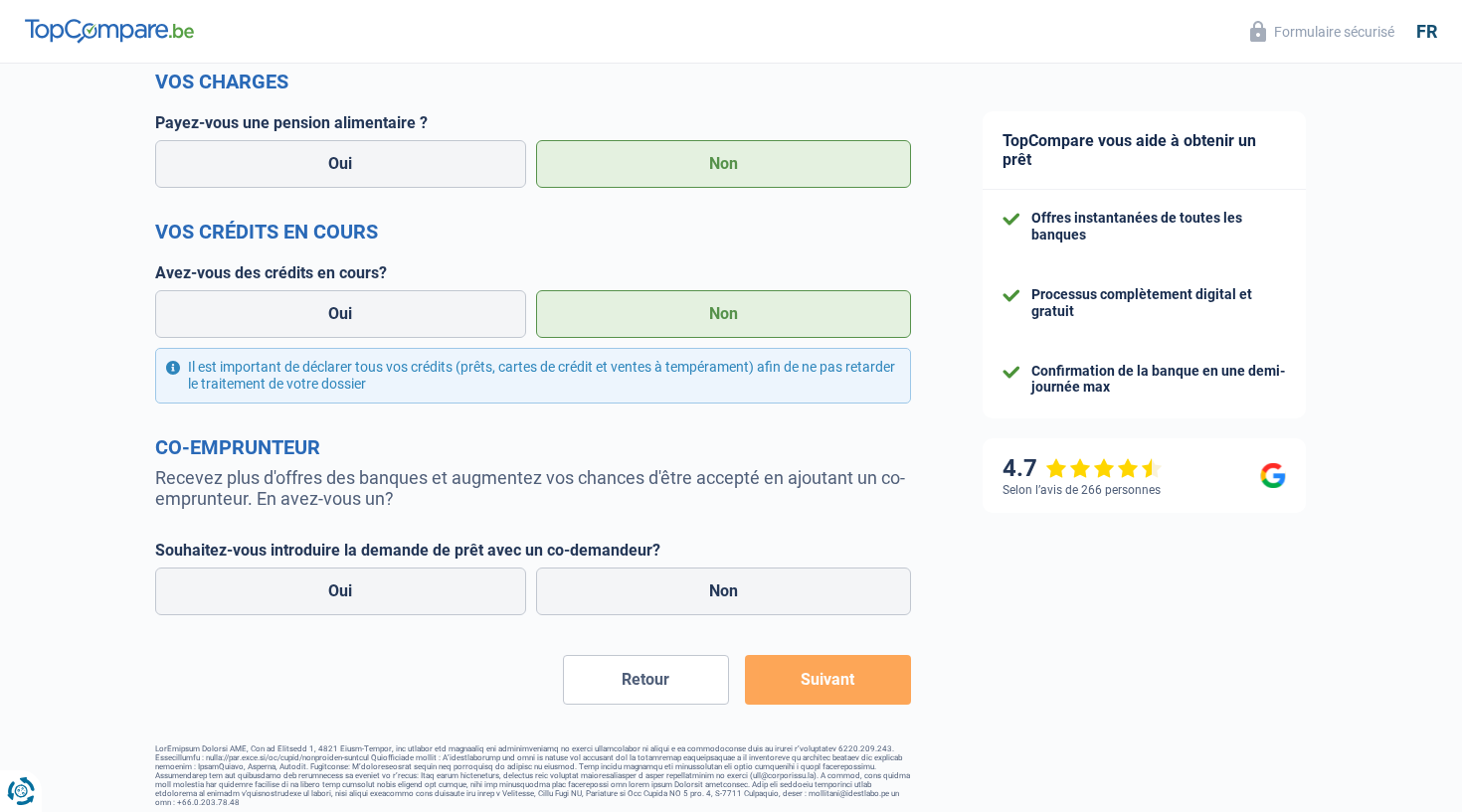
scroll to position [626, 0]
click at [337, 604] on label "Oui" at bounding box center [340, 593] width 371 height 48
click at [337, 604] on input "Oui" at bounding box center [340, 593] width 371 height 48
radio input "true"
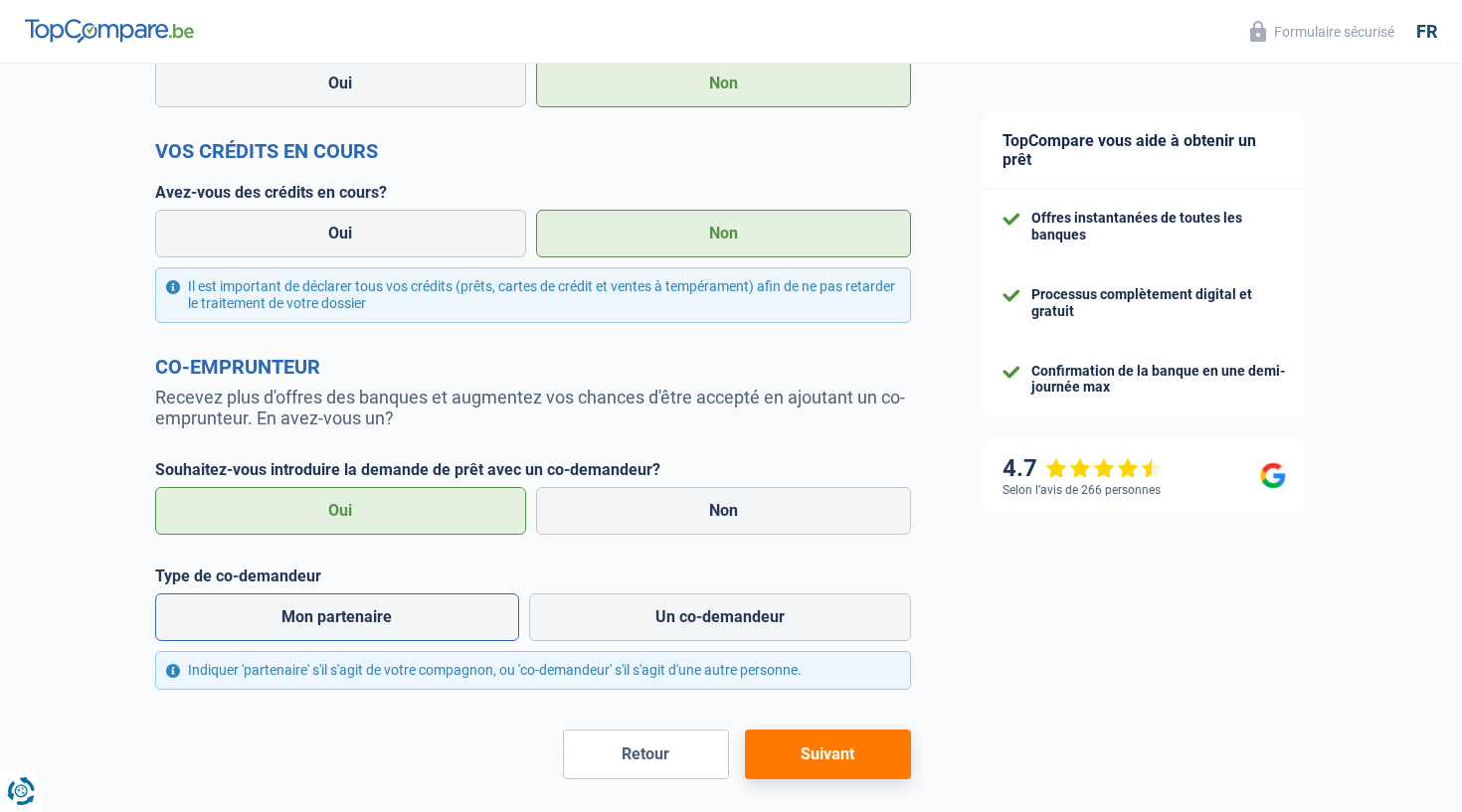
scroll to position [733, 0]
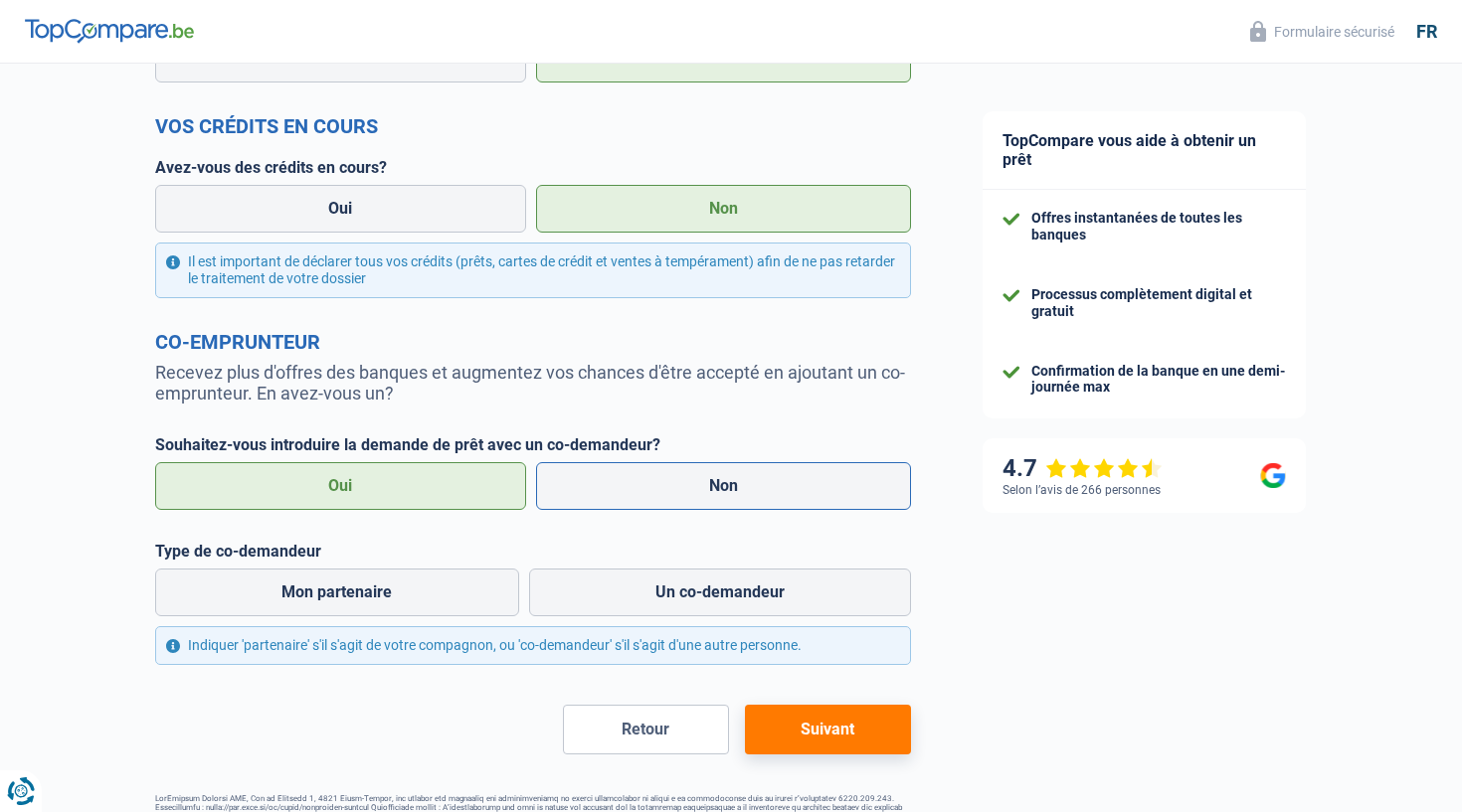
click at [639, 488] on label "Non" at bounding box center [724, 486] width 376 height 48
click at [639, 488] on input "Non" at bounding box center [724, 486] width 376 height 48
radio input "true"
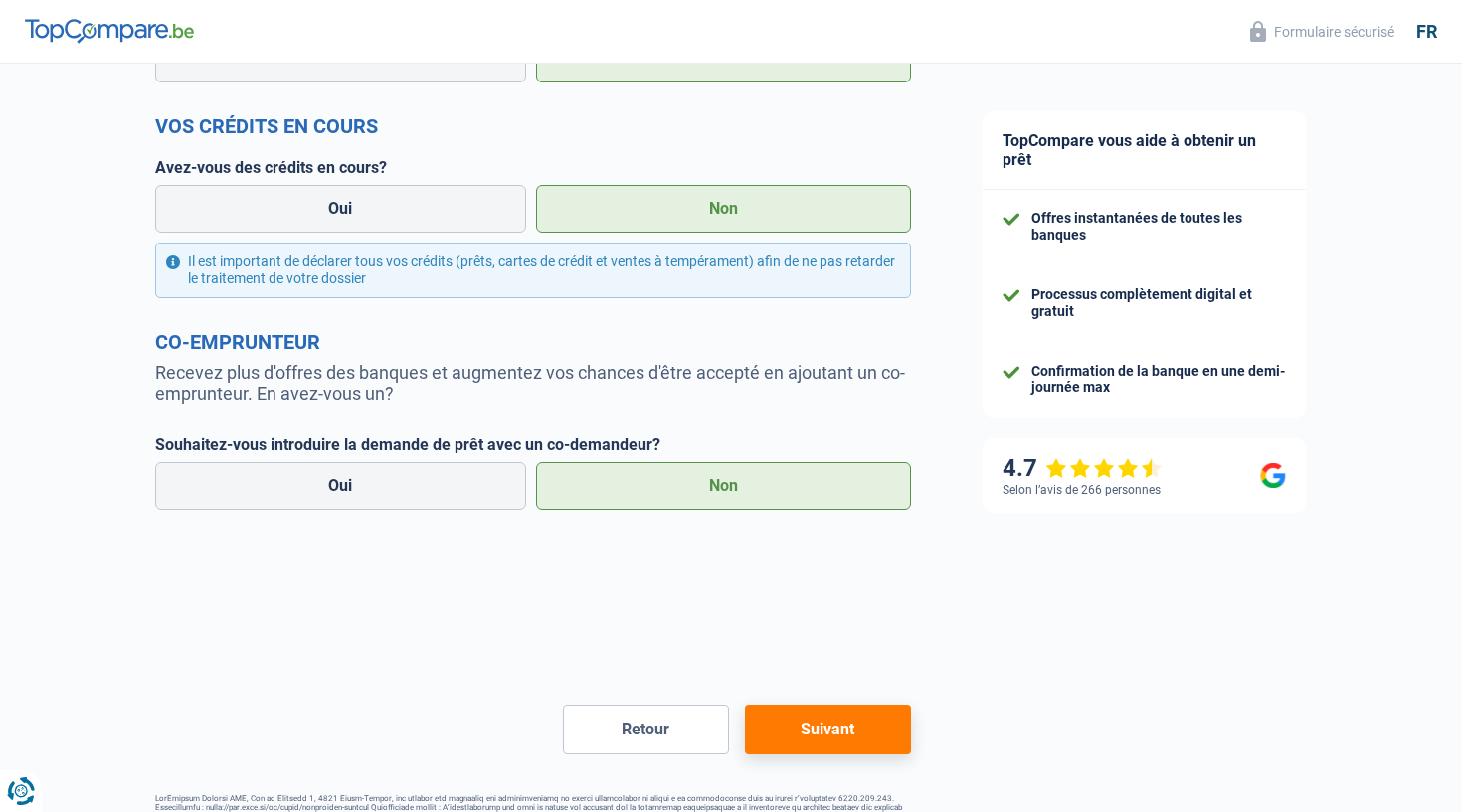
scroll to position [626, 0]
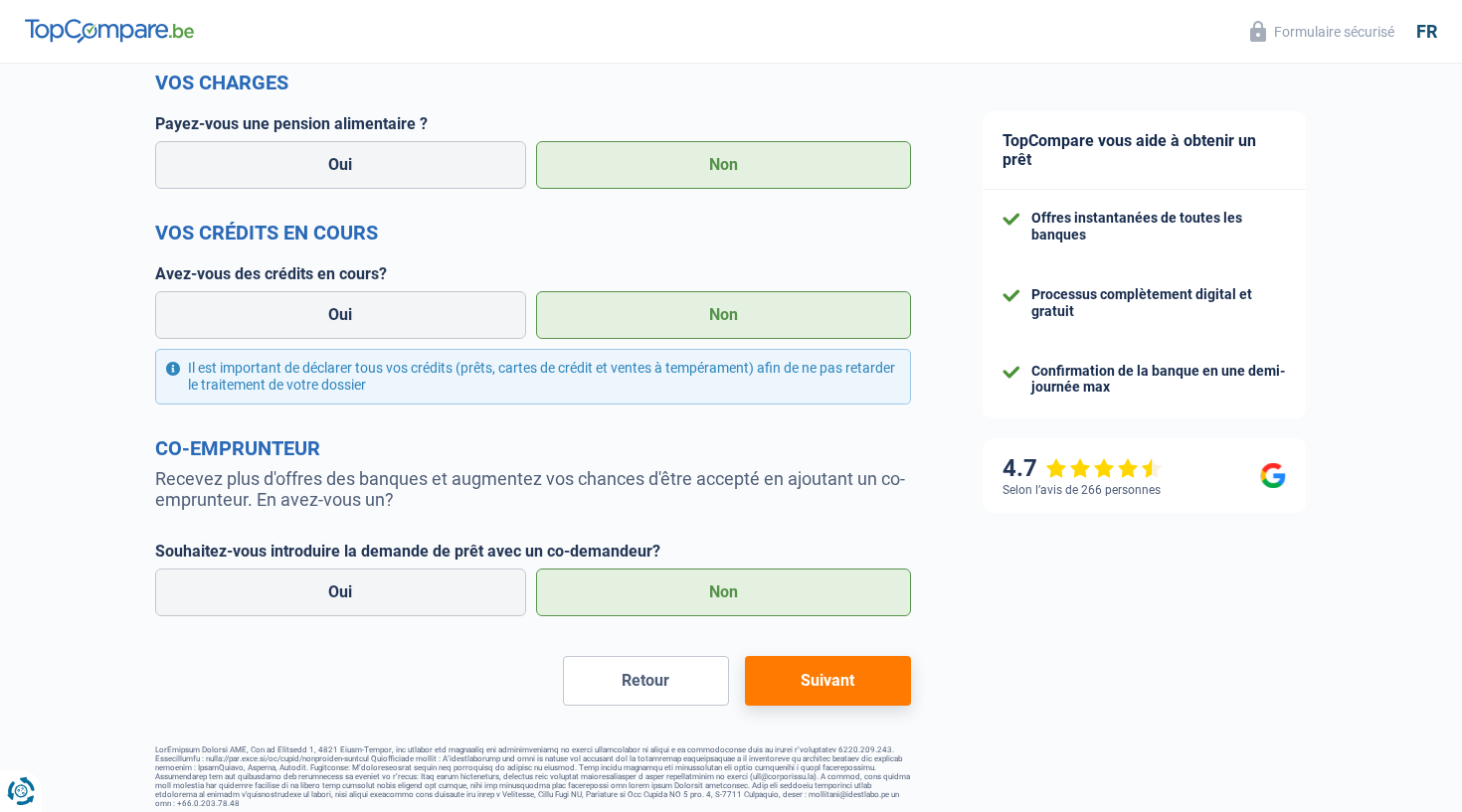
click at [799, 682] on button "Suivant" at bounding box center [827, 681] width 166 height 50
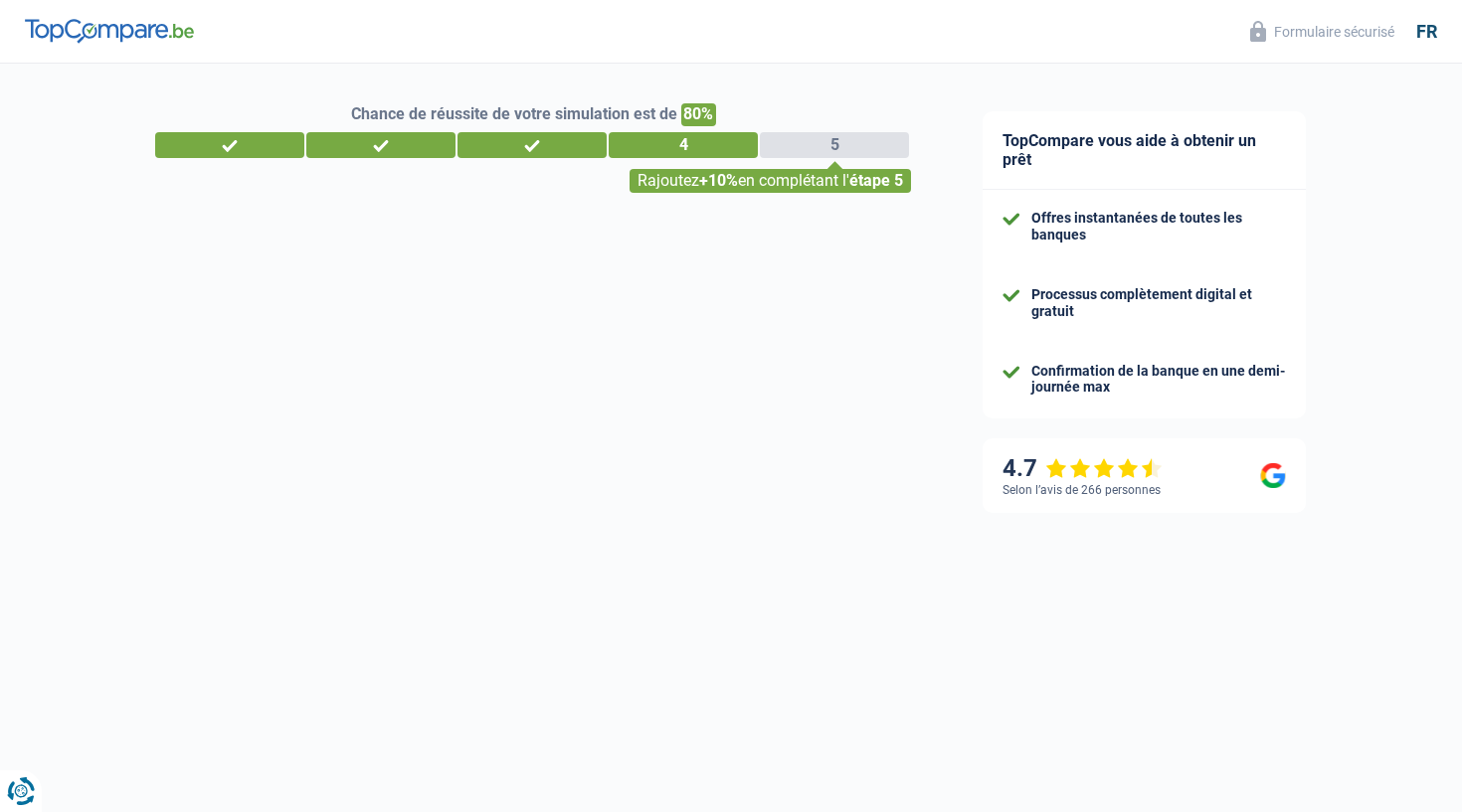
select select "120"
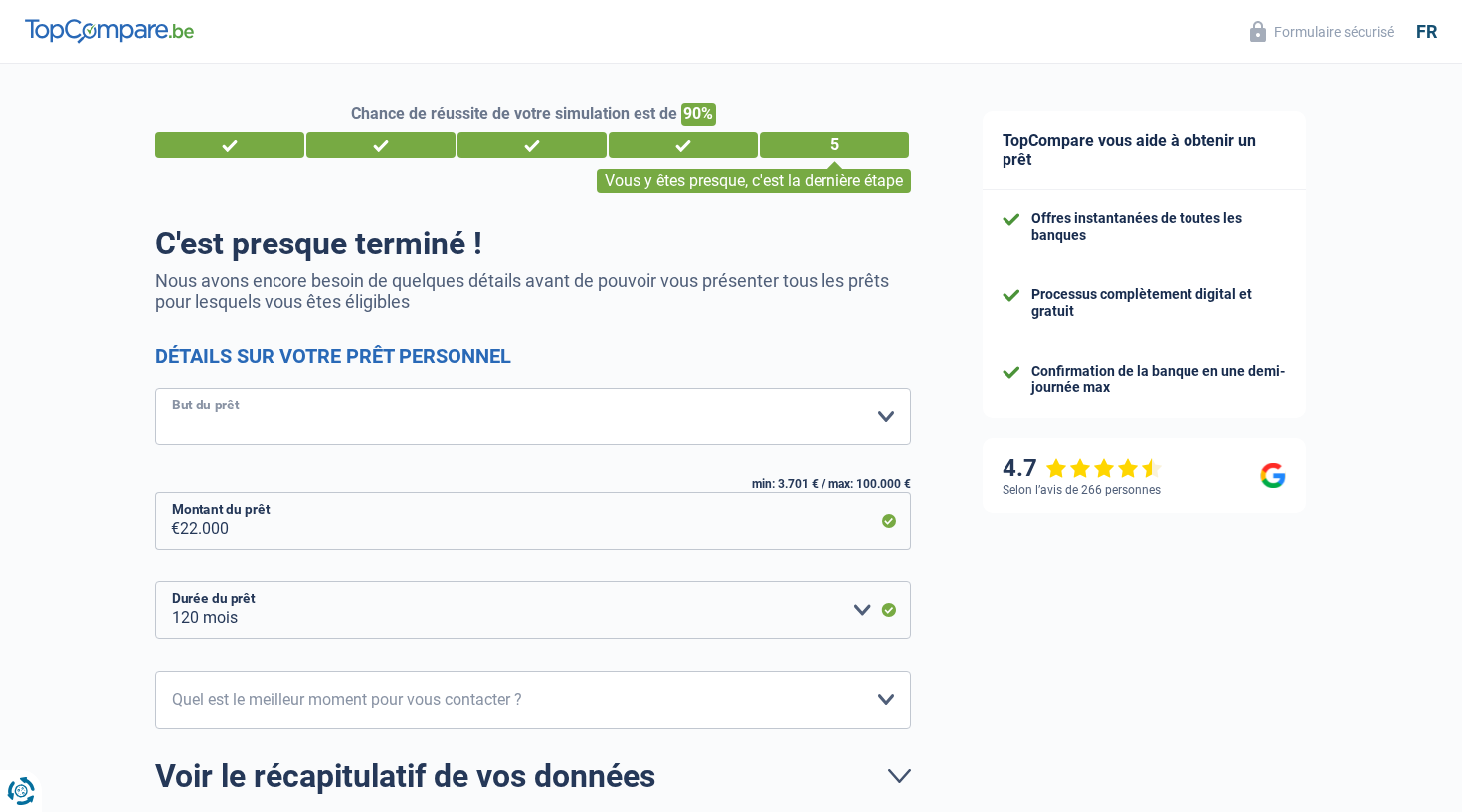
select select "other"
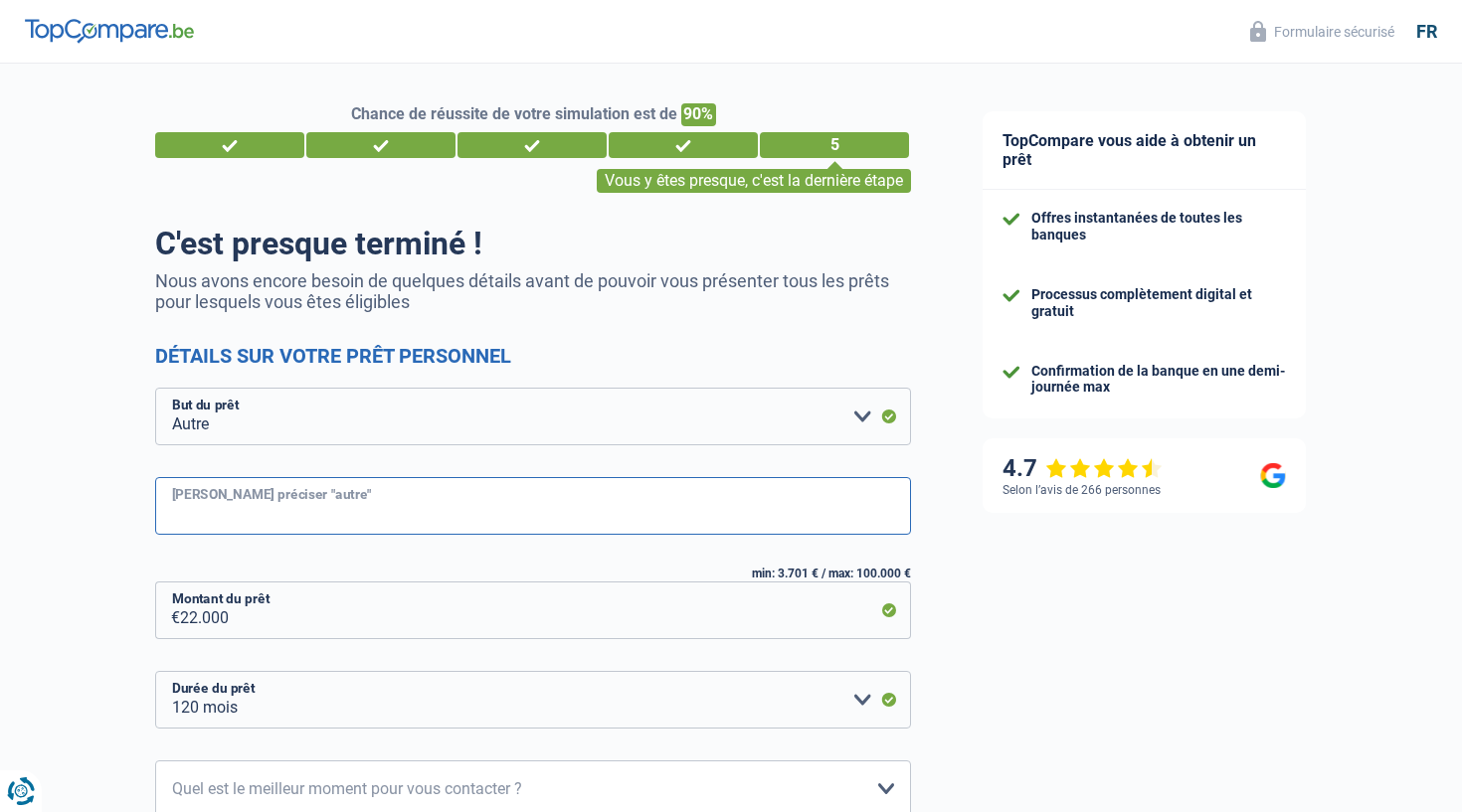
click at [536, 496] on input "Veuillez préciser "autre"" at bounding box center [532, 506] width 755 height 58
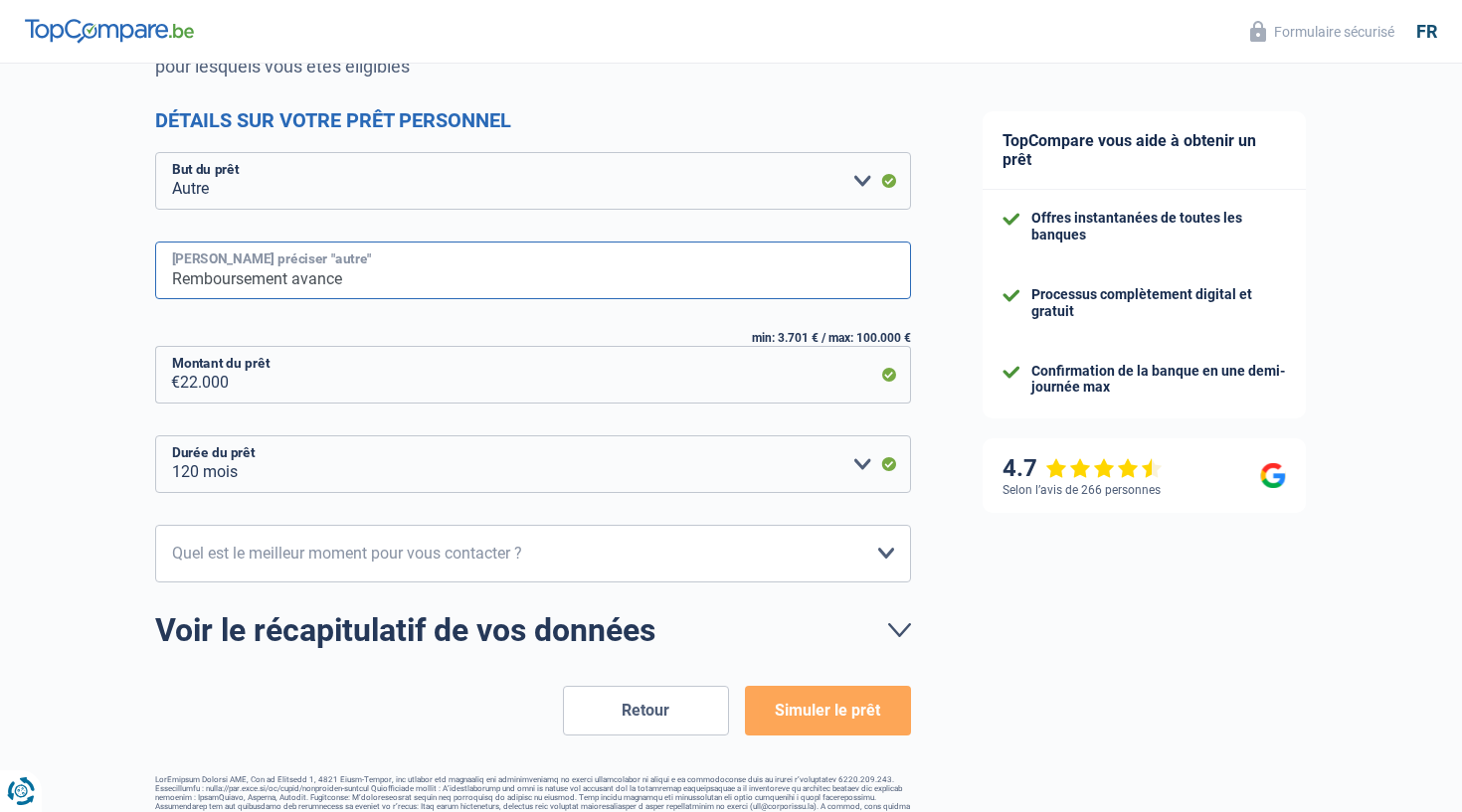
scroll to position [266, 0]
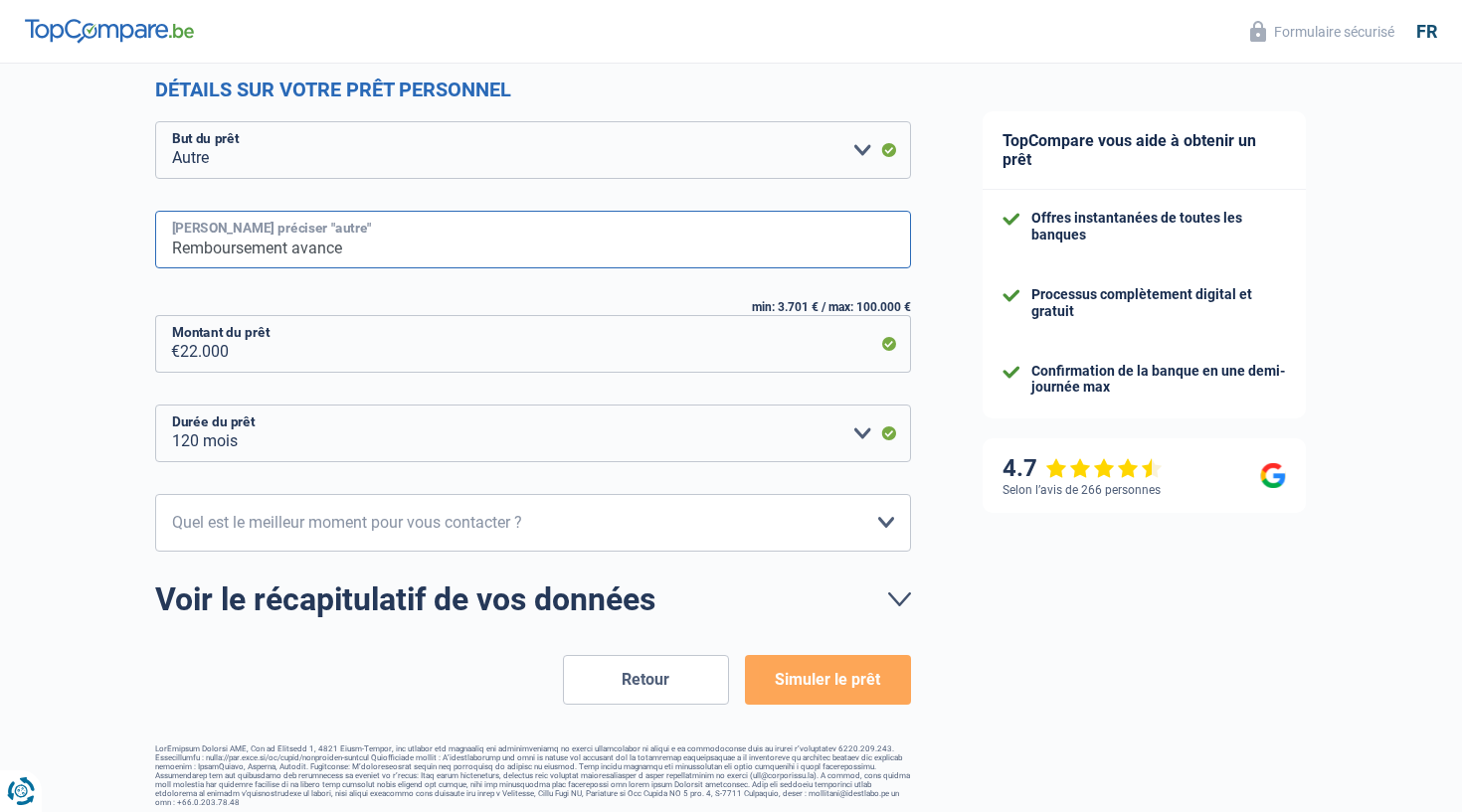
click at [449, 244] on input "Remboursement avance" at bounding box center [532, 239] width 755 height 58
type input "Remboursement avance famille"
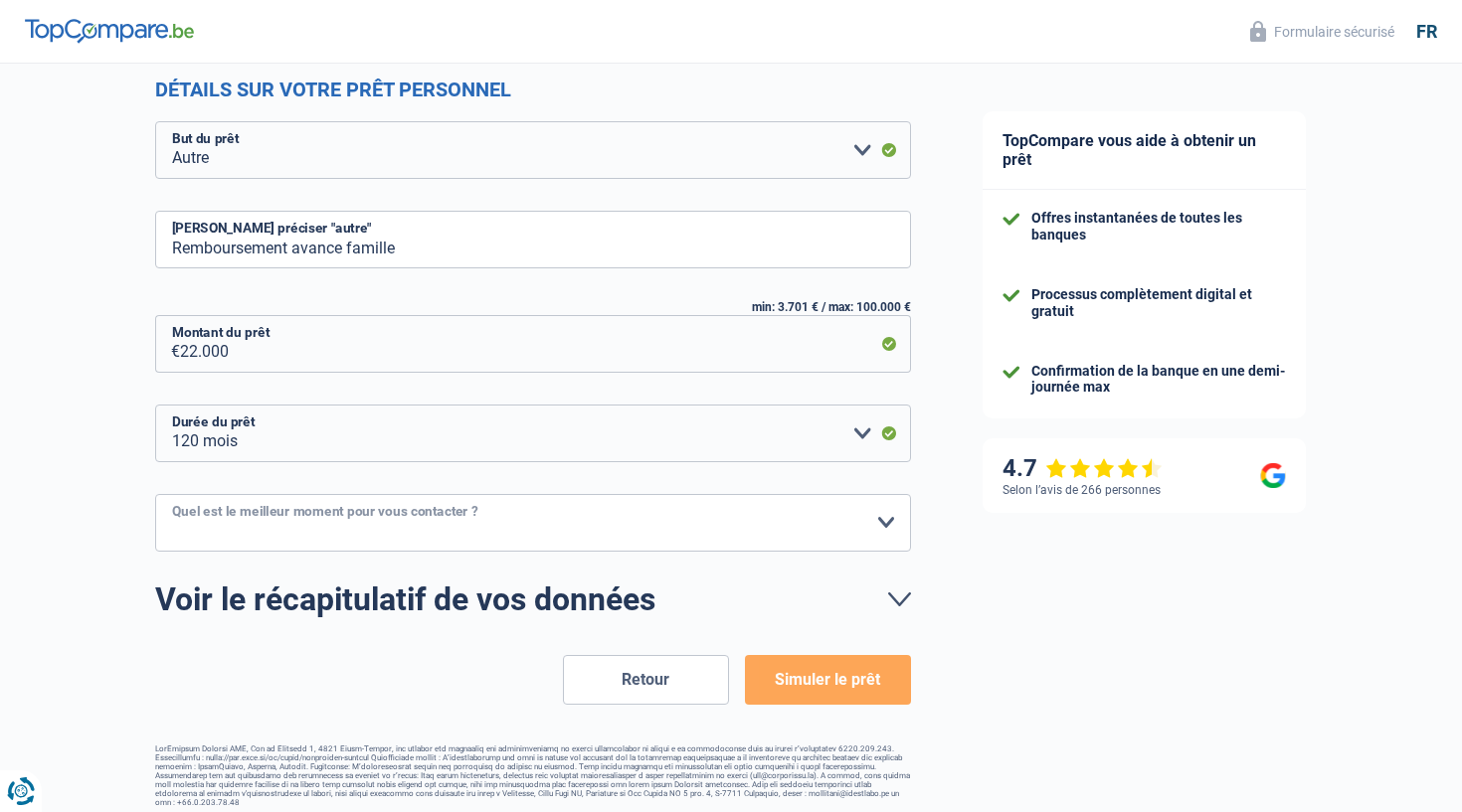
click at [516, 517] on select "10h-12h 12h-14h 14h-16h 16h-18h Veuillez sélectionner une option" at bounding box center [532, 523] width 755 height 58
select select "10-12"
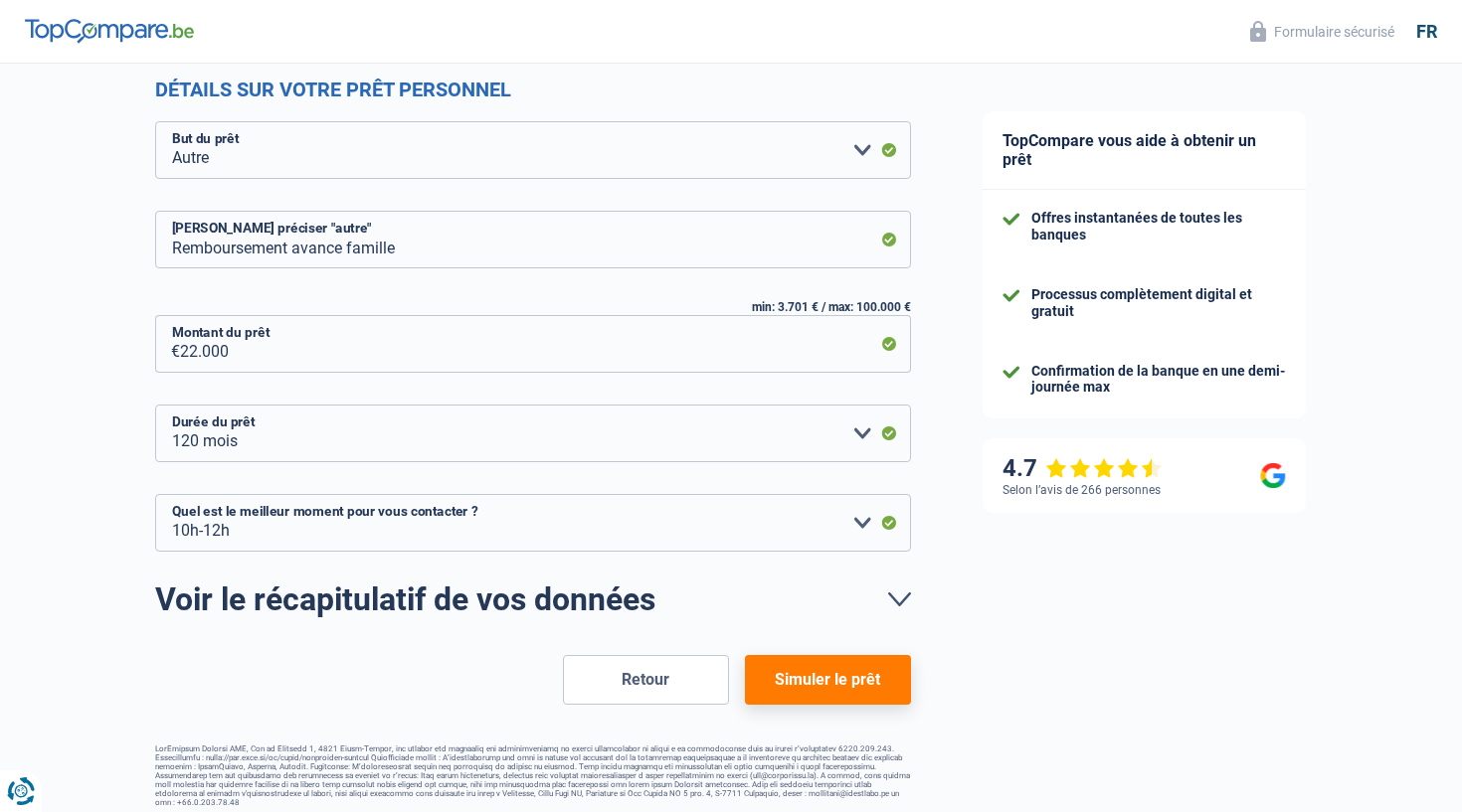
click at [786, 669] on button "Simuler le prêt" at bounding box center [827, 680] width 166 height 50
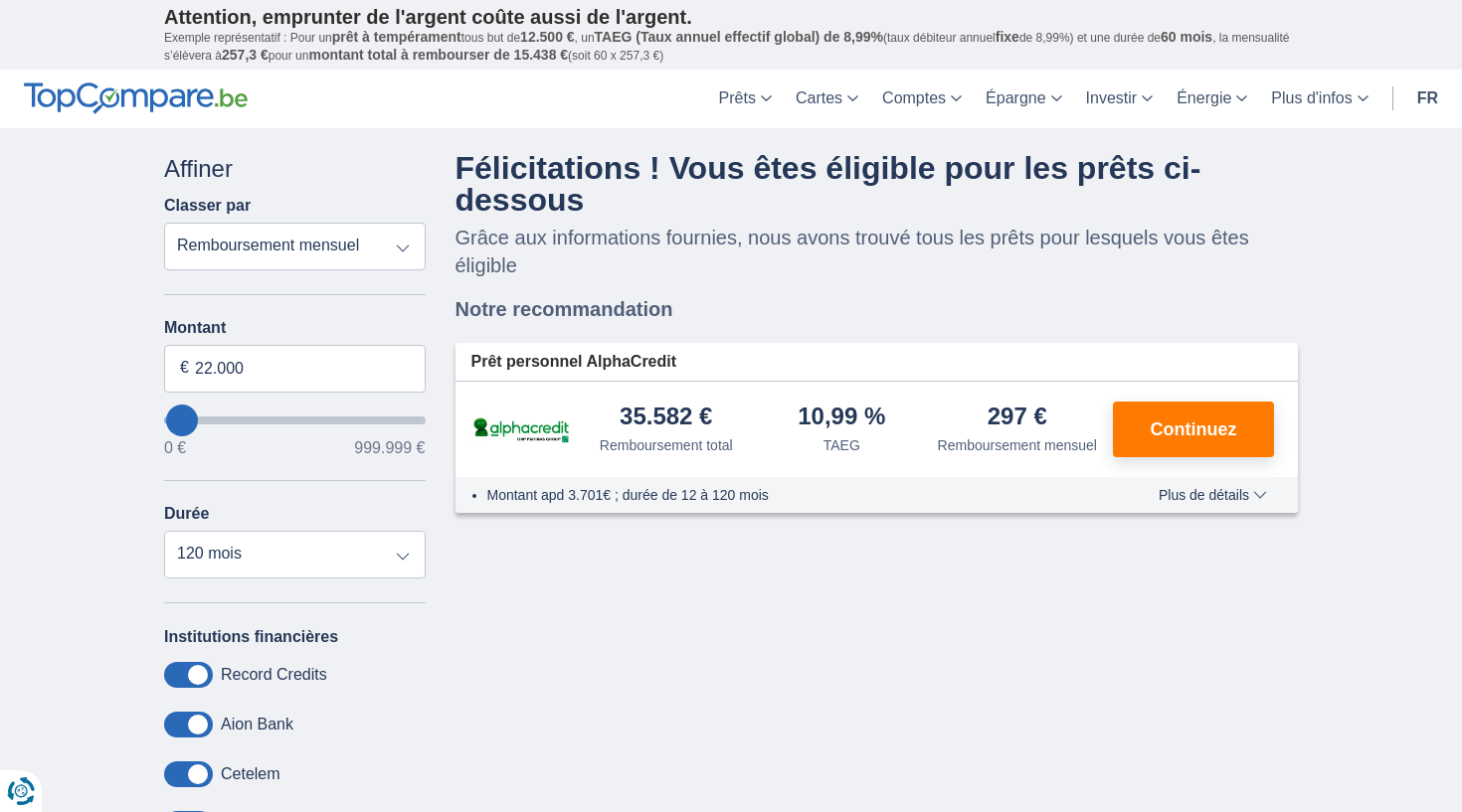
click at [1186, 502] on span "Plus de détails" at bounding box center [1213, 495] width 109 height 14
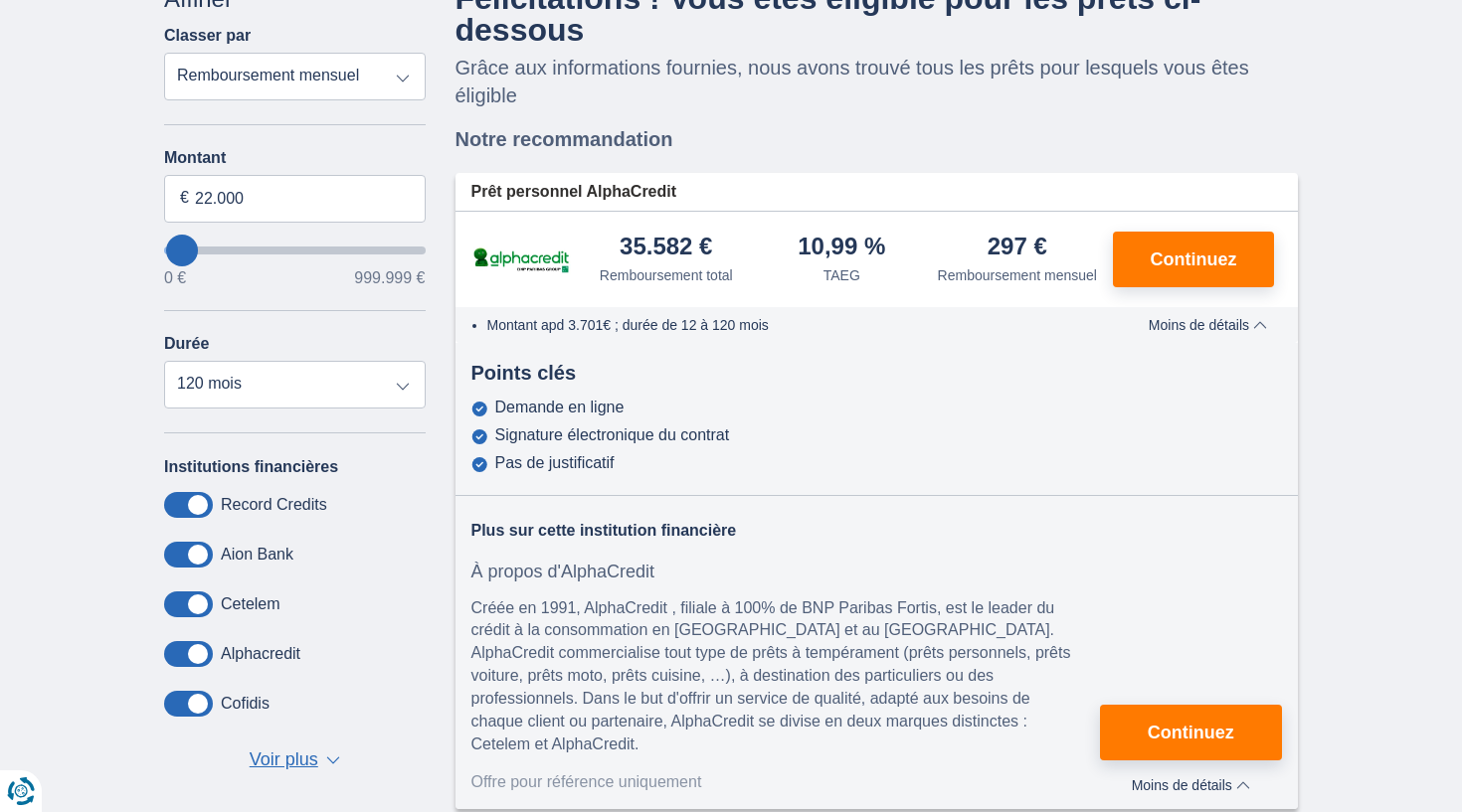
scroll to position [191, 0]
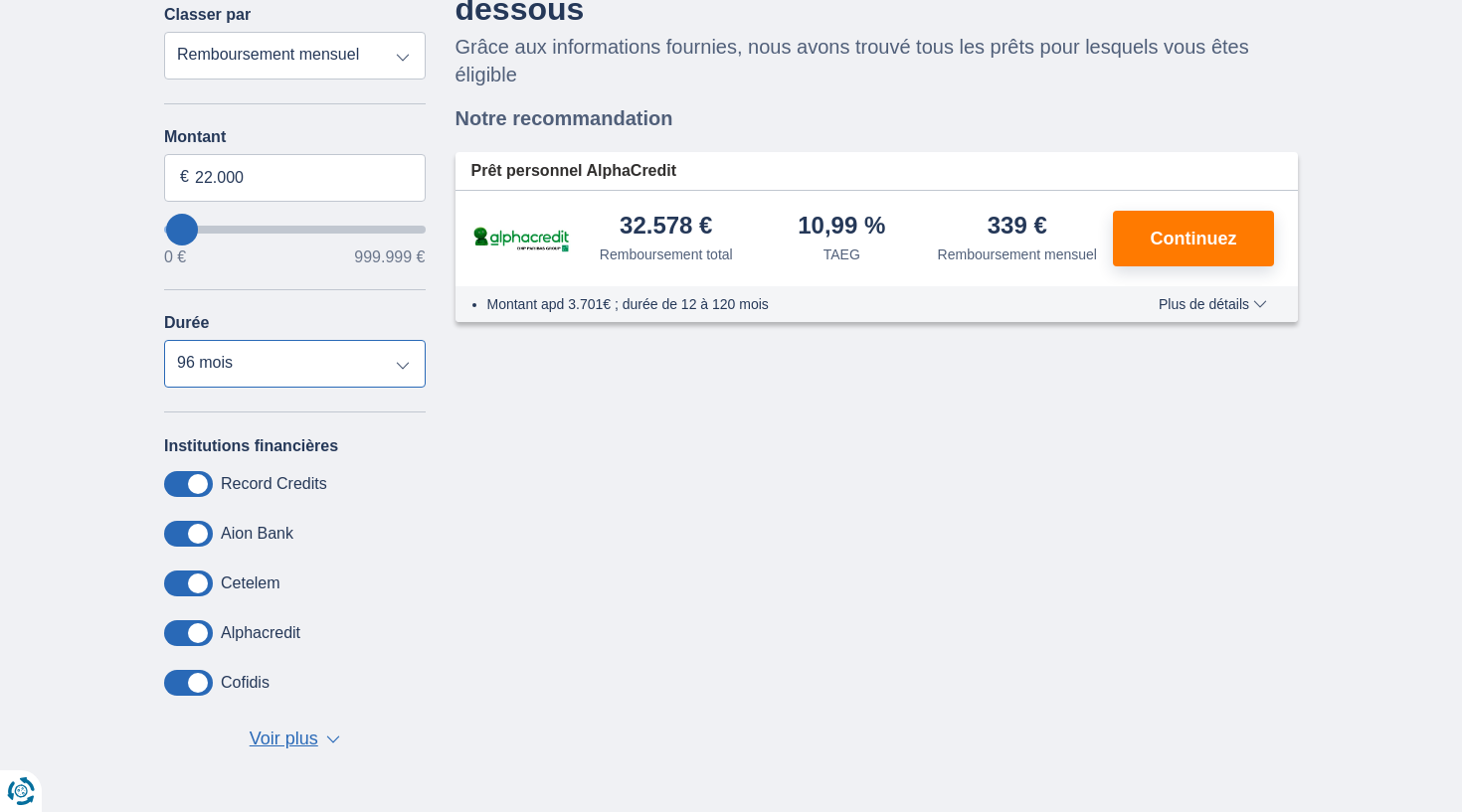
click at [390, 355] on select "12 mois 18 mois 24 mois 30 mois 36 mois 42 mois 48 mois 60 mois 72 mois 84 mois…" at bounding box center [294, 364] width 261 height 48
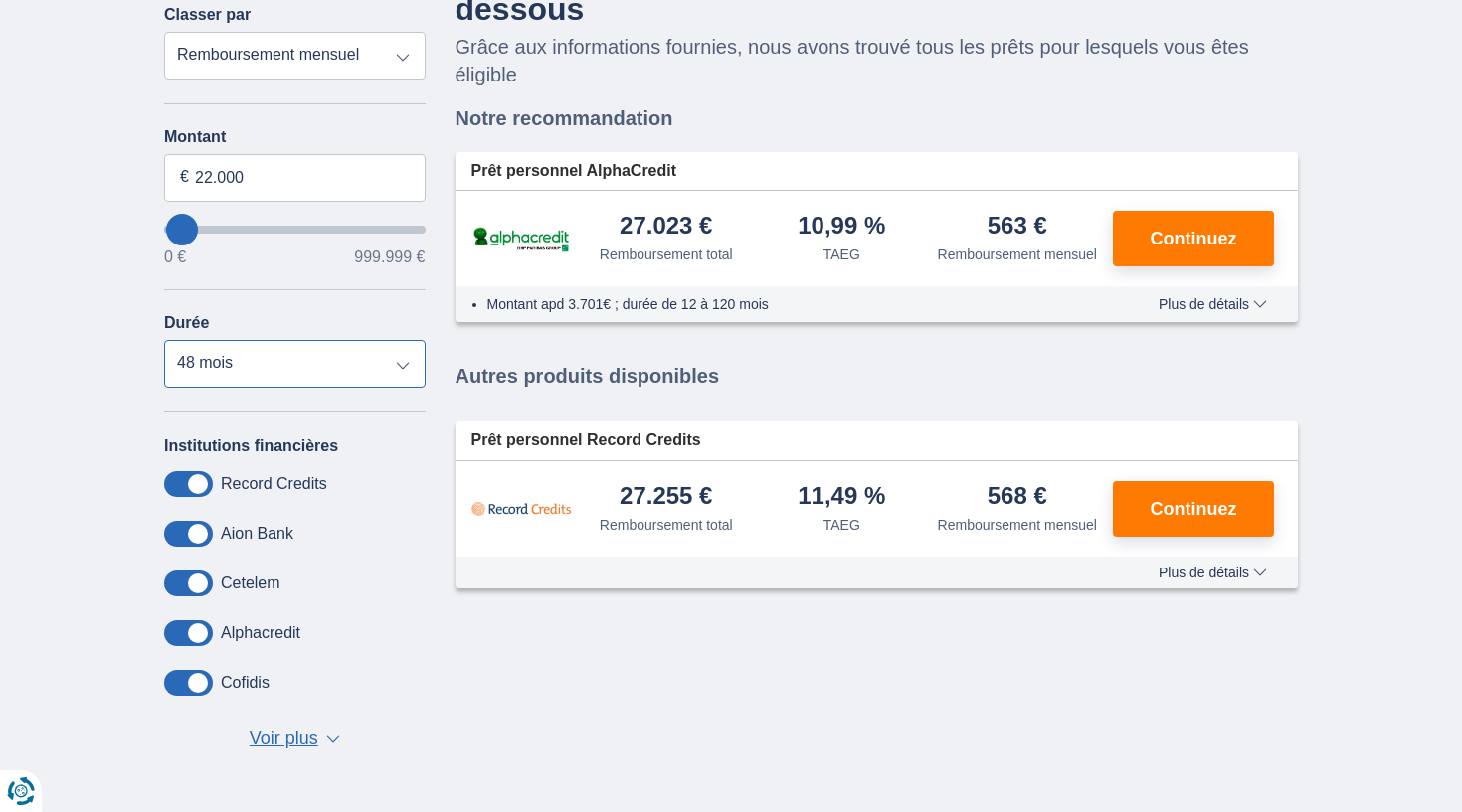
click at [391, 360] on select "12 mois 18 mois 24 mois 30 mois 36 mois 42 mois 48 mois 60 mois 72 mois 84 mois…" at bounding box center [294, 364] width 261 height 48
select select "12"
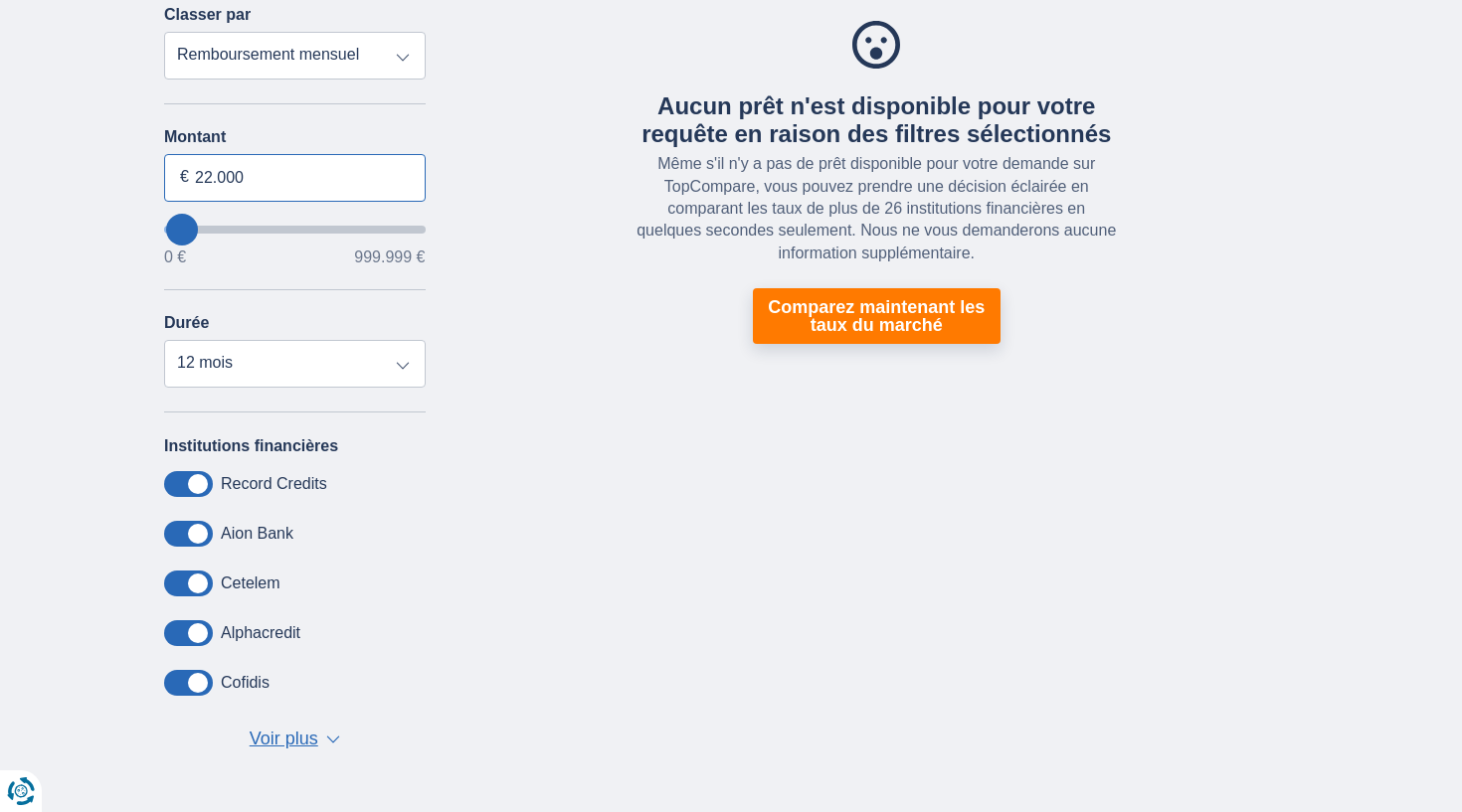
click at [381, 174] on input "22.000" at bounding box center [294, 178] width 261 height 48
click at [397, 177] on input "22.000" at bounding box center [294, 178] width 261 height 48
type input "22000"
click at [384, 377] on select "12 mois 18 mois 24 mois 30 mois 36 mois 42 mois 48 mois 60 mois 72 mois 84 mois…" at bounding box center [294, 364] width 261 height 48
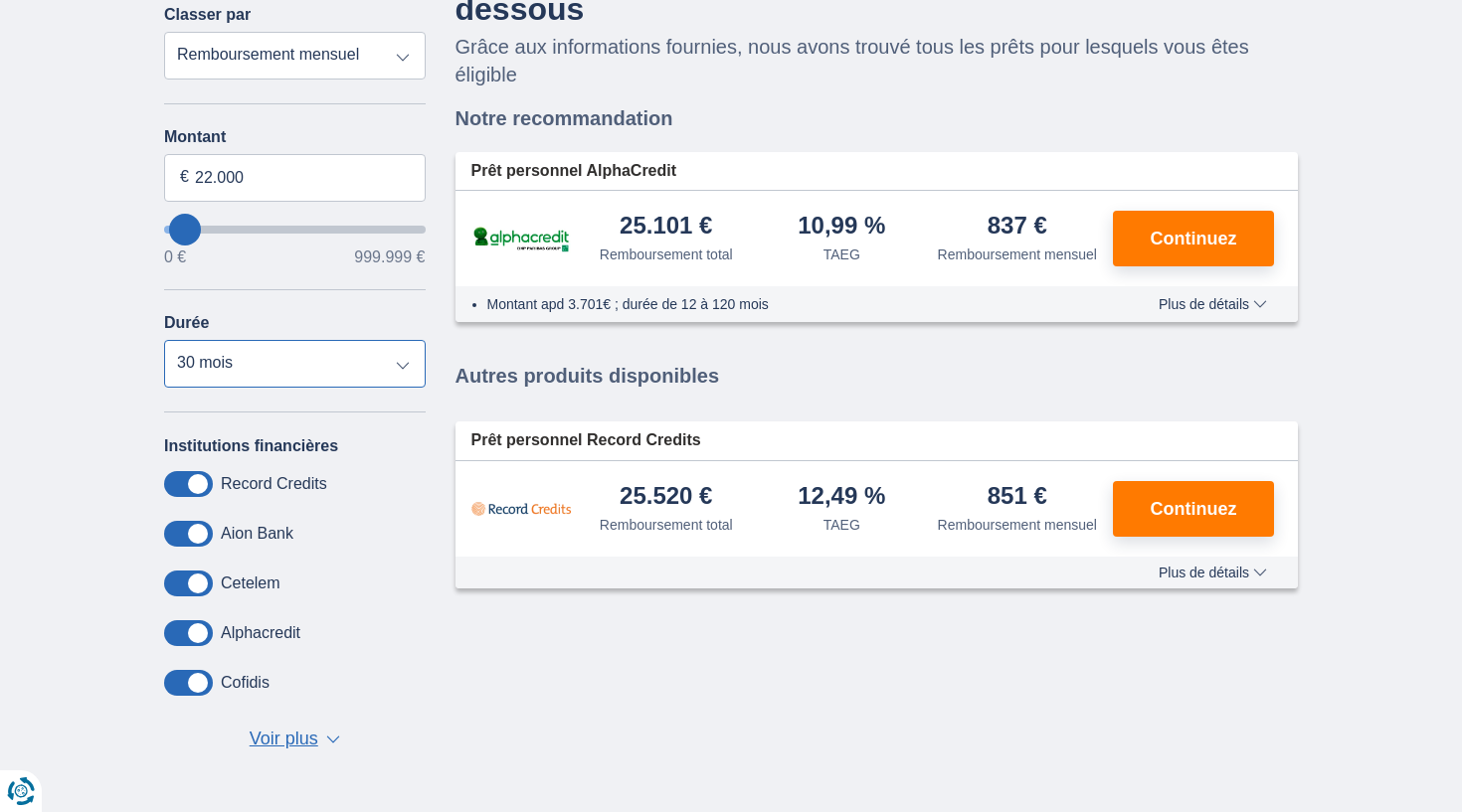
select select "120"
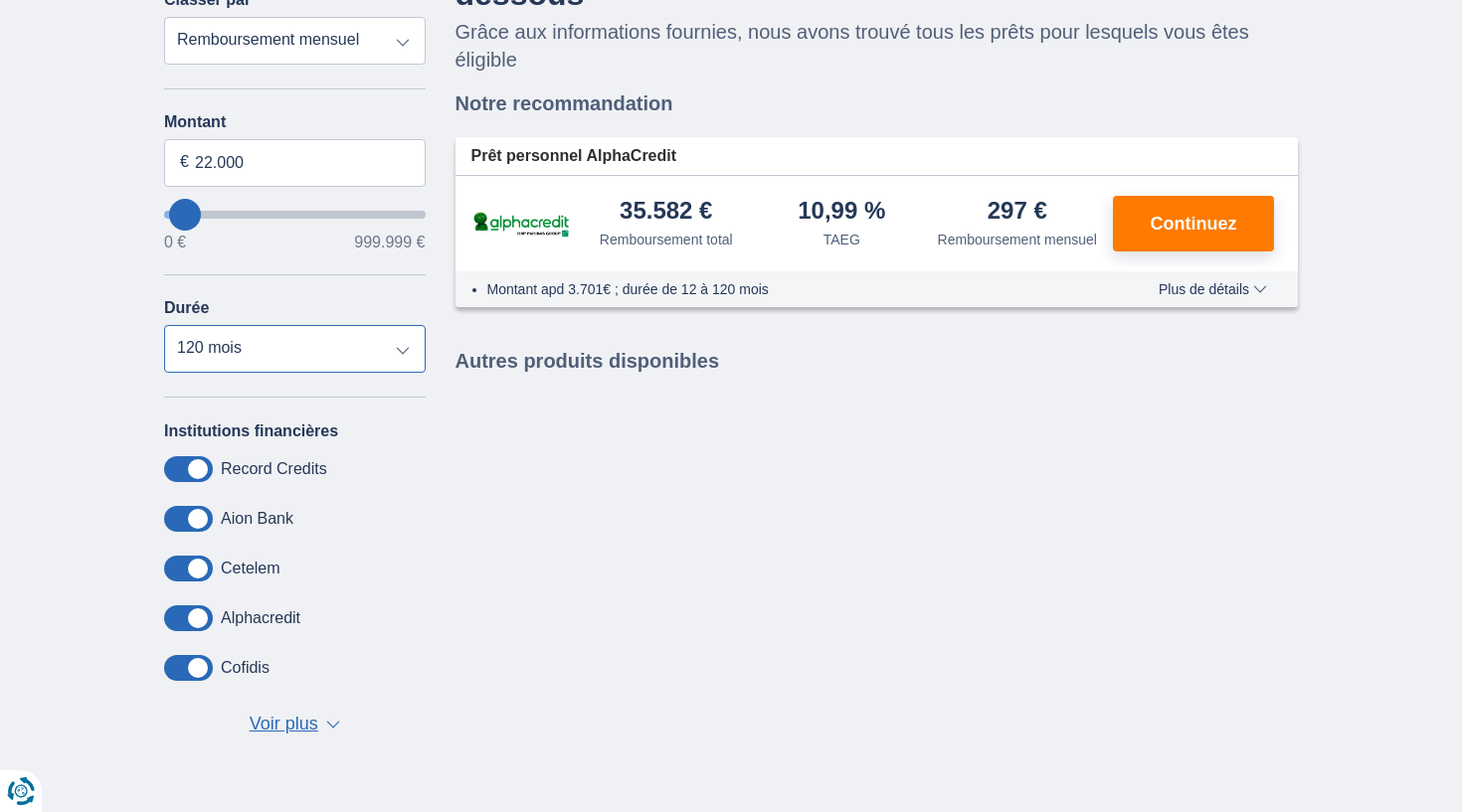
scroll to position [196, 0]
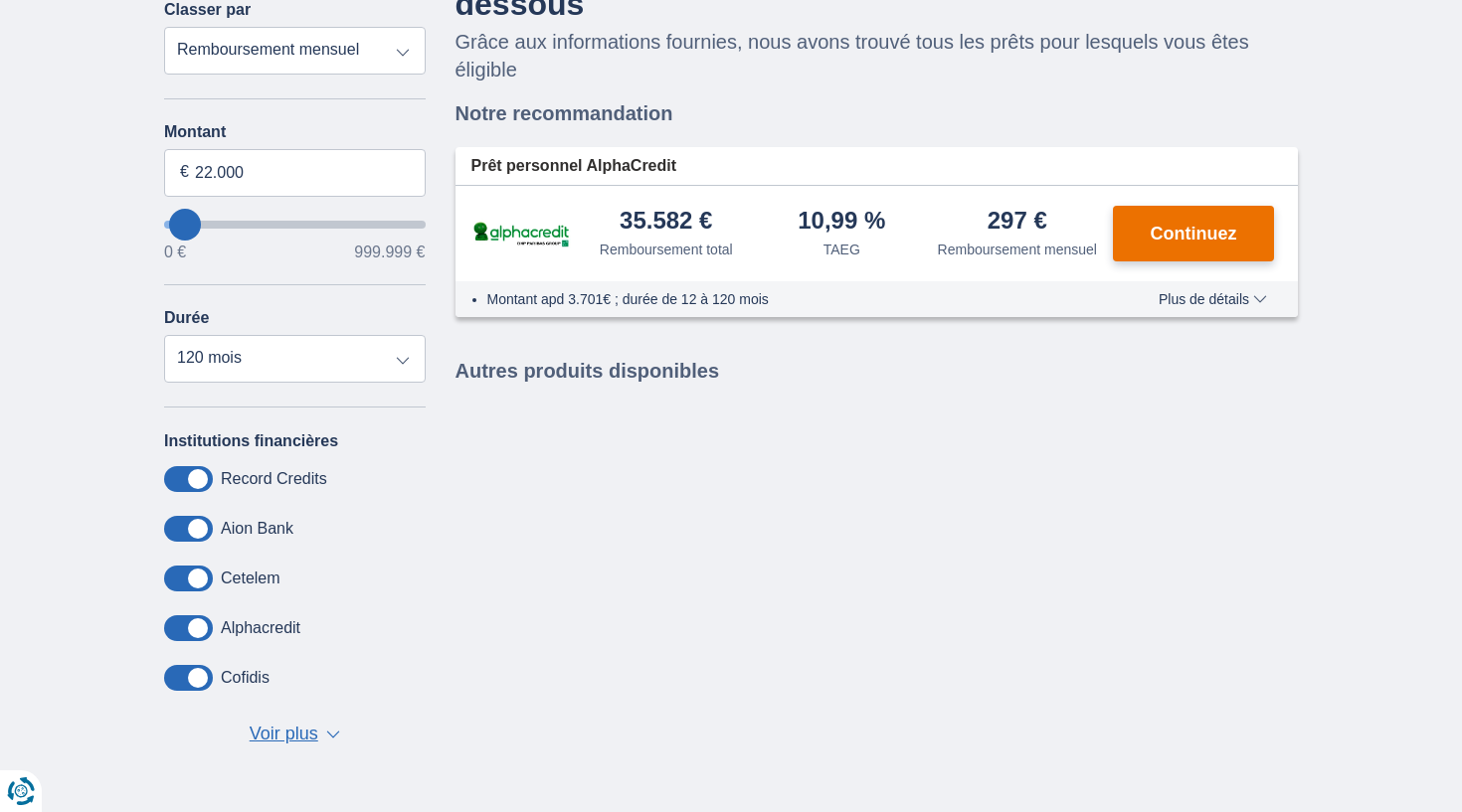
click at [1128, 247] on button "Continuez" at bounding box center [1193, 233] width 161 height 56
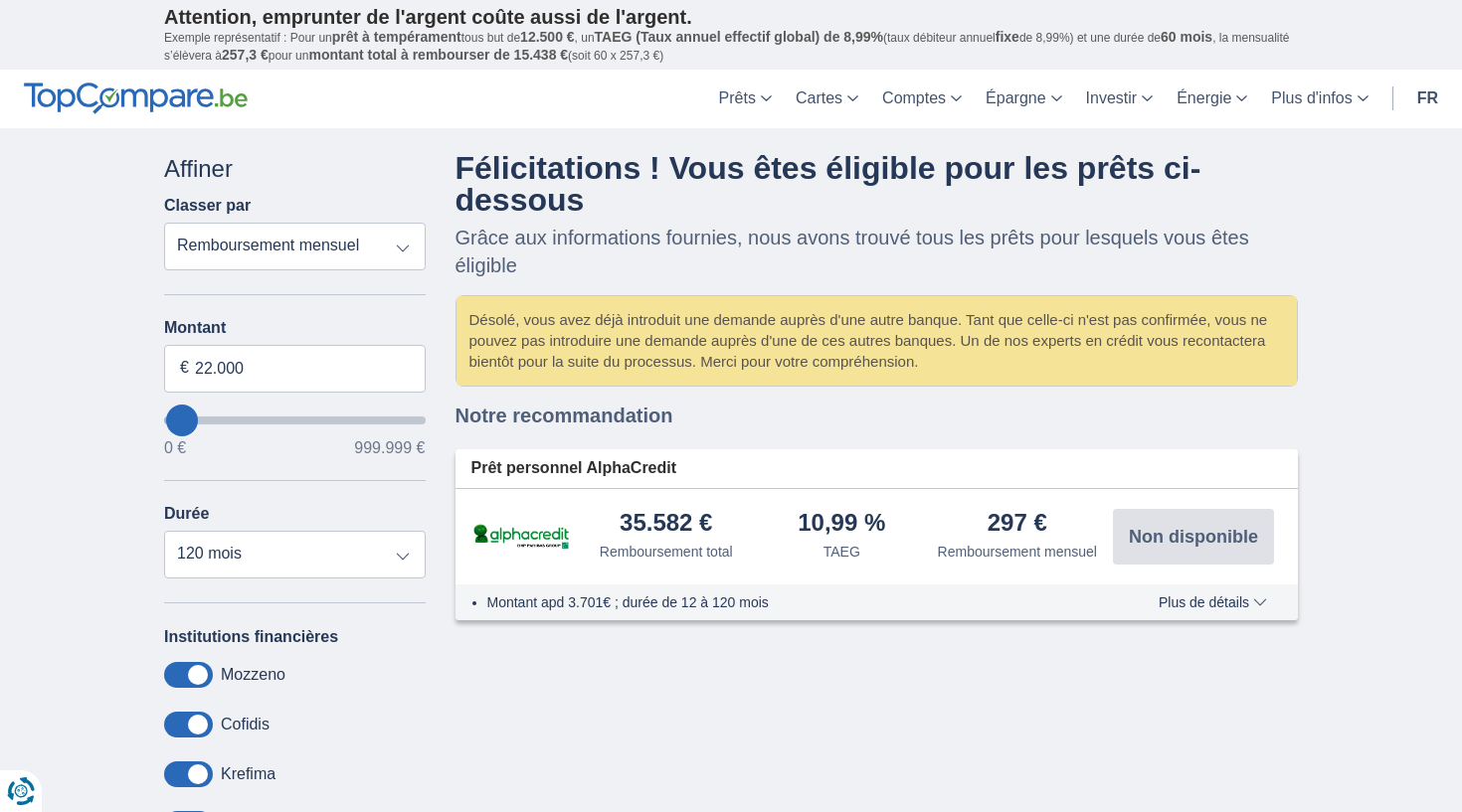
click at [1178, 605] on button "Plus de détails Moins de détails" at bounding box center [1213, 603] width 139 height 16
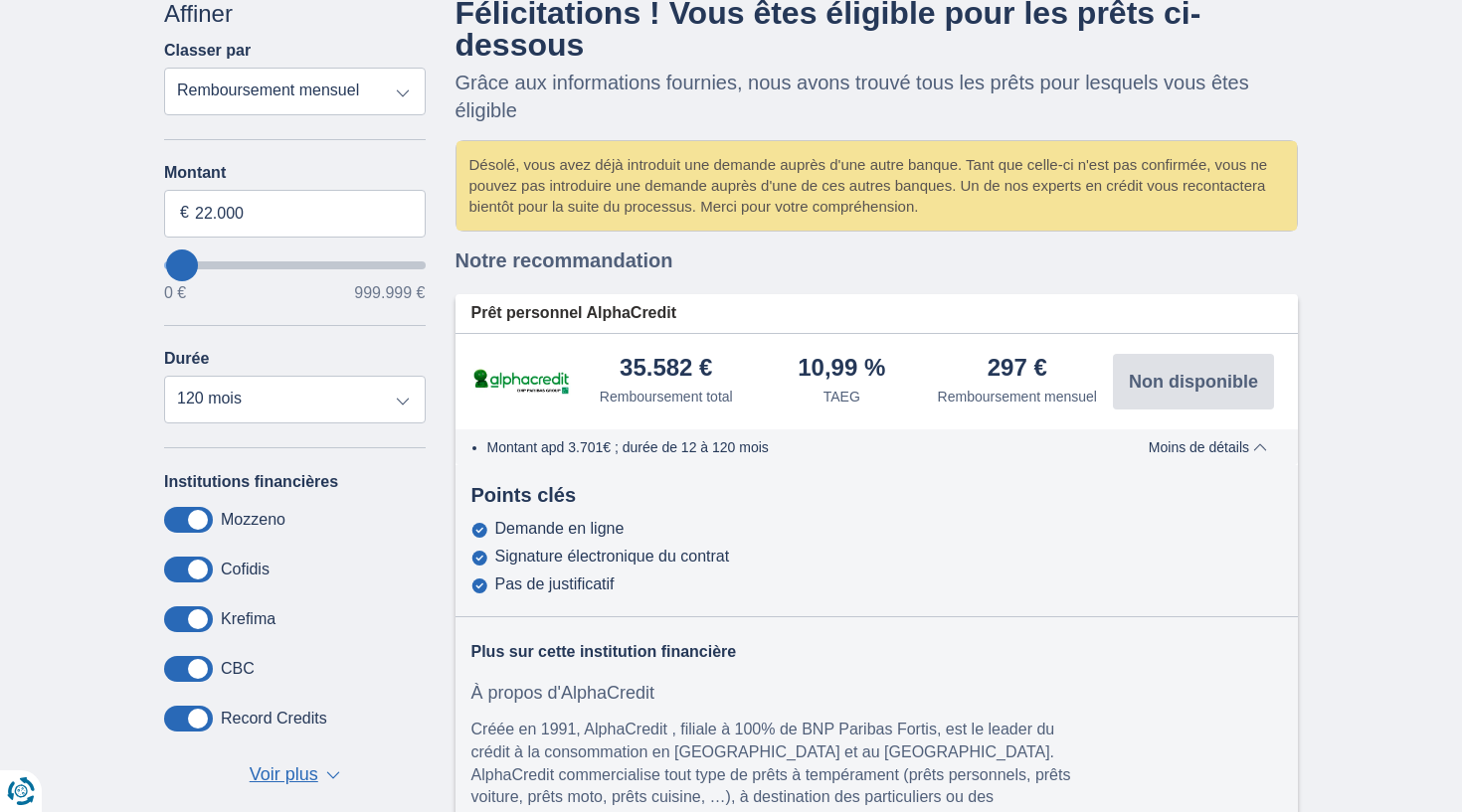
scroll to position [158, 0]
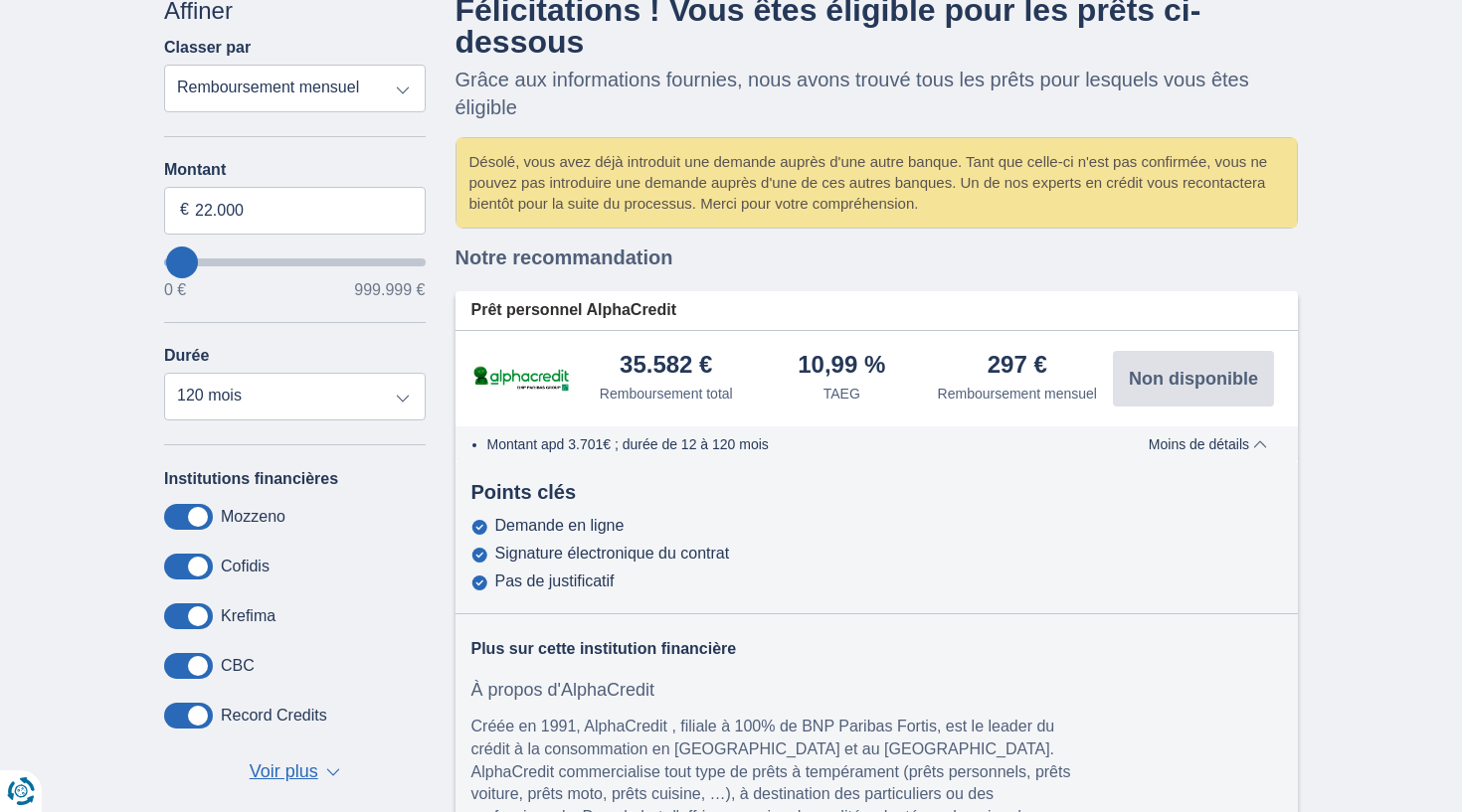
click at [1229, 451] on span "Moins de détails" at bounding box center [1208, 445] width 119 height 14
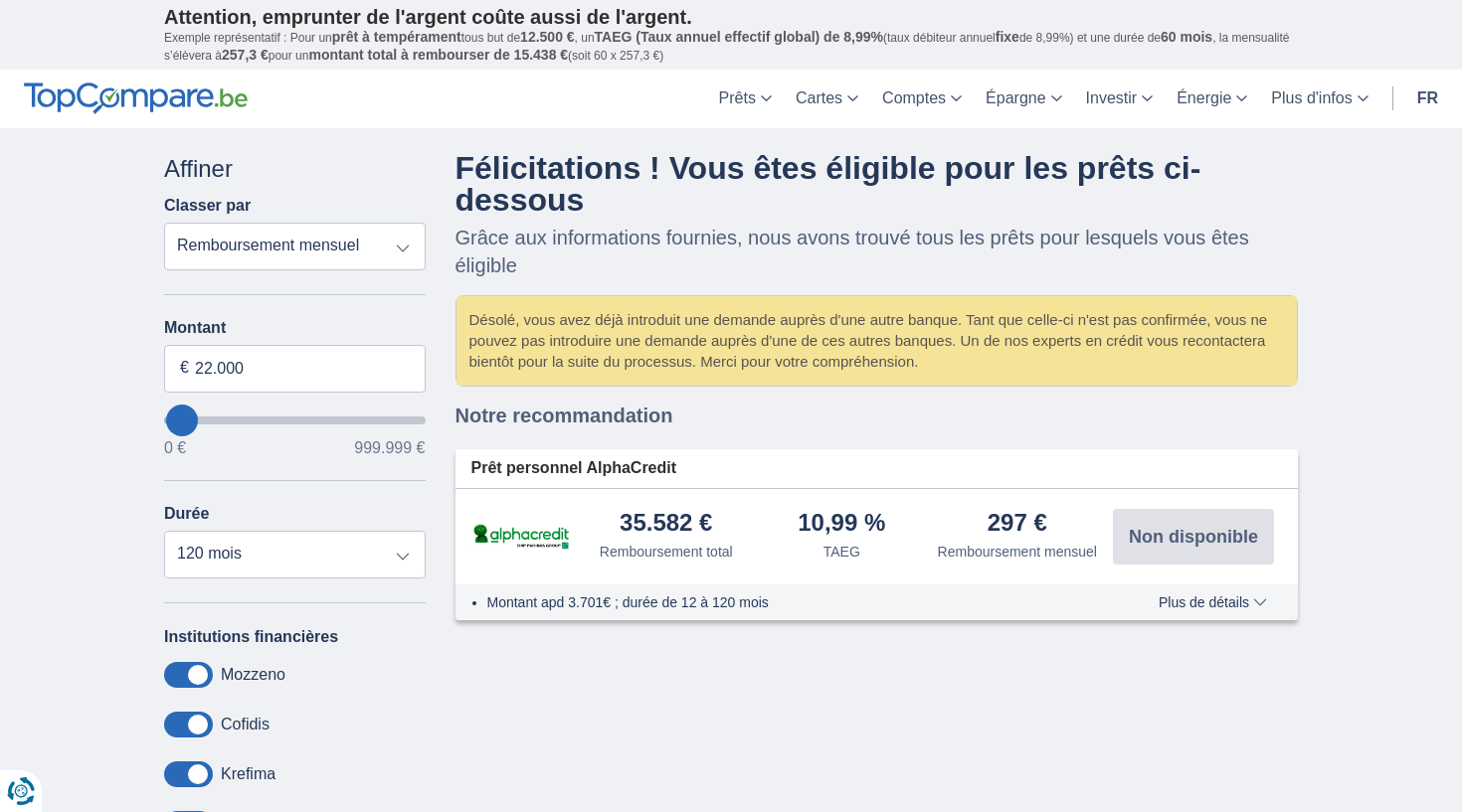
scroll to position [0, 0]
click at [209, 365] on input "22.000" at bounding box center [294, 369] width 261 height 48
type input "22000"
click at [1183, 612] on div "Aucun prêt n'est disponible pour votre requête en raison des filtres sélectionn…" at bounding box center [876, 385] width 873 height 468
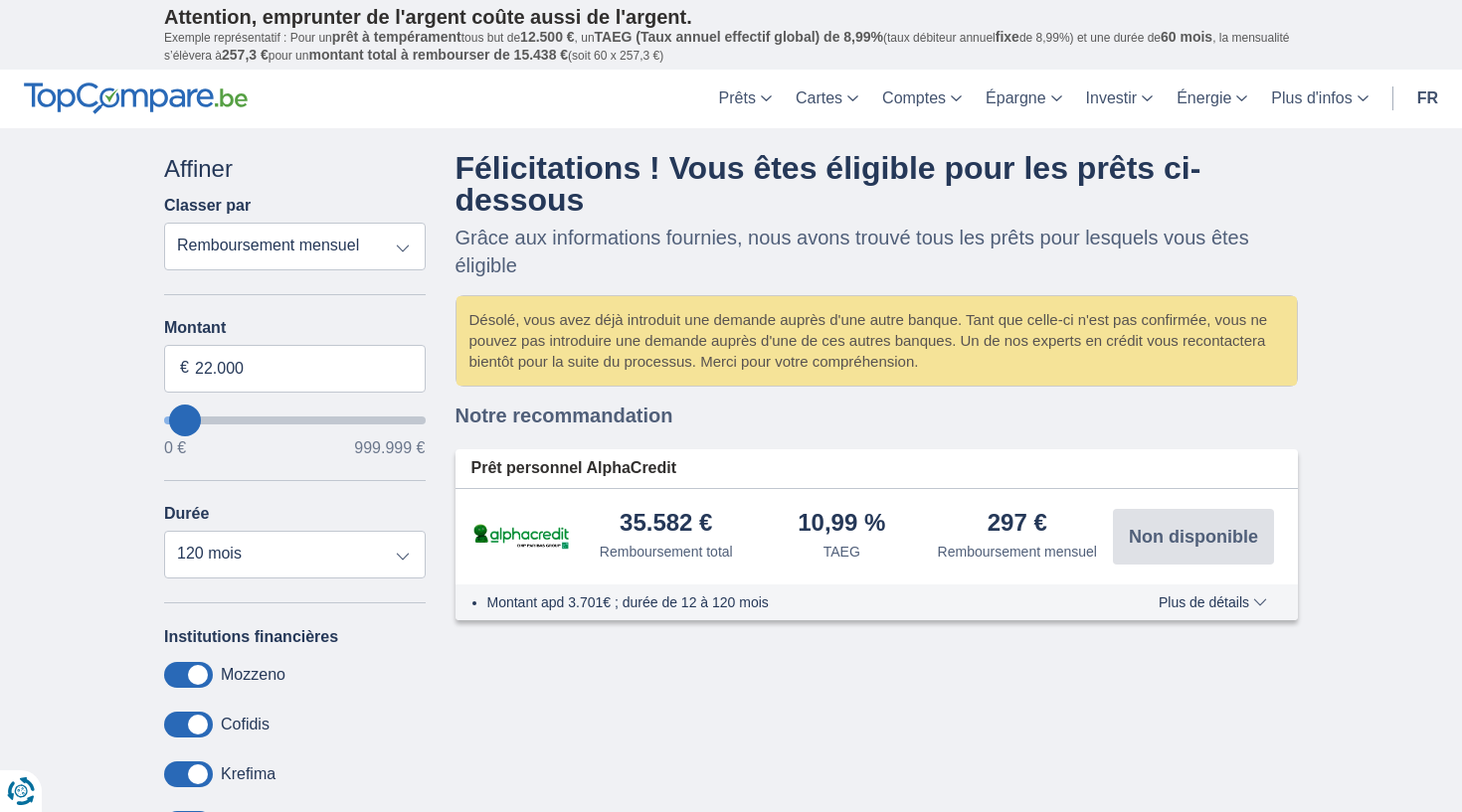
click at [1183, 609] on span "Plus de détails" at bounding box center [1213, 603] width 109 height 14
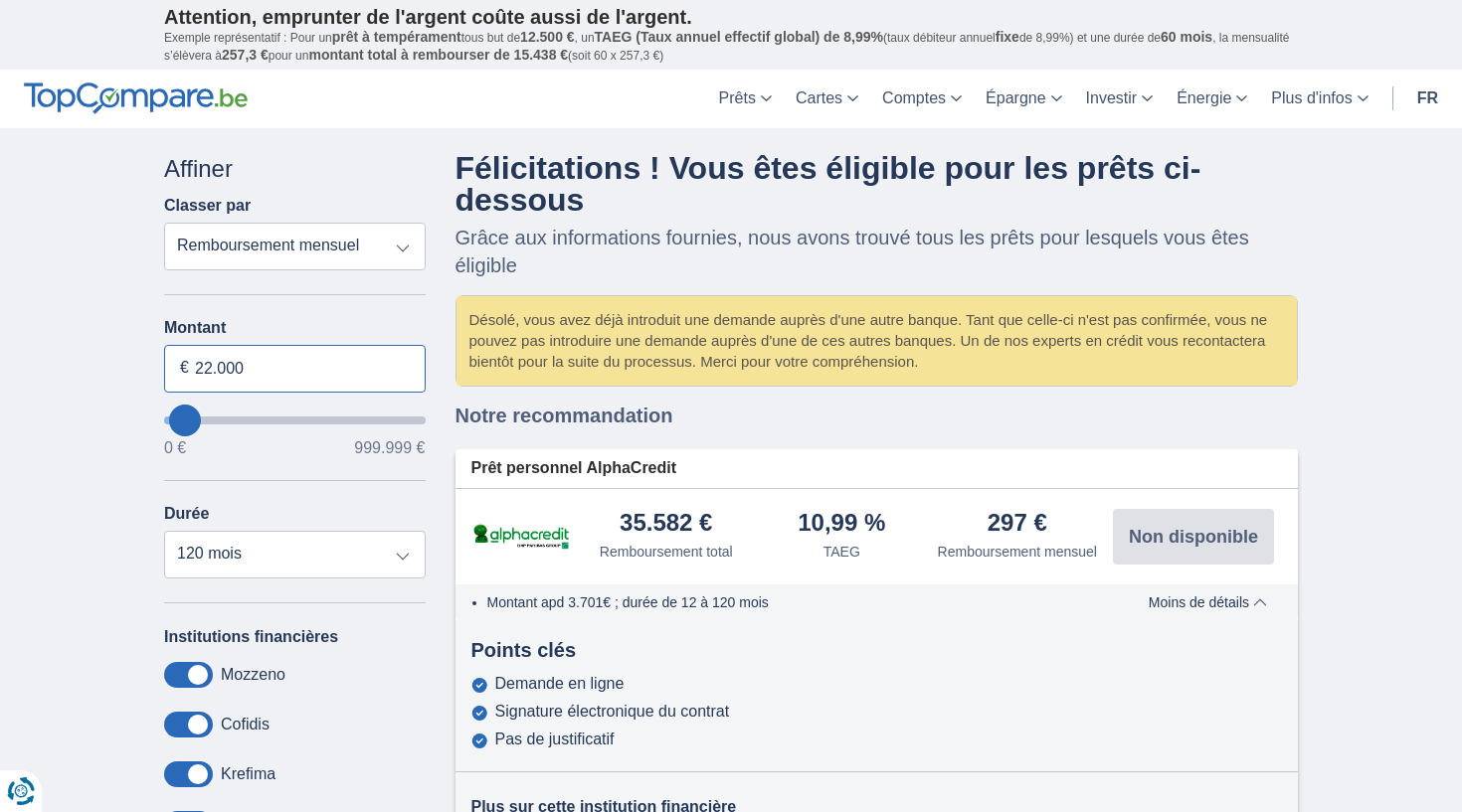
click at [210, 372] on input "22.000" at bounding box center [294, 369] width 261 height 48
type input "14.000"
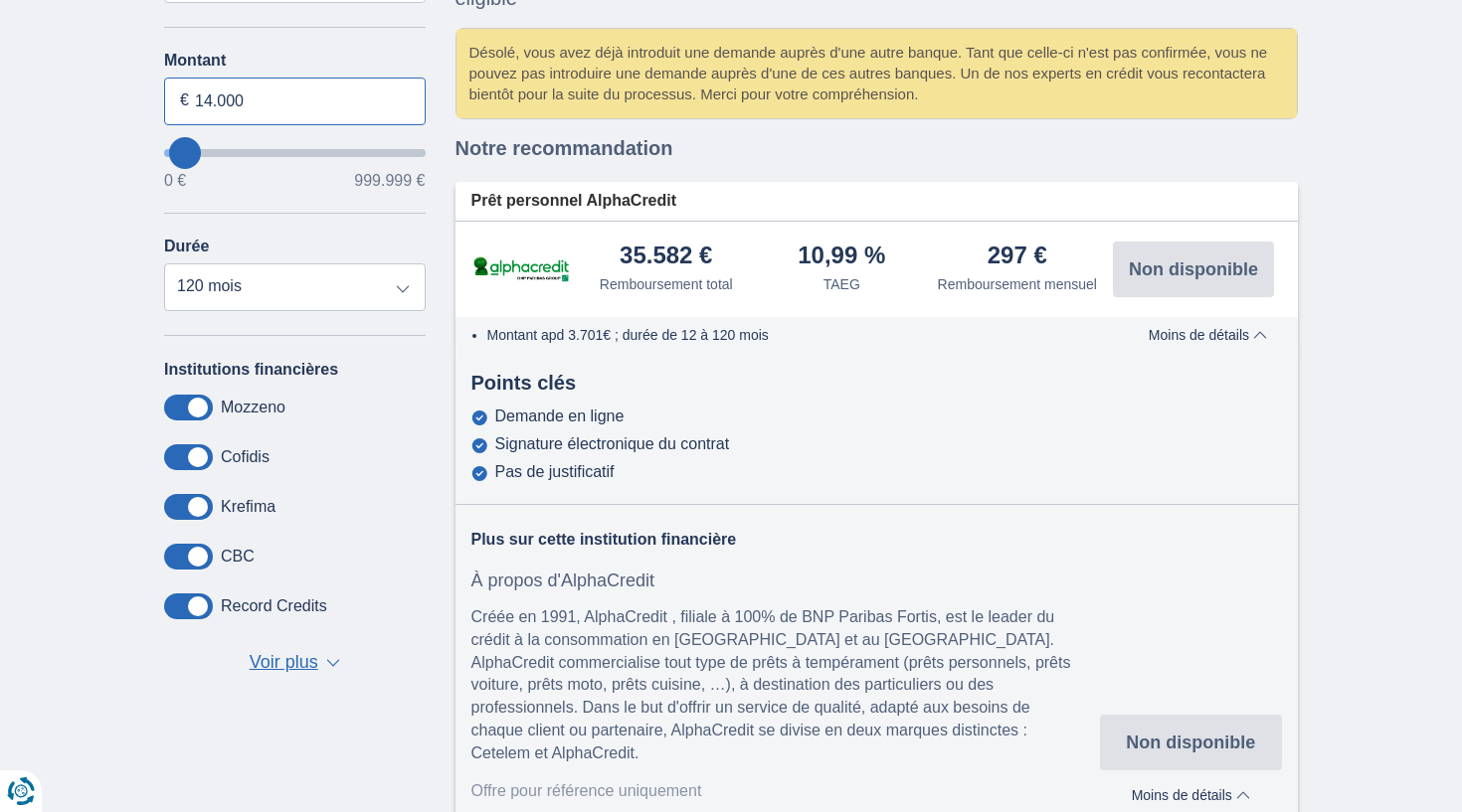
scroll to position [271, 0]
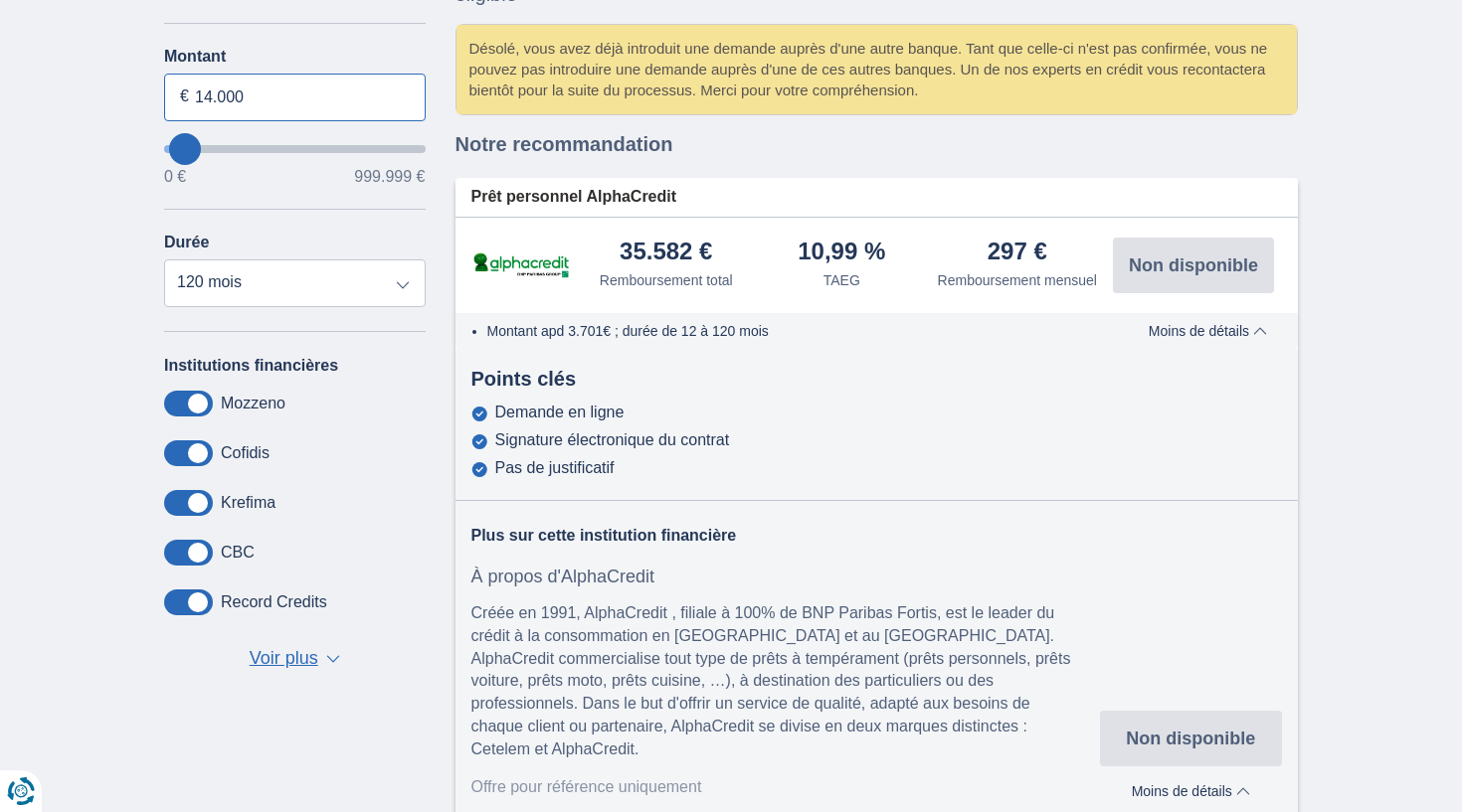
click at [310, 98] on input "14.000" at bounding box center [294, 98] width 261 height 48
type input "14000"
select select "60"
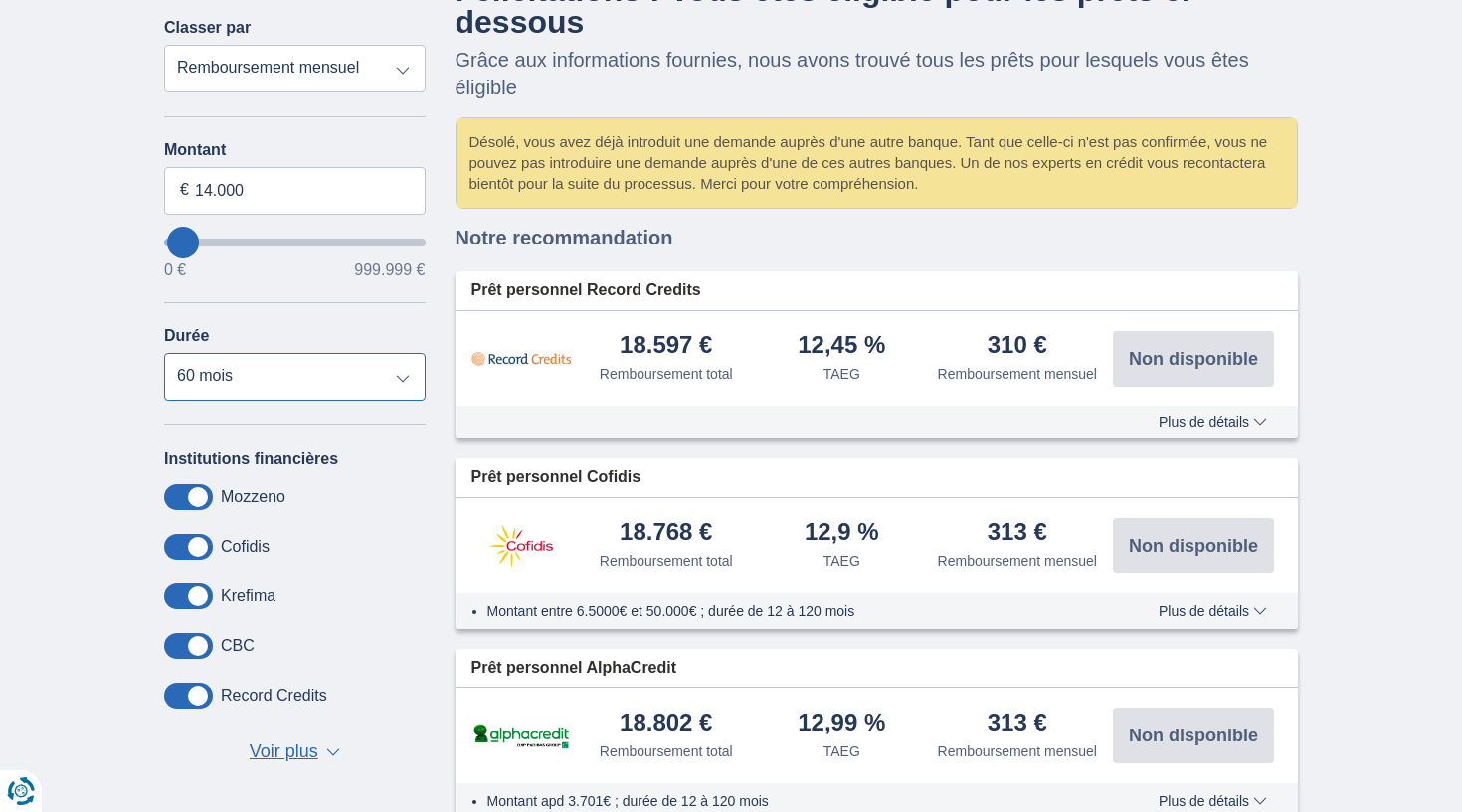
scroll to position [176, 0]
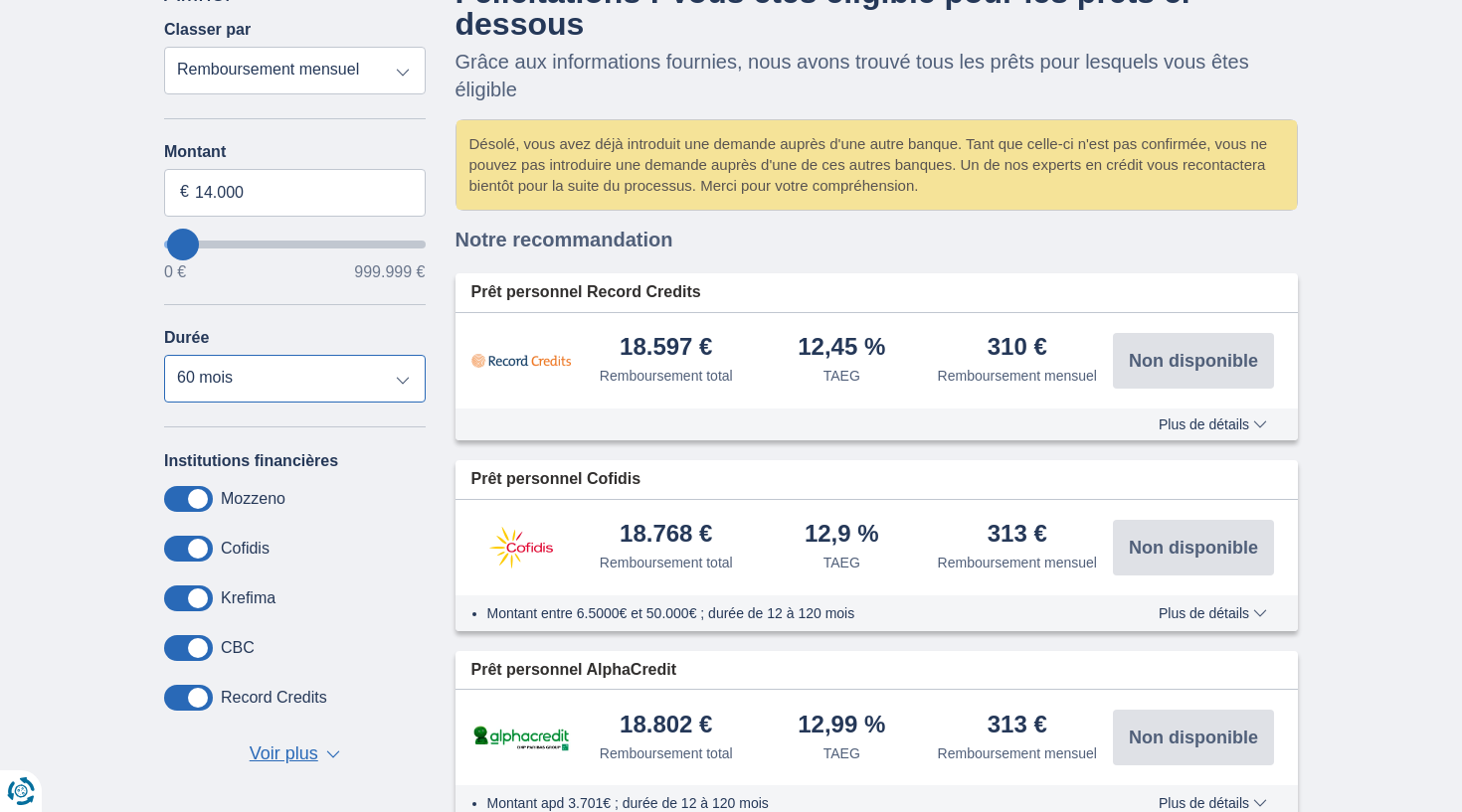
click at [395, 378] on select "12 mois 18 mois 24 mois 30 mois 36 mois 42 mois 48 mois 60 mois" at bounding box center [294, 379] width 261 height 48
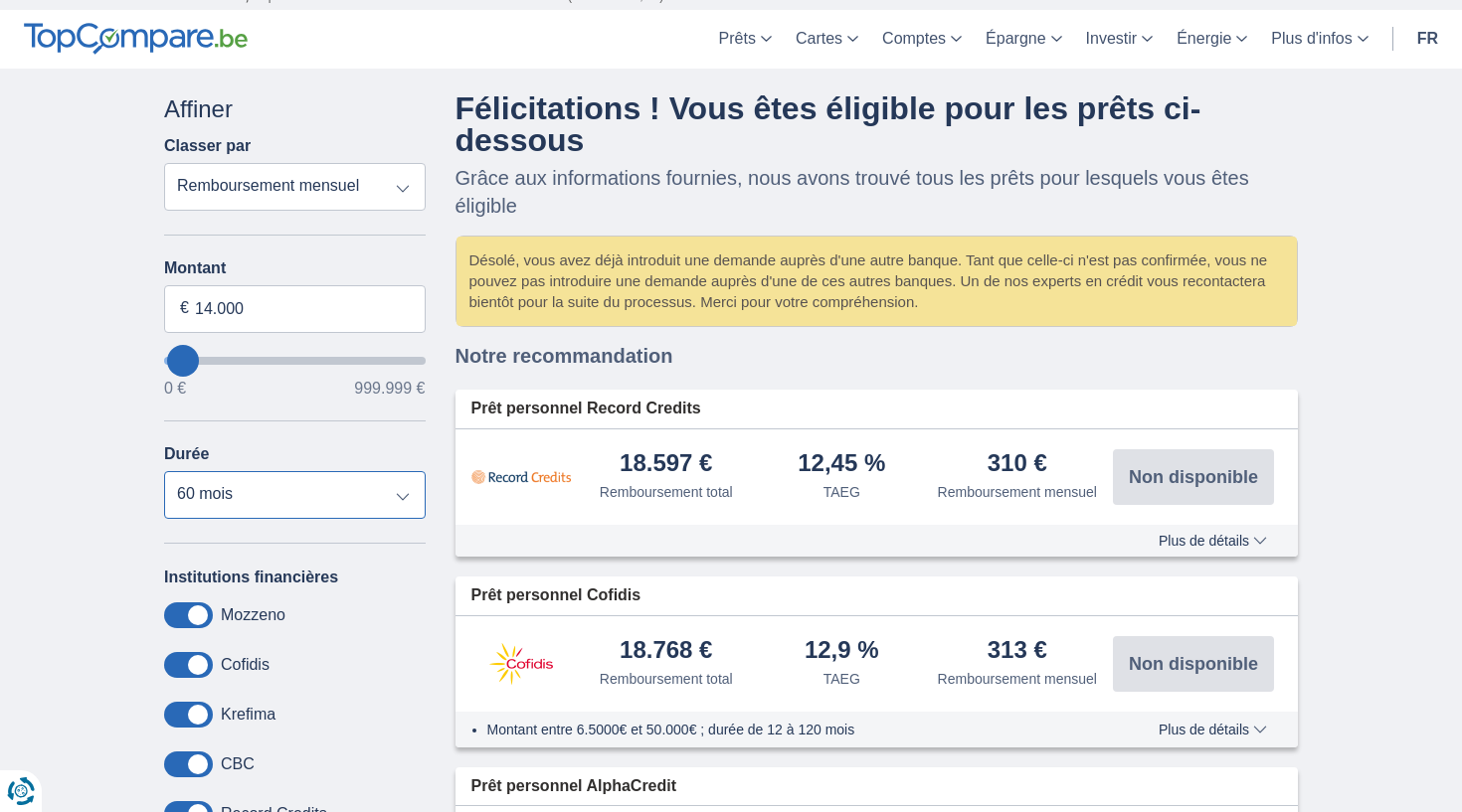
scroll to position [61, 0]
click at [209, 306] on input "14.000" at bounding box center [294, 308] width 261 height 48
type input "17.000"
type input "17000"
select select "84"
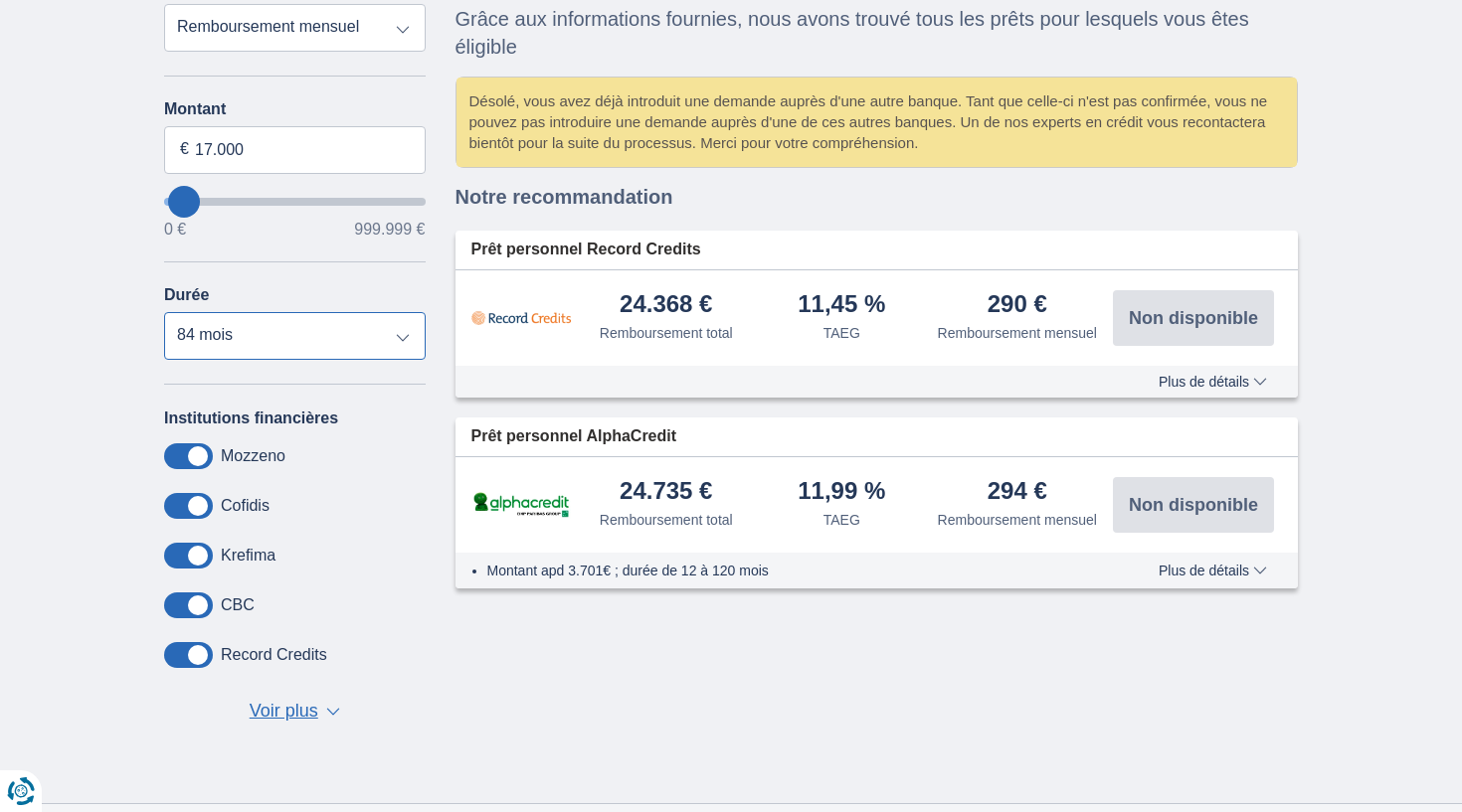
scroll to position [219, 0]
click at [905, 201] on div "Prêt personnel Record Credits 24.368 € Remboursement total TAEG" at bounding box center [876, 384] width 843 height 406
click at [764, 137] on div "Désolé, vous avez déjà introduit une demande auprès d'une autre banque. Tant qu…" at bounding box center [876, 122] width 841 height 90
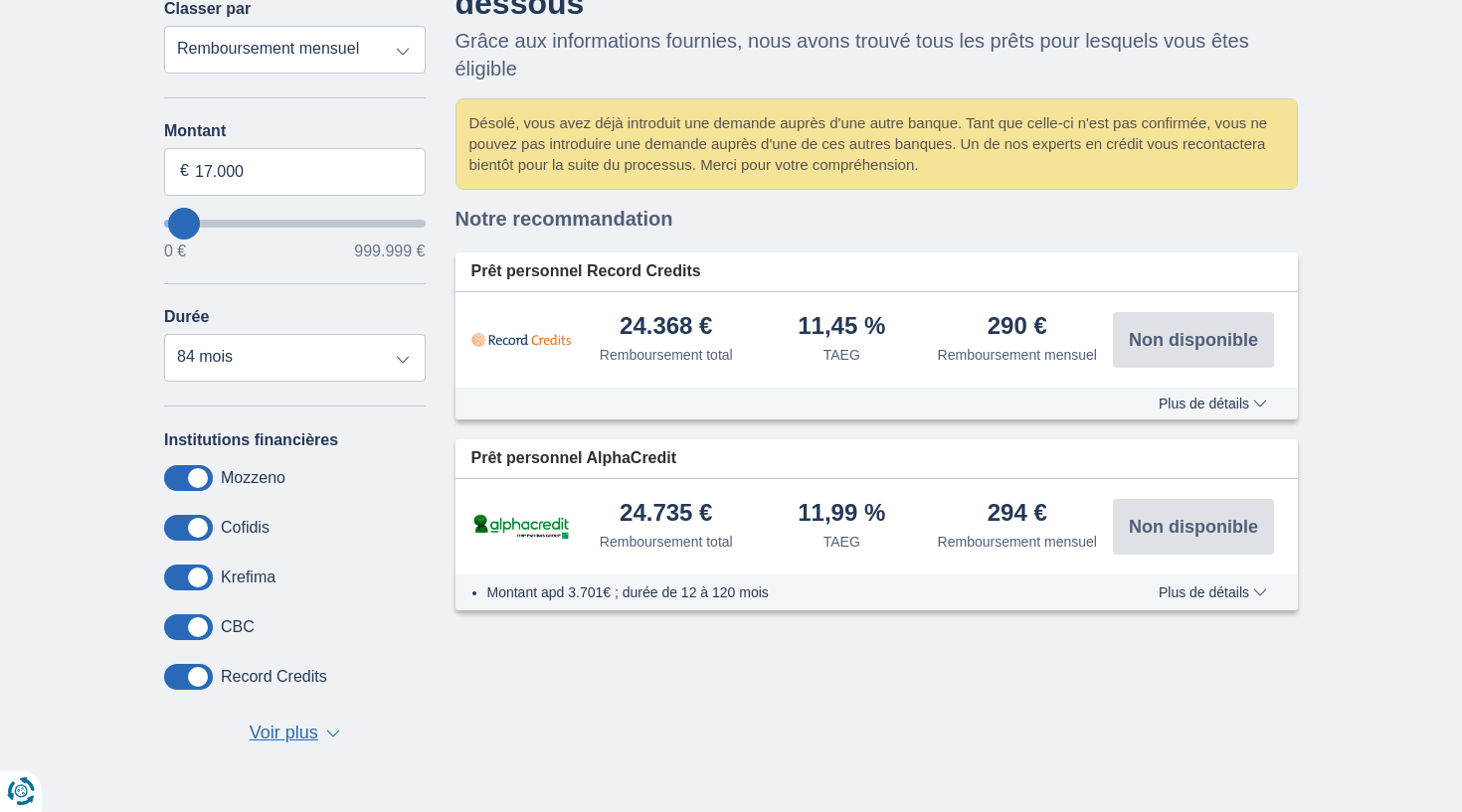
scroll to position [205, 0]
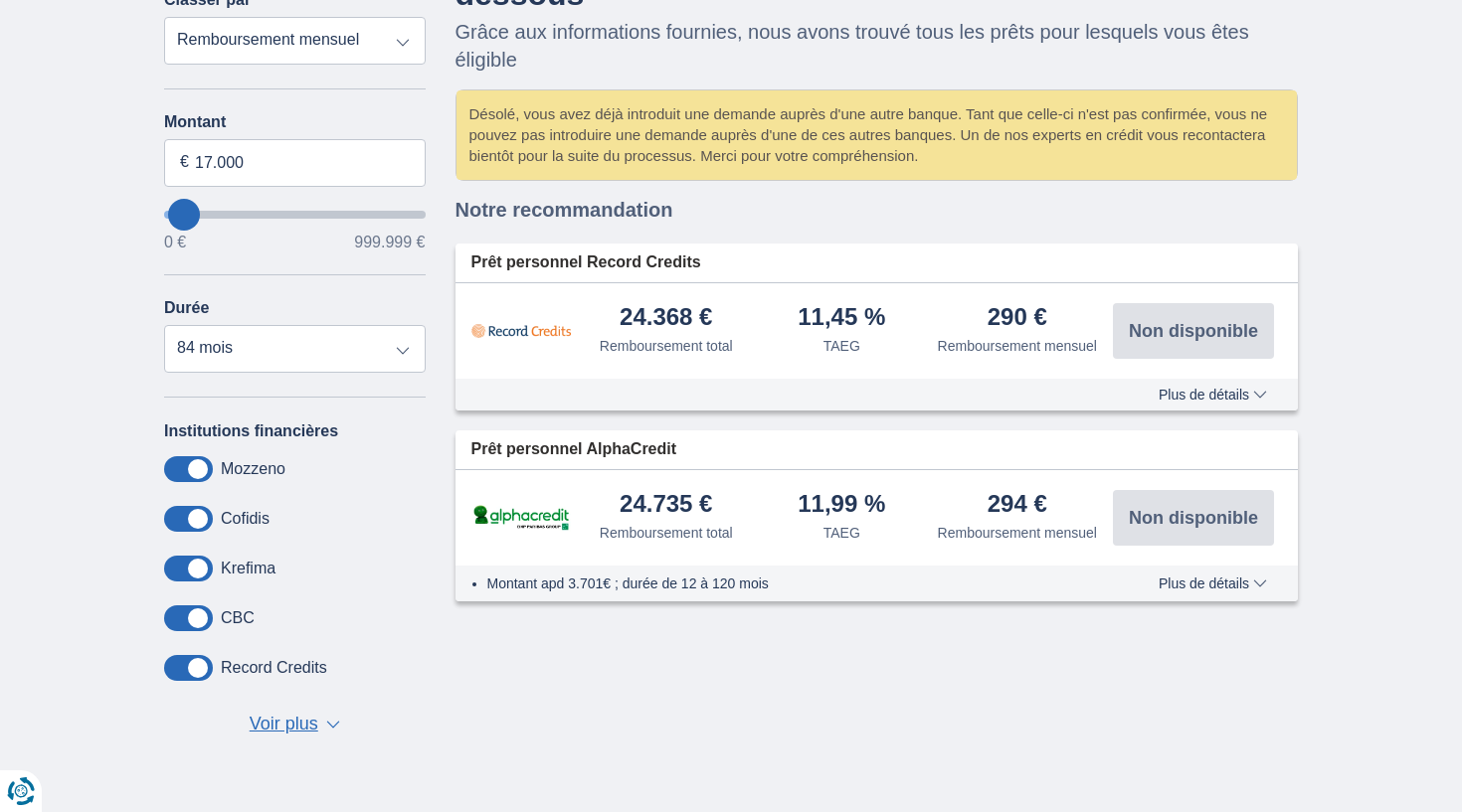
click at [302, 734] on span "Voir plus" at bounding box center [283, 725] width 69 height 26
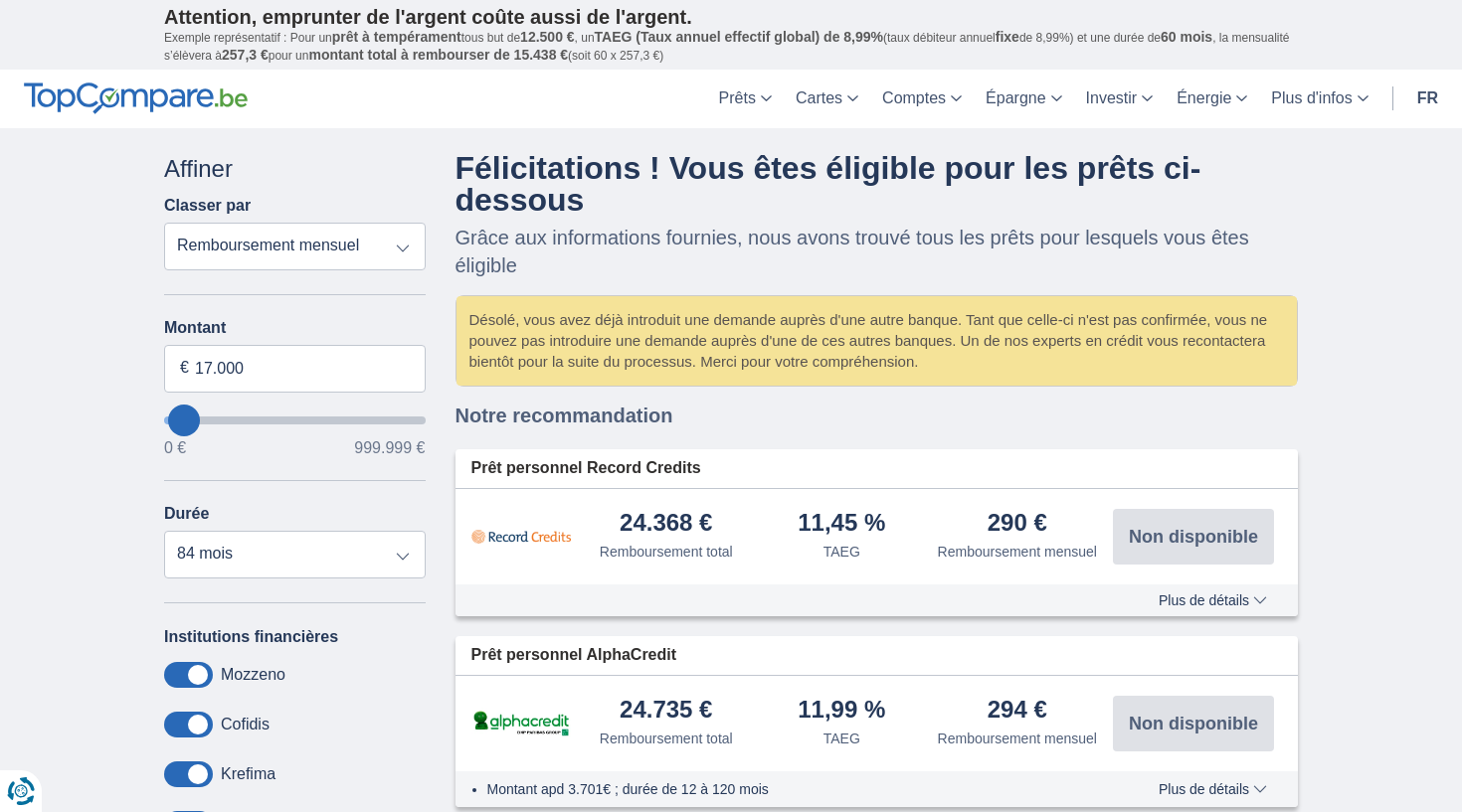
scroll to position [0, 0]
click at [349, 154] on div "Affiner" at bounding box center [294, 169] width 261 height 34
click at [393, 245] on select "Remboursement total TAEG Remboursement mensuel" at bounding box center [294, 246] width 261 height 48
